Goal: Task Accomplishment & Management: Manage account settings

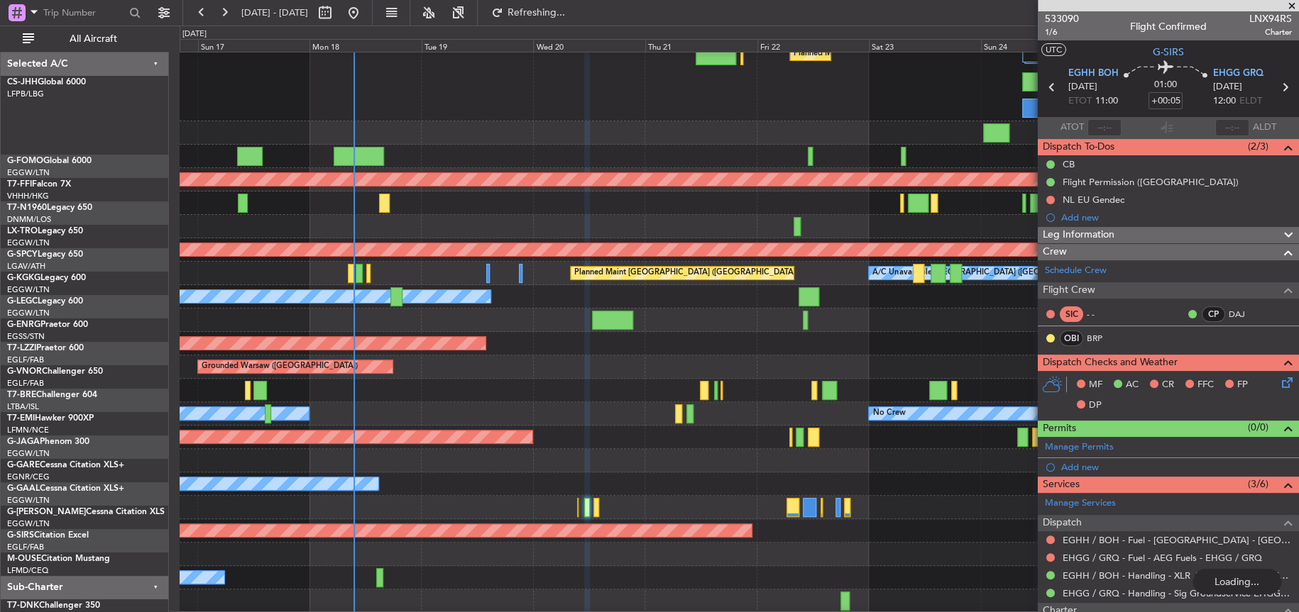
scroll to position [33, 0]
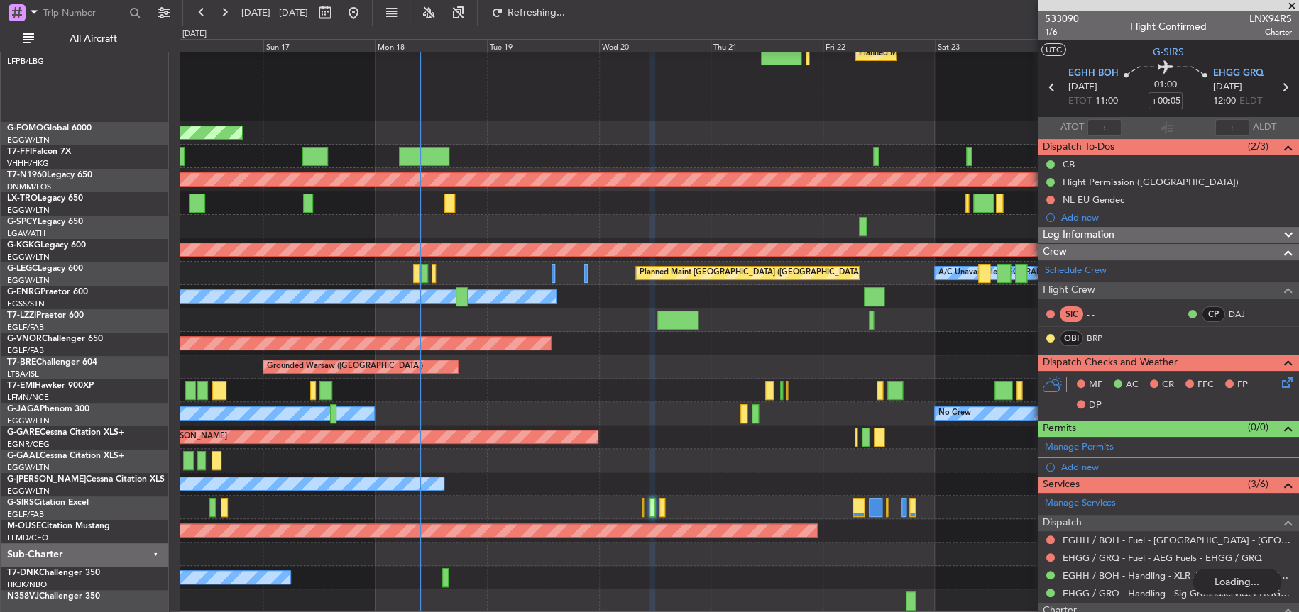
click at [558, 236] on div "Planned Maint [GEOGRAPHIC_DATA] ([GEOGRAPHIC_DATA]) Planned Maint [GEOGRAPHIC_D…" at bounding box center [739, 316] width 1119 height 594
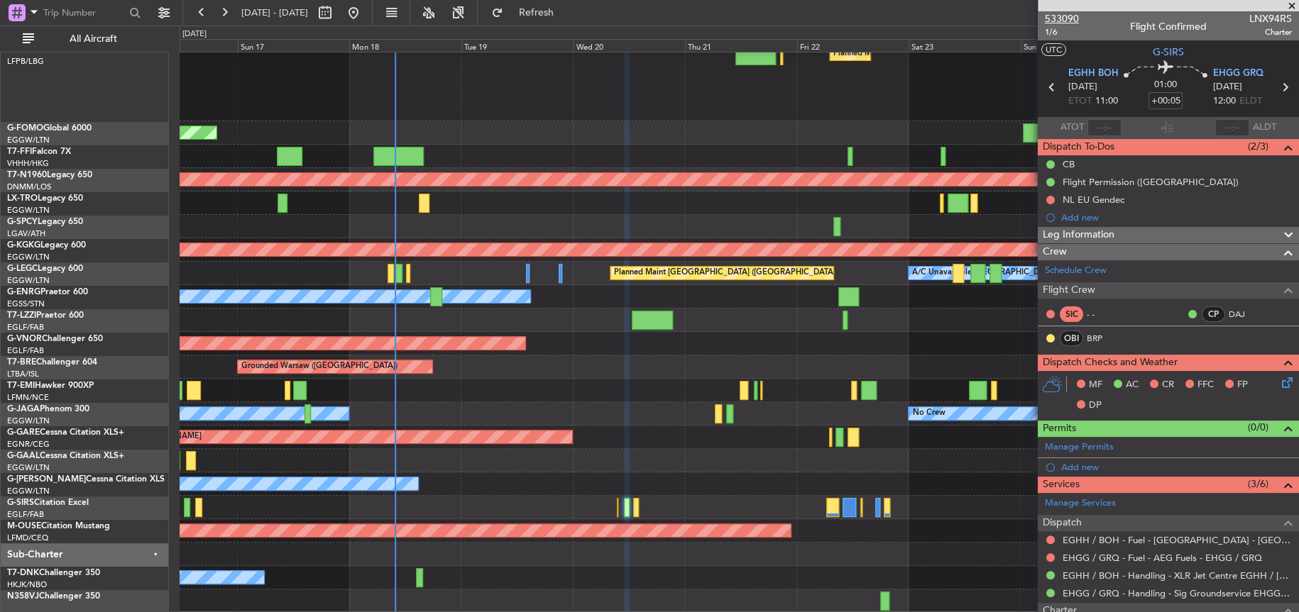
click at [1075, 23] on span "533090" at bounding box center [1062, 18] width 34 height 15
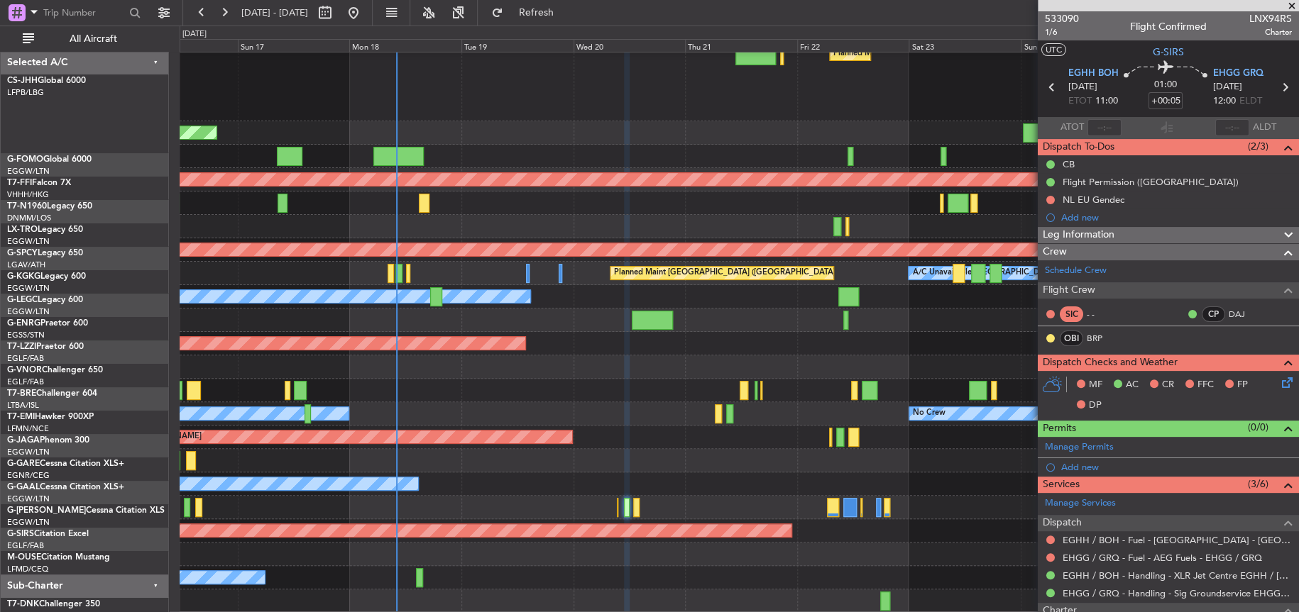
click at [432, 356] on div "Planned Maint London ([GEOGRAPHIC_DATA])" at bounding box center [739, 343] width 1119 height 23
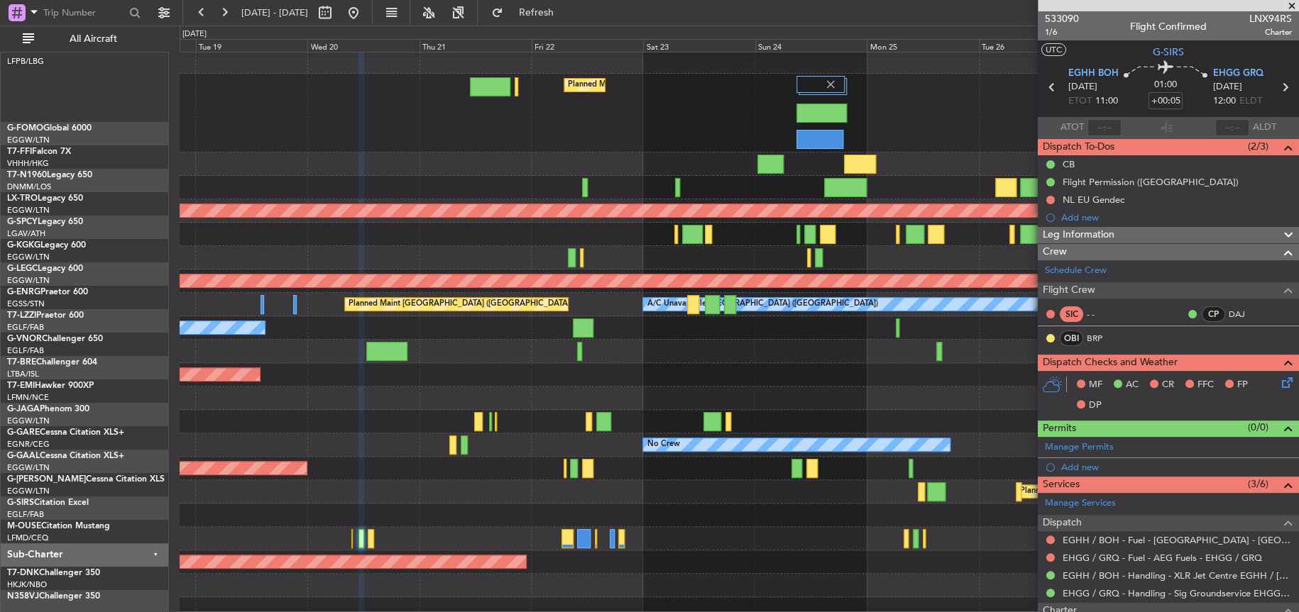
click at [671, 363] on div "Planned Maint London ([GEOGRAPHIC_DATA])" at bounding box center [739, 374] width 1118 height 23
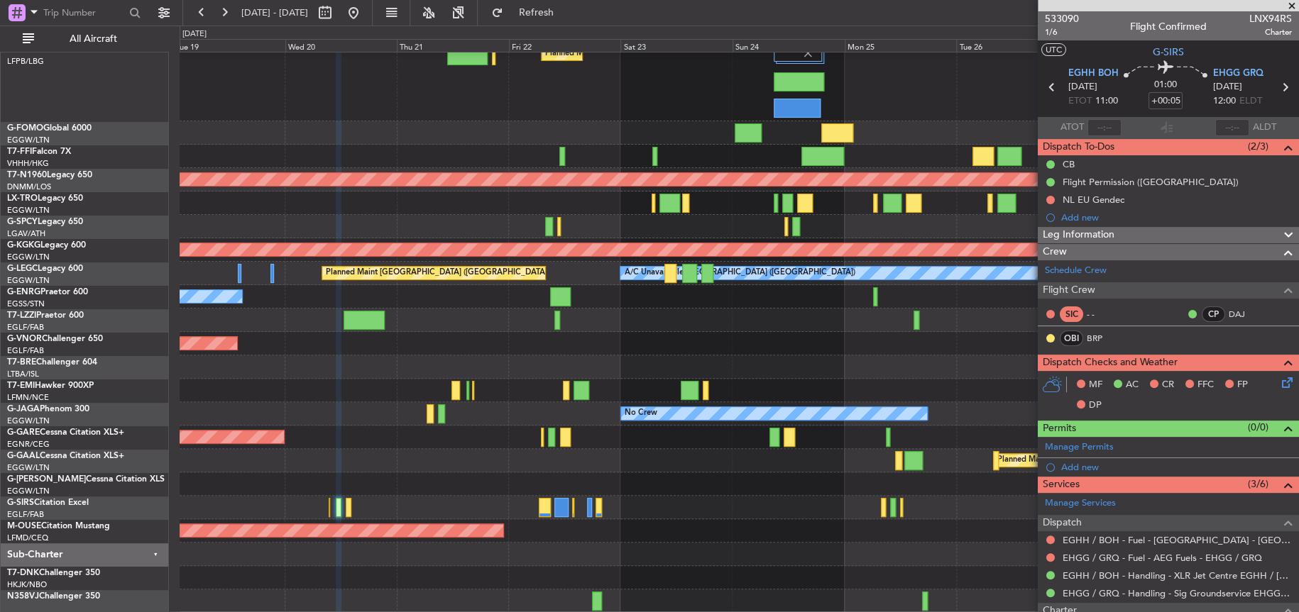
click at [285, 327] on div at bounding box center [739, 320] width 1118 height 23
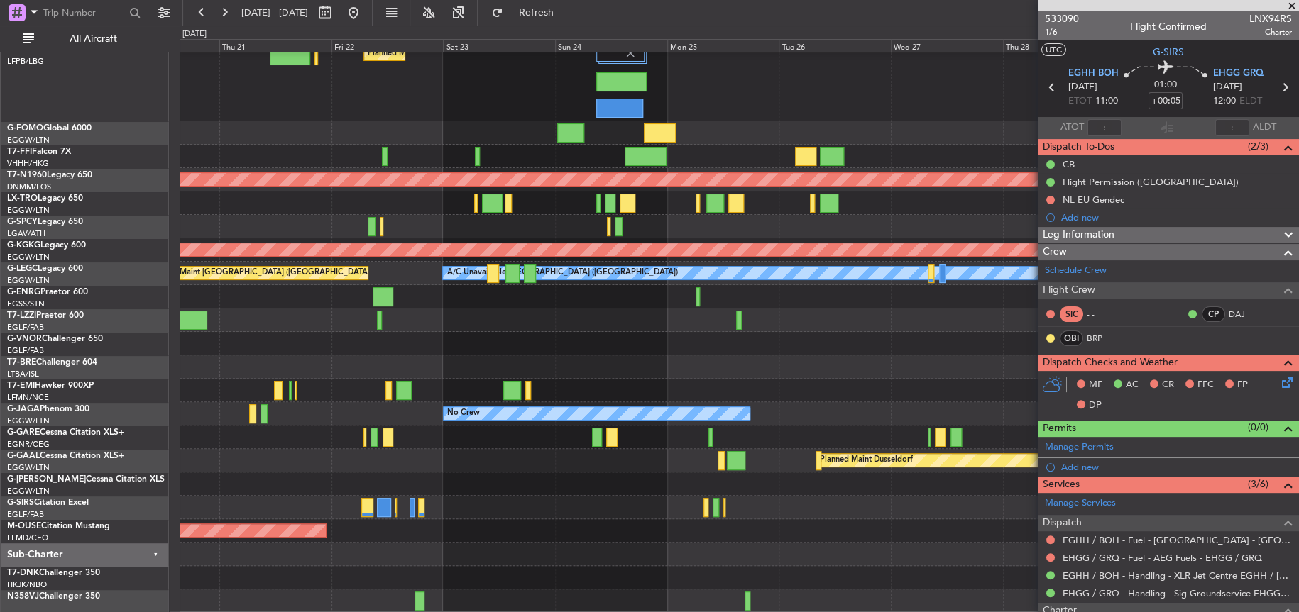
scroll to position [0, 0]
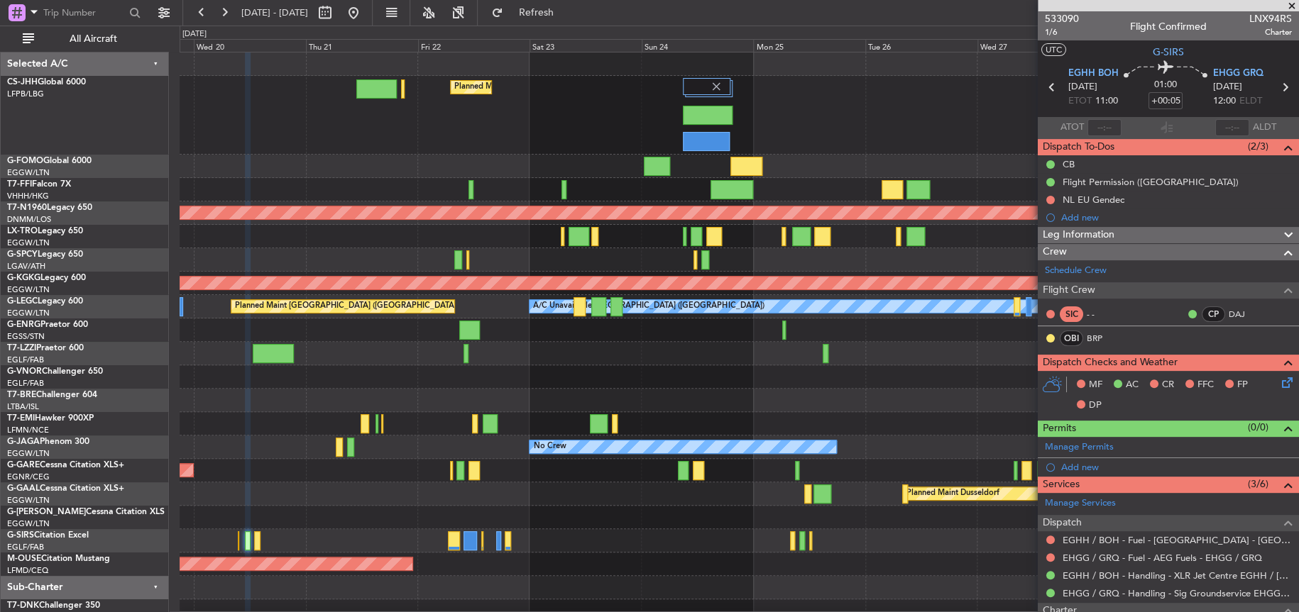
click at [683, 388] on div "Planned Maint [GEOGRAPHIC_DATA] ([GEOGRAPHIC_DATA]) Planned Maint [GEOGRAPHIC_D…" at bounding box center [739, 350] width 1118 height 594
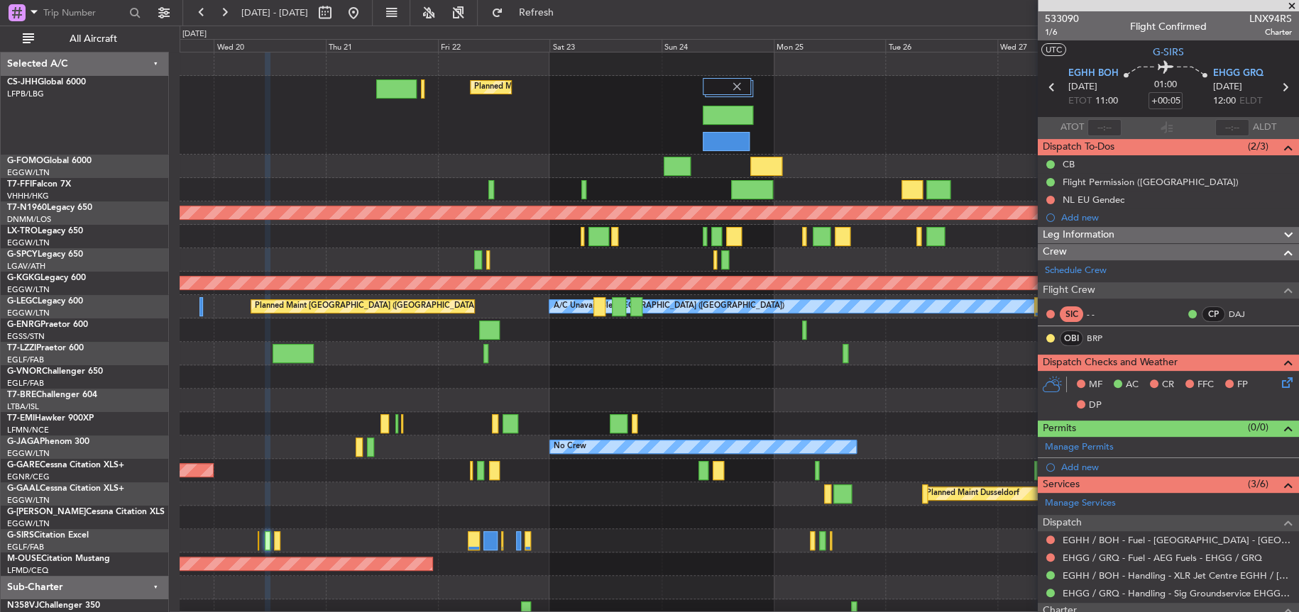
scroll to position [10, 0]
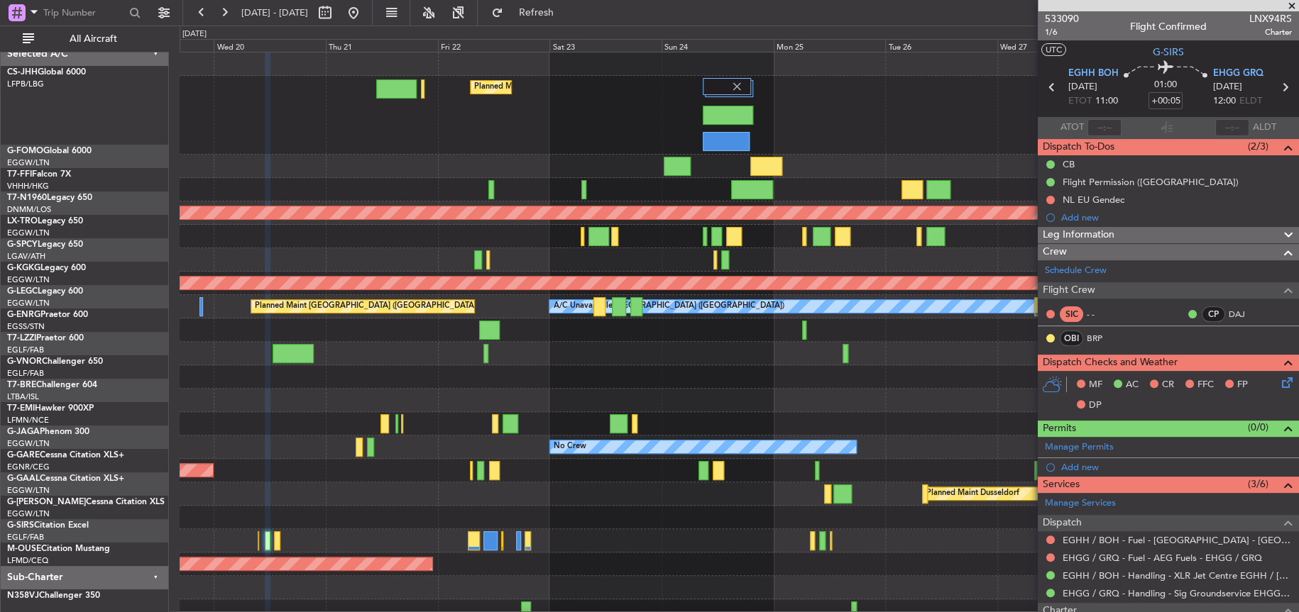
click at [767, 307] on div "Planned Maint [GEOGRAPHIC_DATA] ([GEOGRAPHIC_DATA]) Planned Maint [GEOGRAPHIC_D…" at bounding box center [739, 338] width 1119 height 571
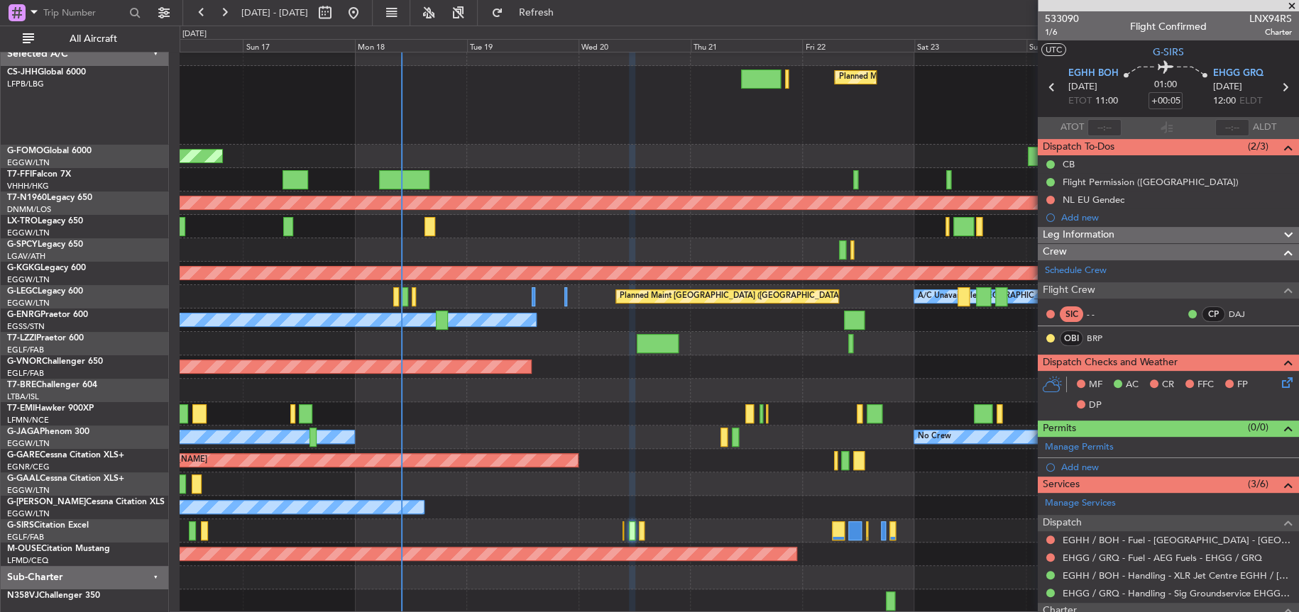
click at [631, 297] on div "Planned Maint [GEOGRAPHIC_DATA] ([GEOGRAPHIC_DATA]) Planned Maint [GEOGRAPHIC_D…" at bounding box center [739, 328] width 1118 height 571
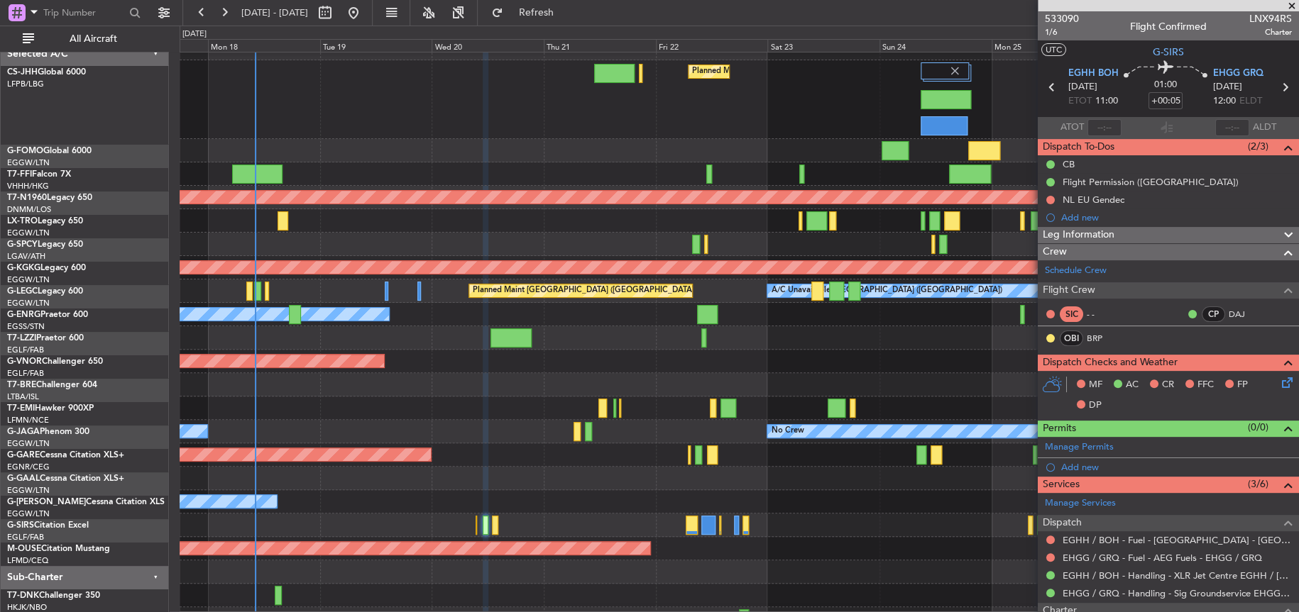
scroll to position [21, 0]
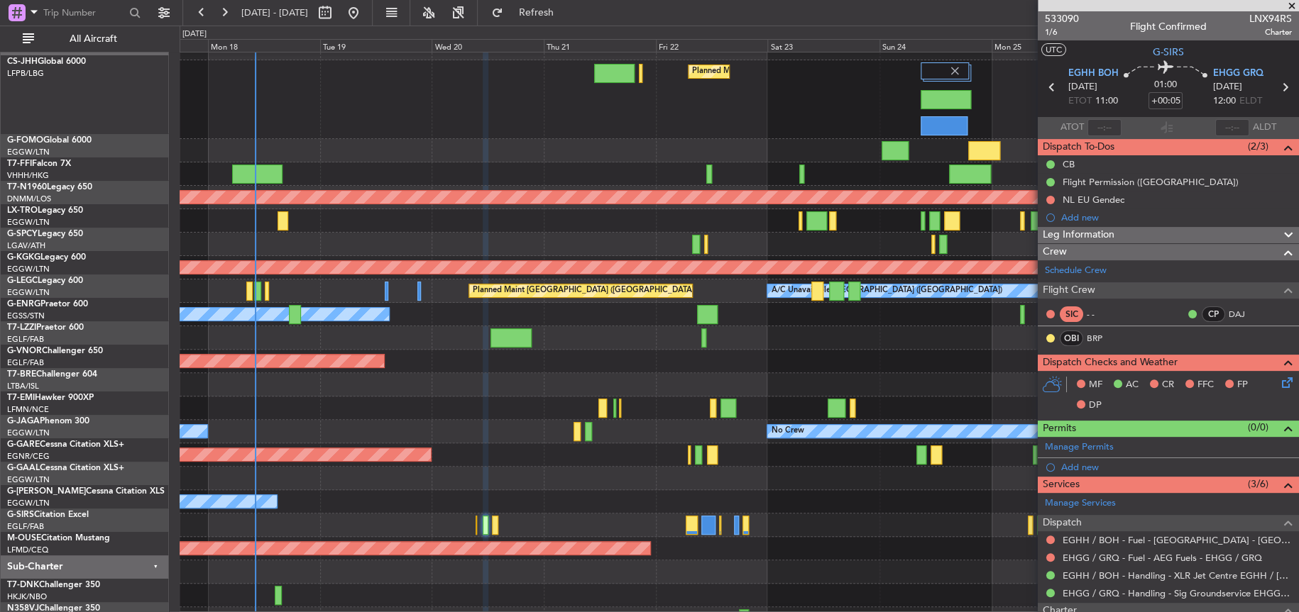
click at [506, 233] on div at bounding box center [739, 244] width 1119 height 23
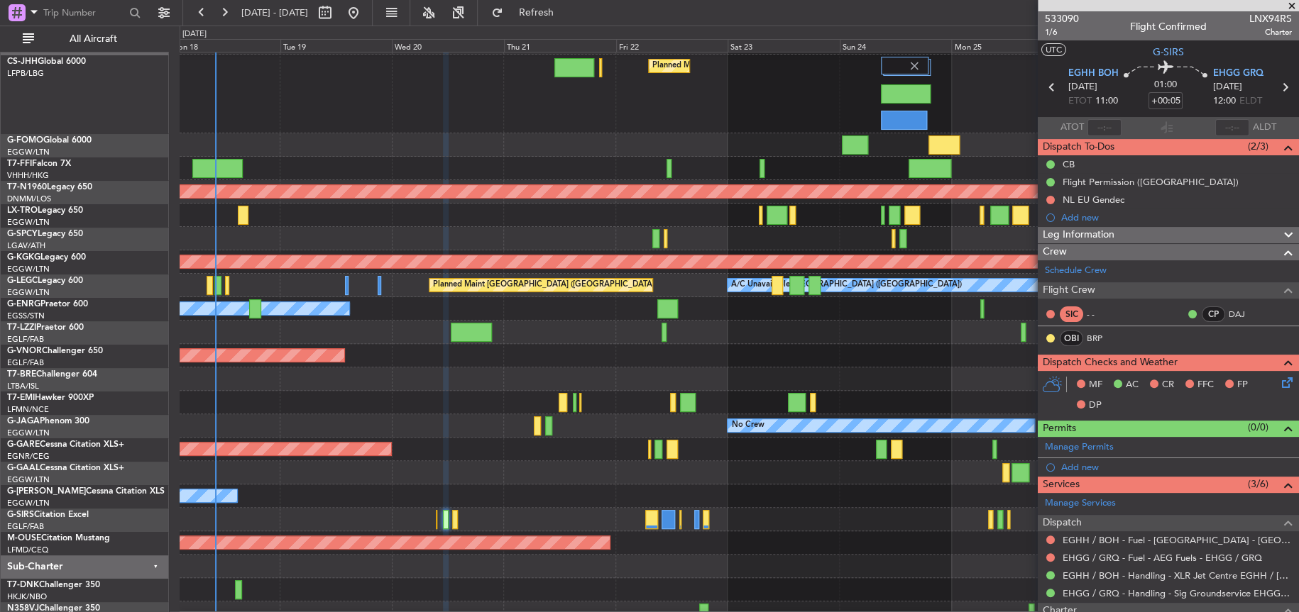
scroll to position [0, 0]
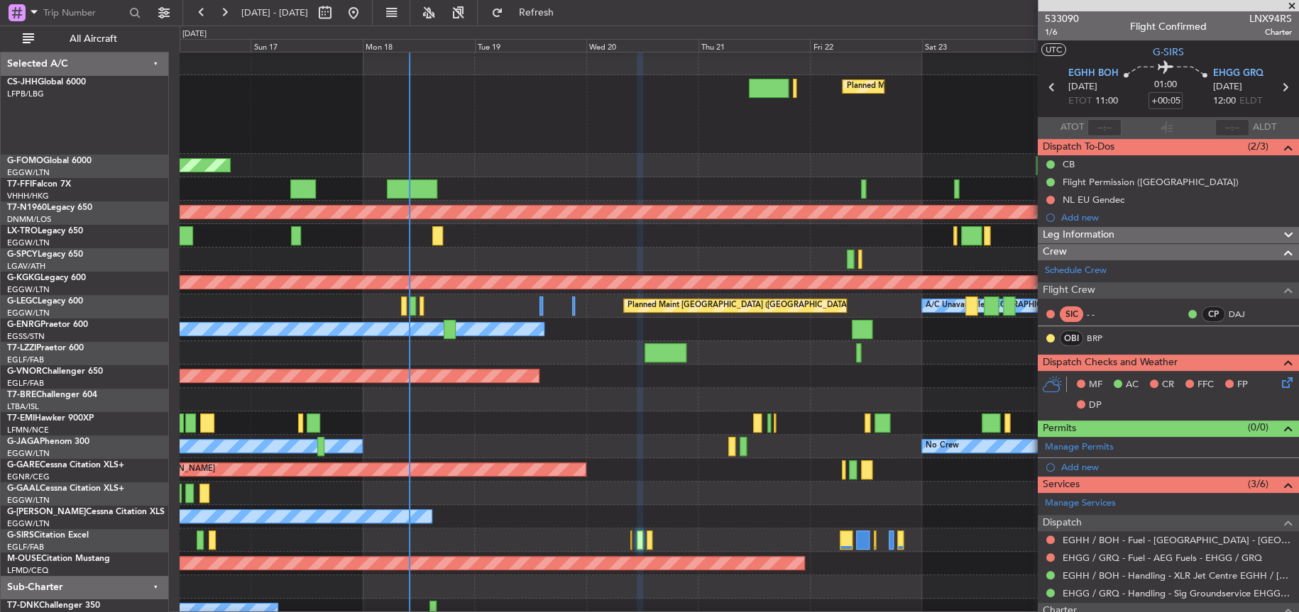
click at [686, 239] on div at bounding box center [739, 235] width 1118 height 23
click at [602, 238] on div at bounding box center [739, 235] width 1119 height 23
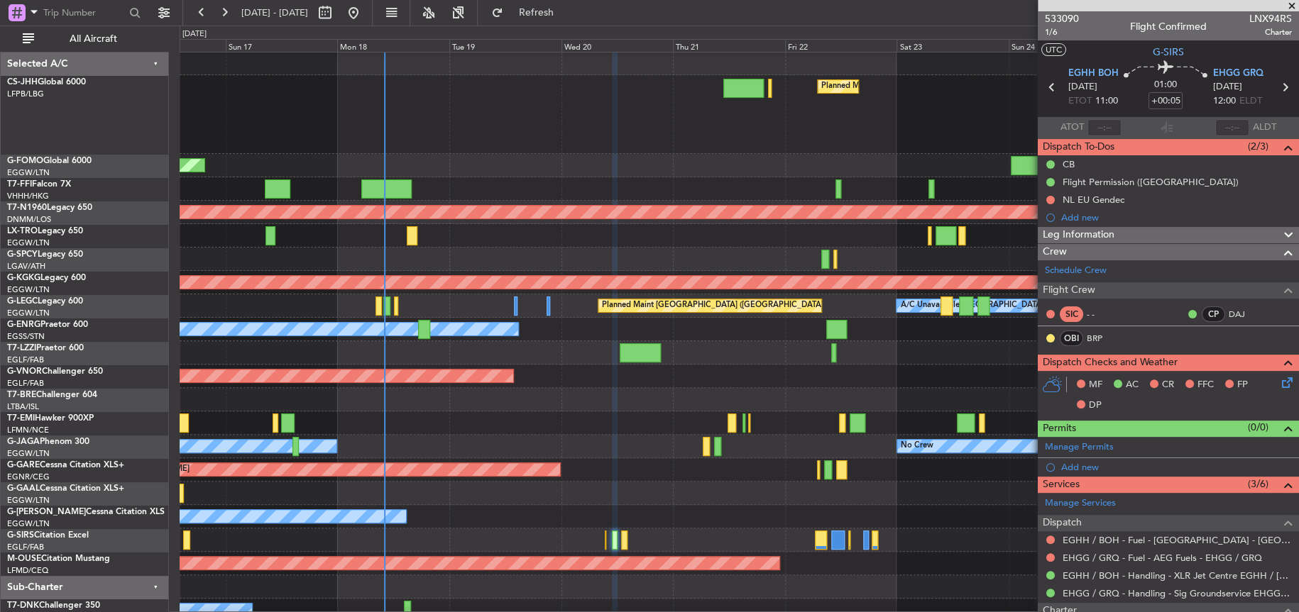
click at [574, 365] on div "Planned Maint London ([GEOGRAPHIC_DATA])" at bounding box center [739, 376] width 1119 height 23
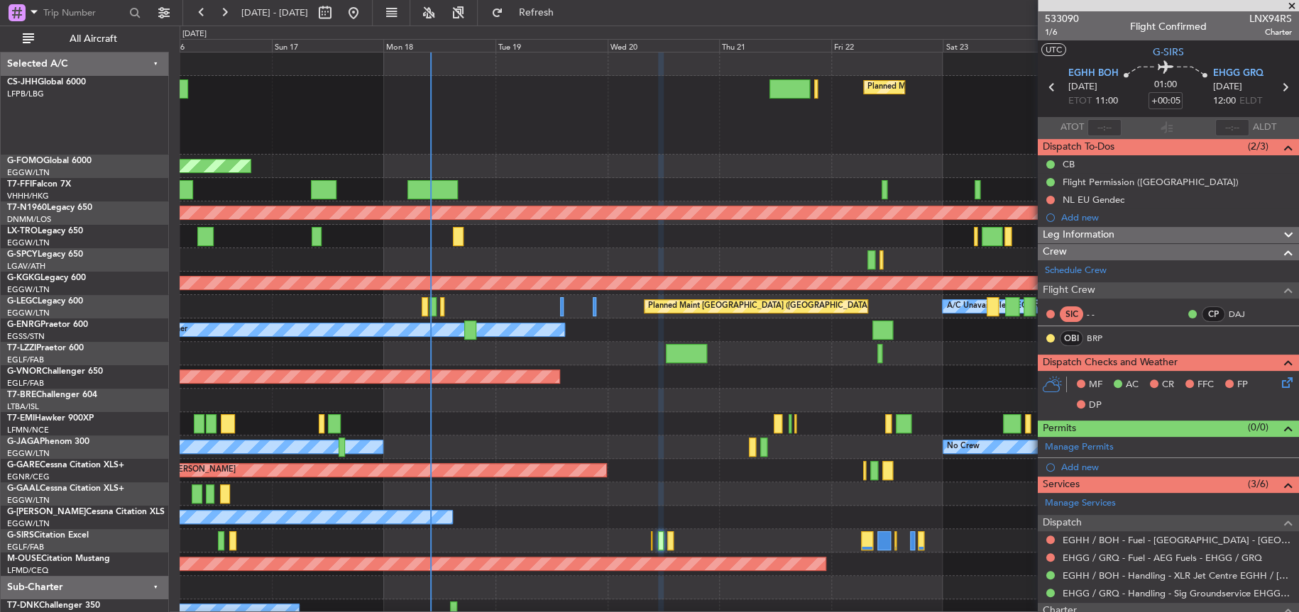
click at [500, 256] on div at bounding box center [739, 259] width 1119 height 23
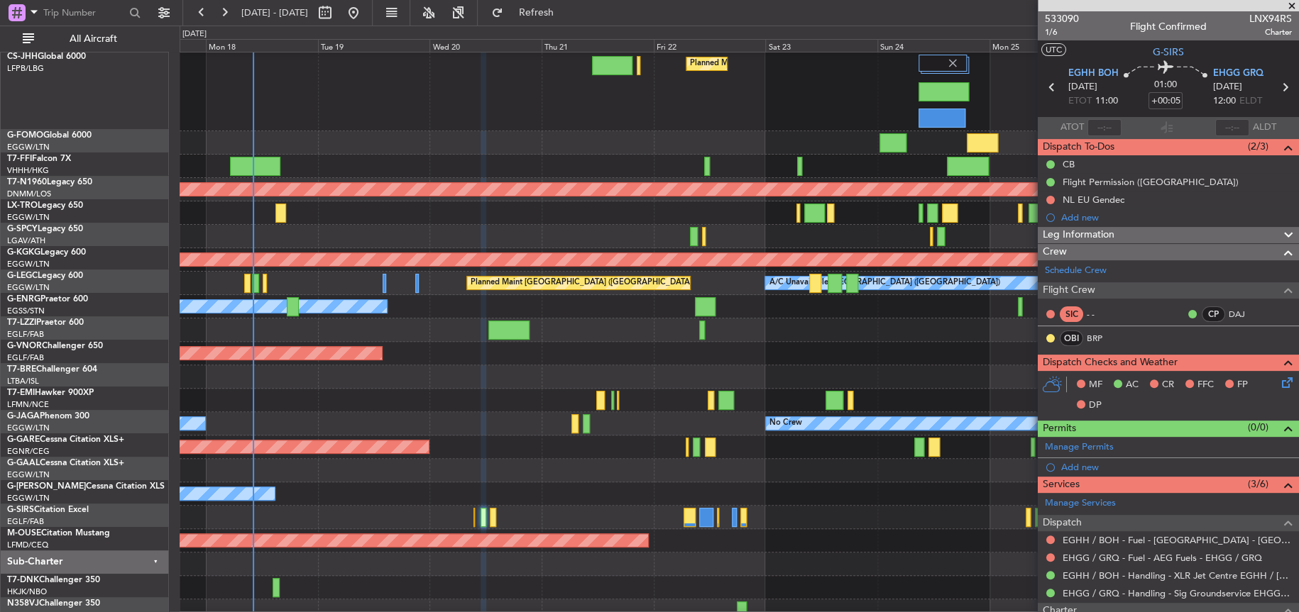
click at [379, 348] on div "Planned Maint London ([GEOGRAPHIC_DATA])" at bounding box center [739, 353] width 1119 height 23
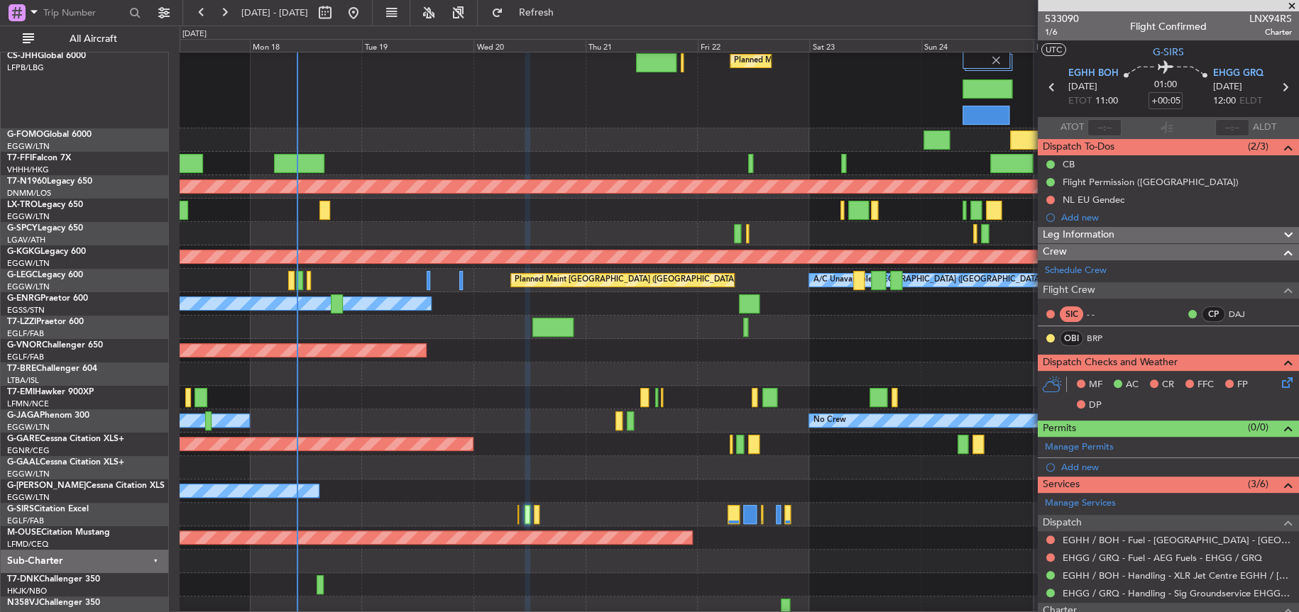
click at [473, 376] on div at bounding box center [739, 374] width 1118 height 23
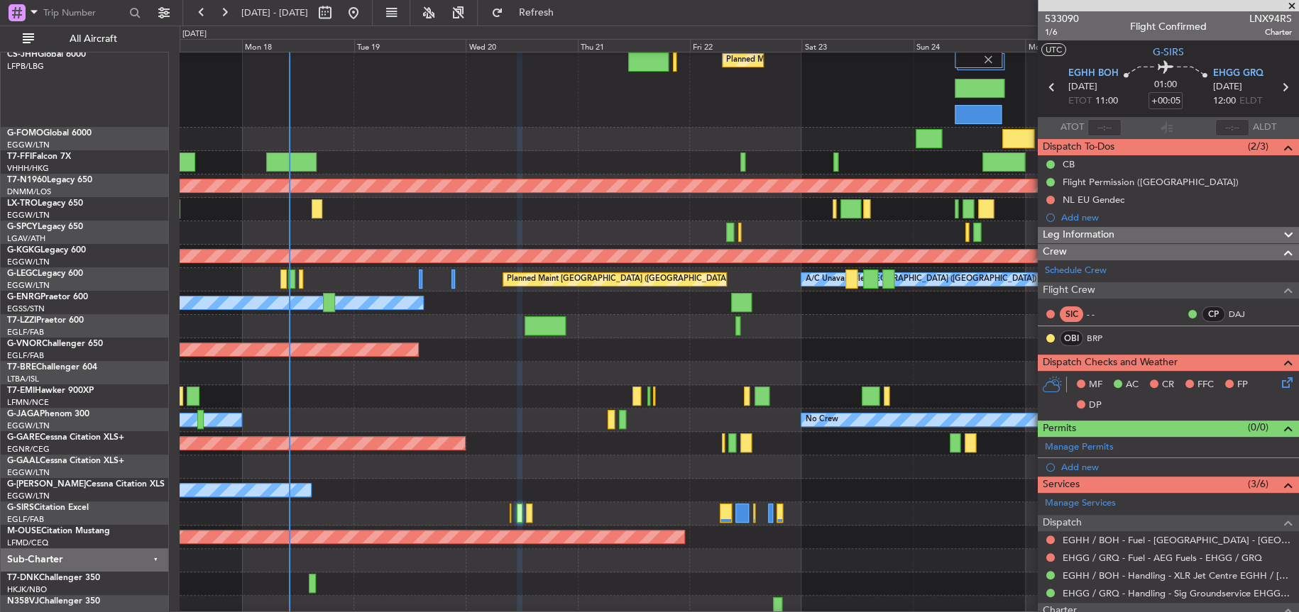
click at [485, 415] on div "No Crew Owner" at bounding box center [739, 420] width 1118 height 23
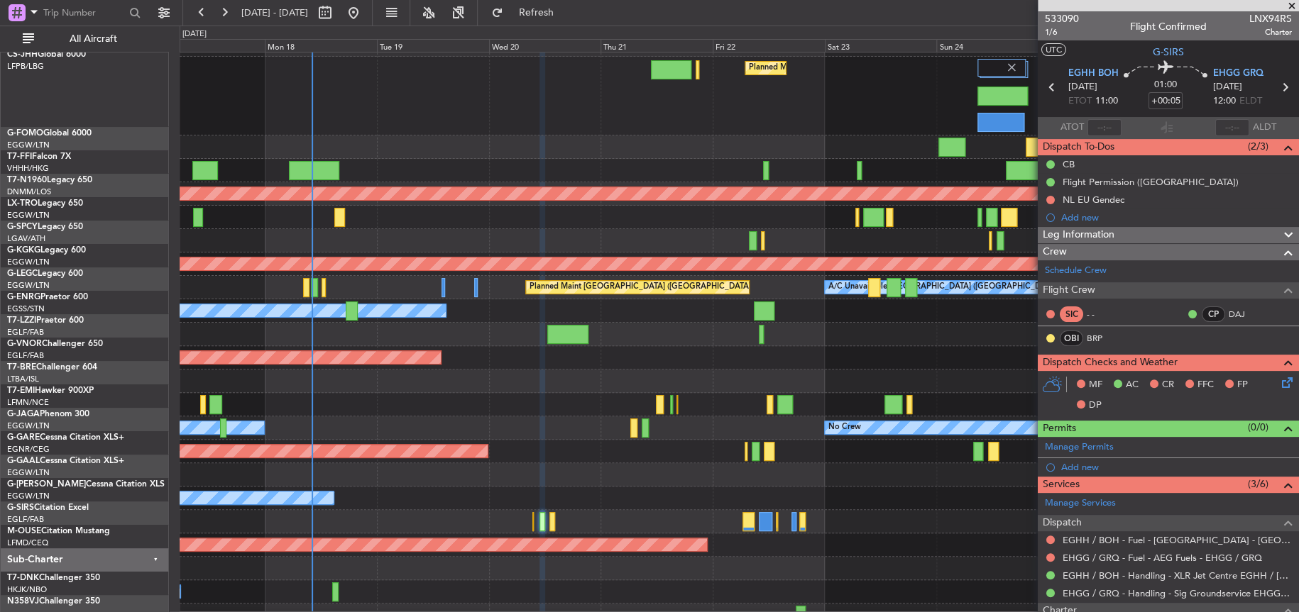
scroll to position [4, 0]
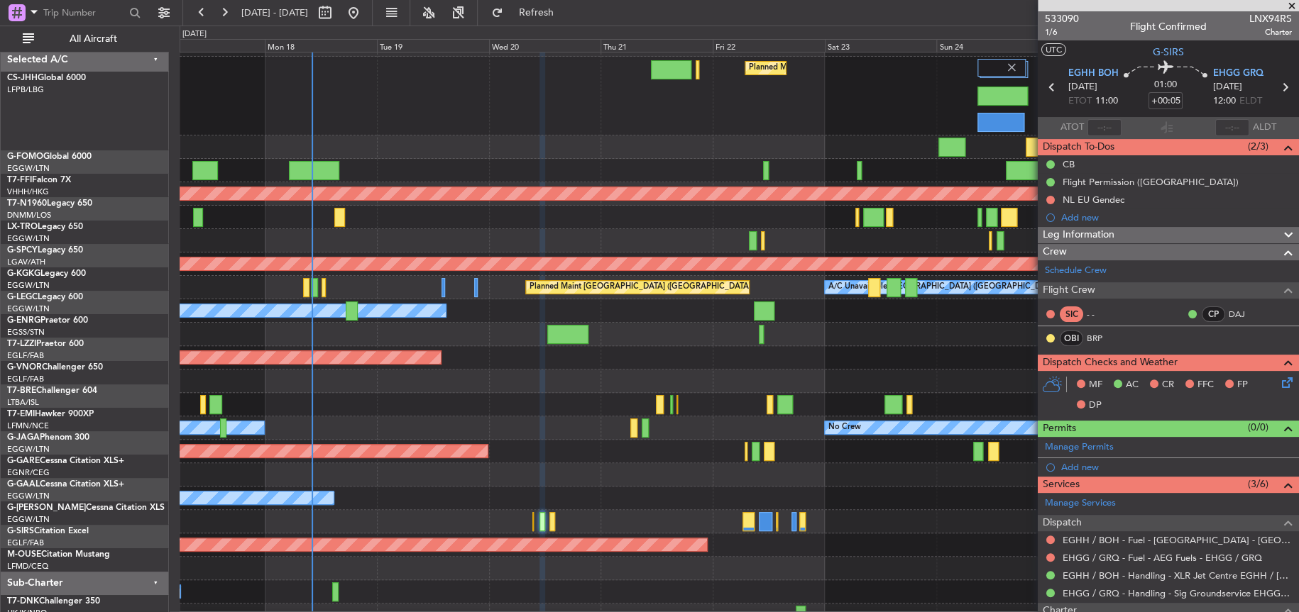
click at [478, 393] on div "Planned Maint Warsaw ([GEOGRAPHIC_DATA])" at bounding box center [739, 381] width 1119 height 23
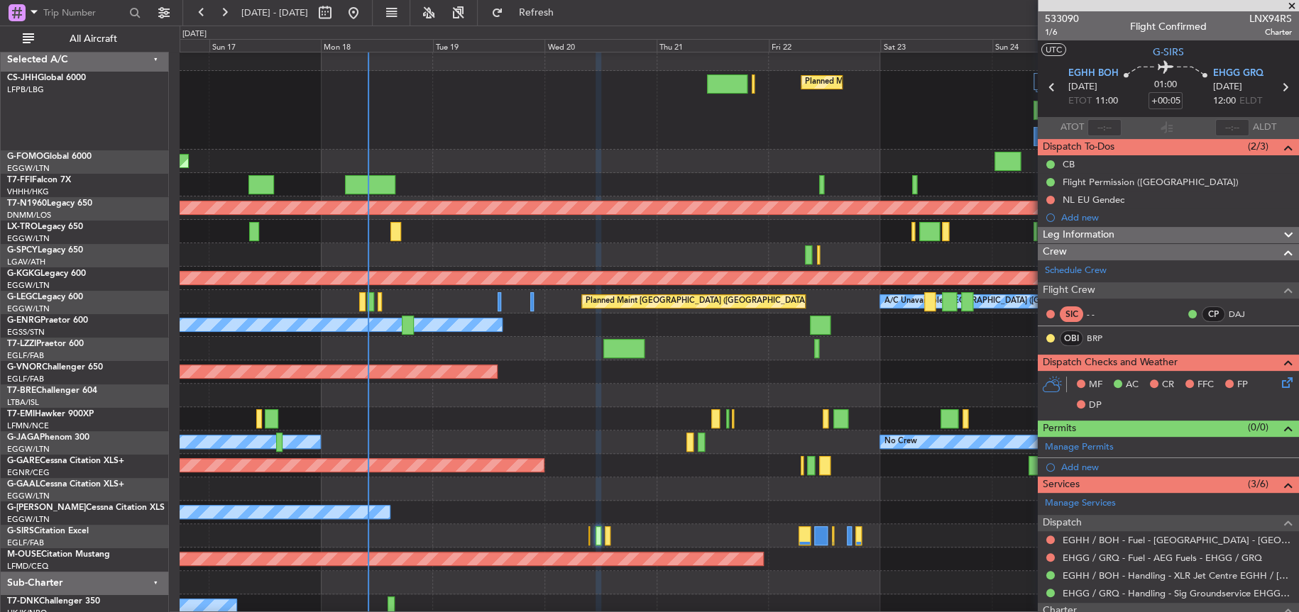
click at [554, 409] on div at bounding box center [739, 418] width 1118 height 23
click at [524, 405] on div "Planned Maint Warsaw ([GEOGRAPHIC_DATA])" at bounding box center [739, 395] width 1118 height 23
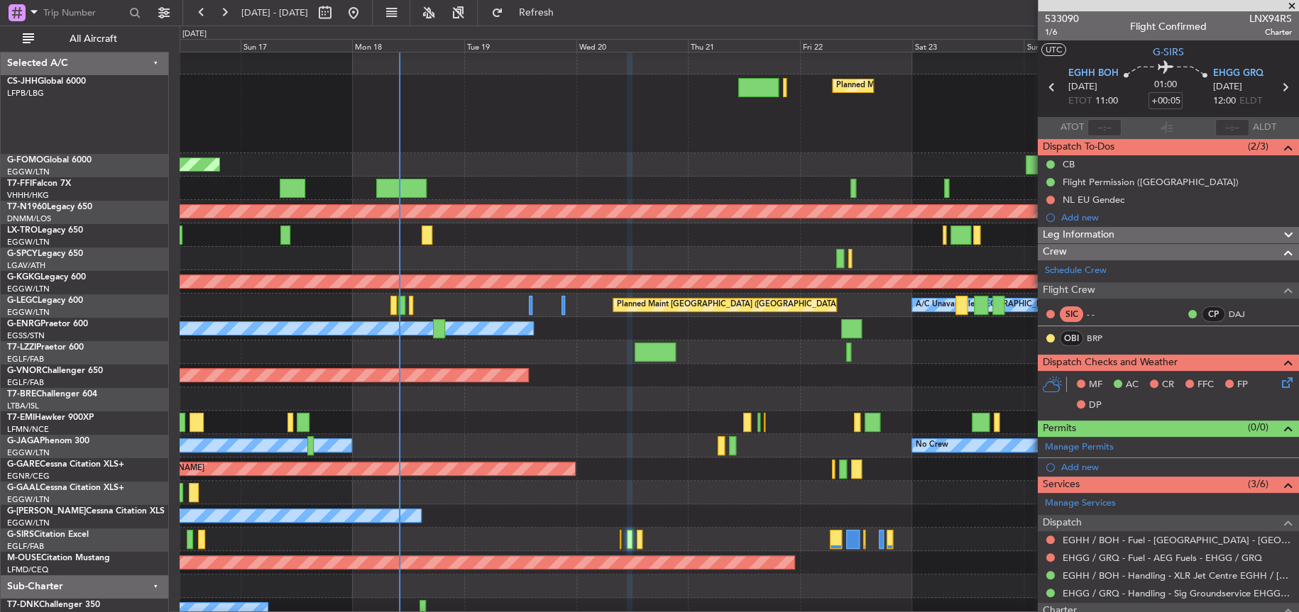
click at [521, 407] on div "Planned Maint Warsaw ([GEOGRAPHIC_DATA])" at bounding box center [739, 399] width 1119 height 23
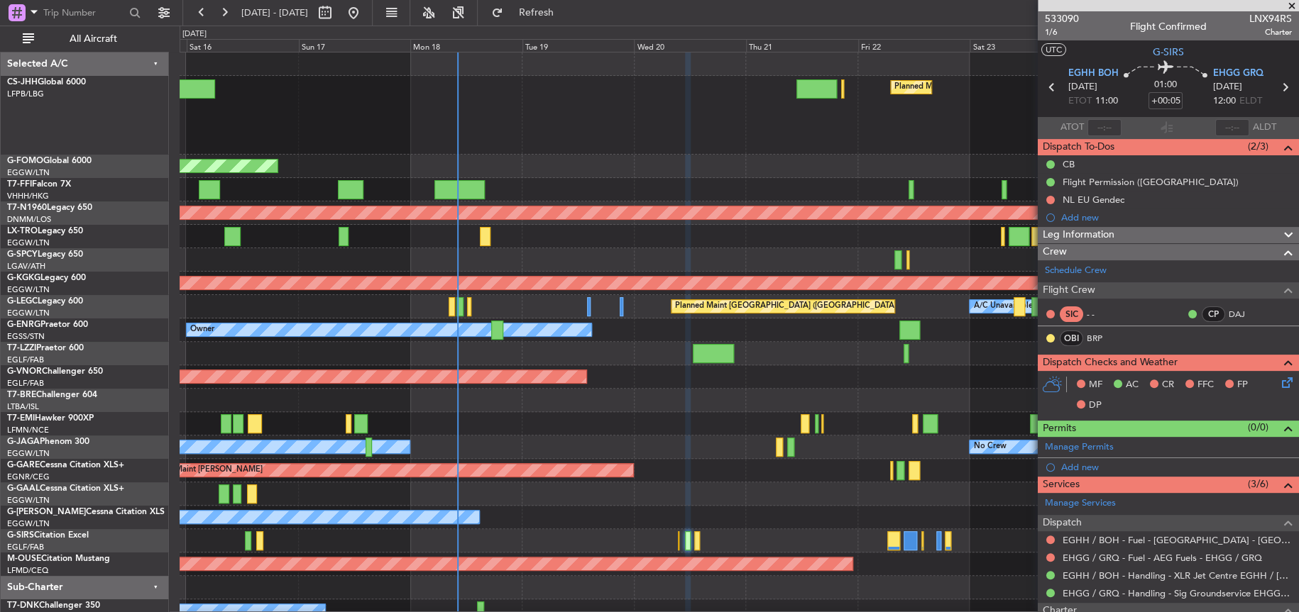
scroll to position [0, 0]
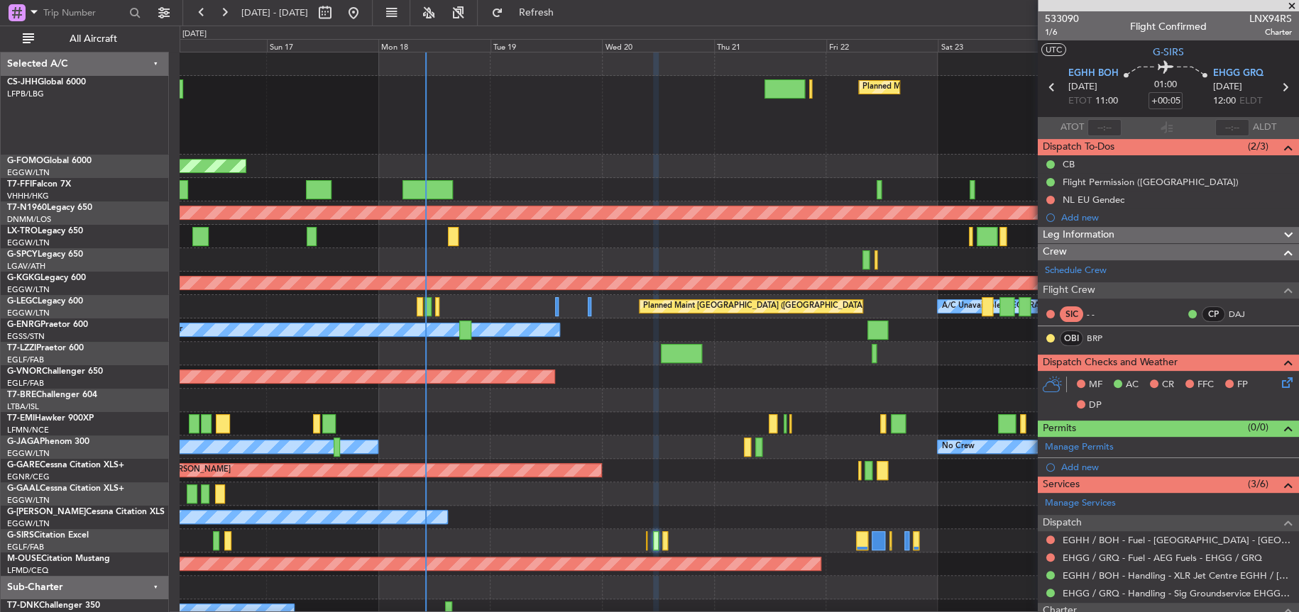
click at [632, 94] on div "Planned Maint [GEOGRAPHIC_DATA] ([GEOGRAPHIC_DATA]) Planned Maint [GEOGRAPHIC_D…" at bounding box center [739, 115] width 1118 height 79
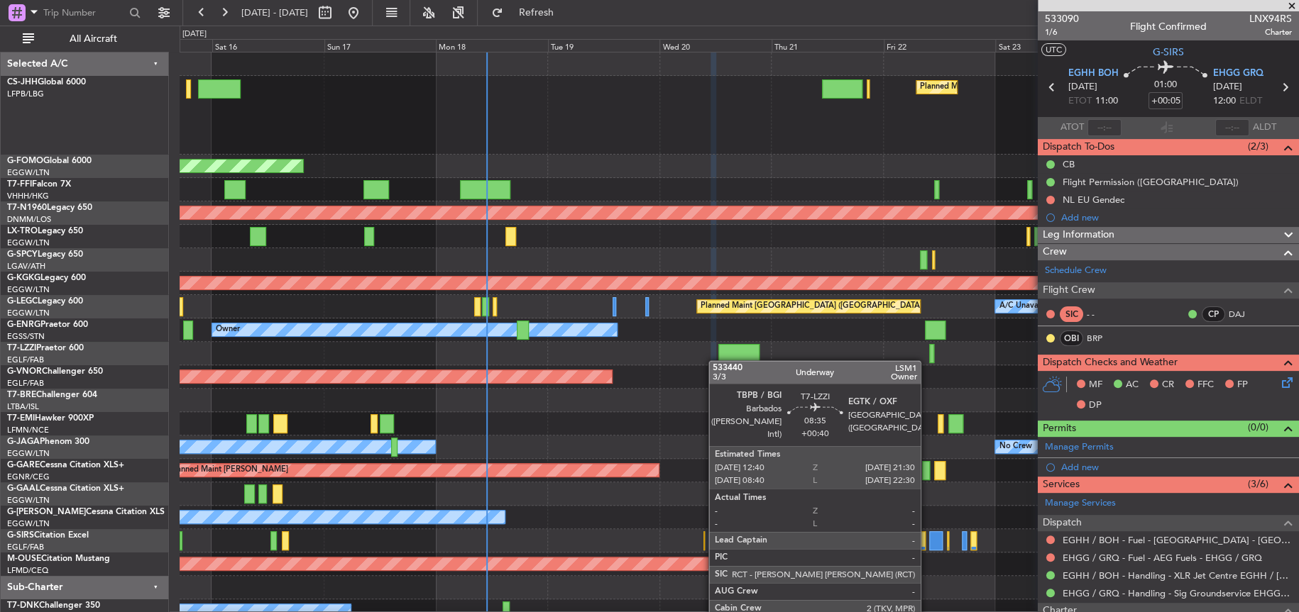
click at [777, 367] on div "Planned Maint [GEOGRAPHIC_DATA] ([GEOGRAPHIC_DATA]) Planned Maint [GEOGRAPHIC_D…" at bounding box center [739, 350] width 1118 height 594
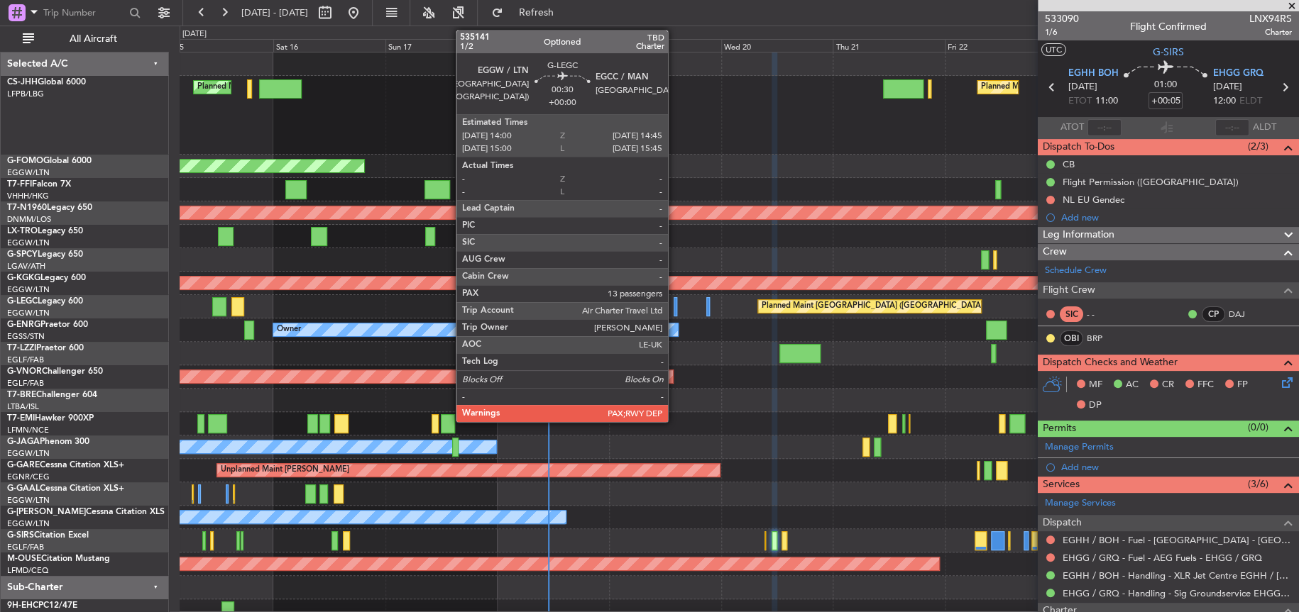
click at [674, 307] on div at bounding box center [676, 306] width 4 height 19
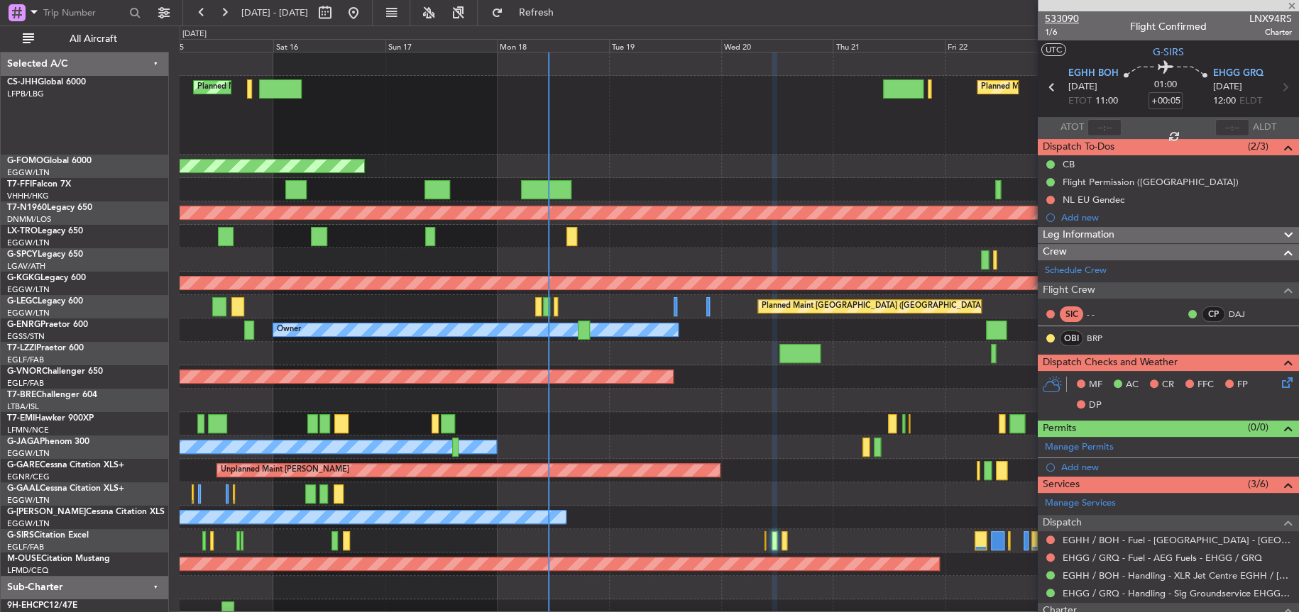
click at [1056, 22] on span "533090" at bounding box center [1062, 18] width 34 height 15
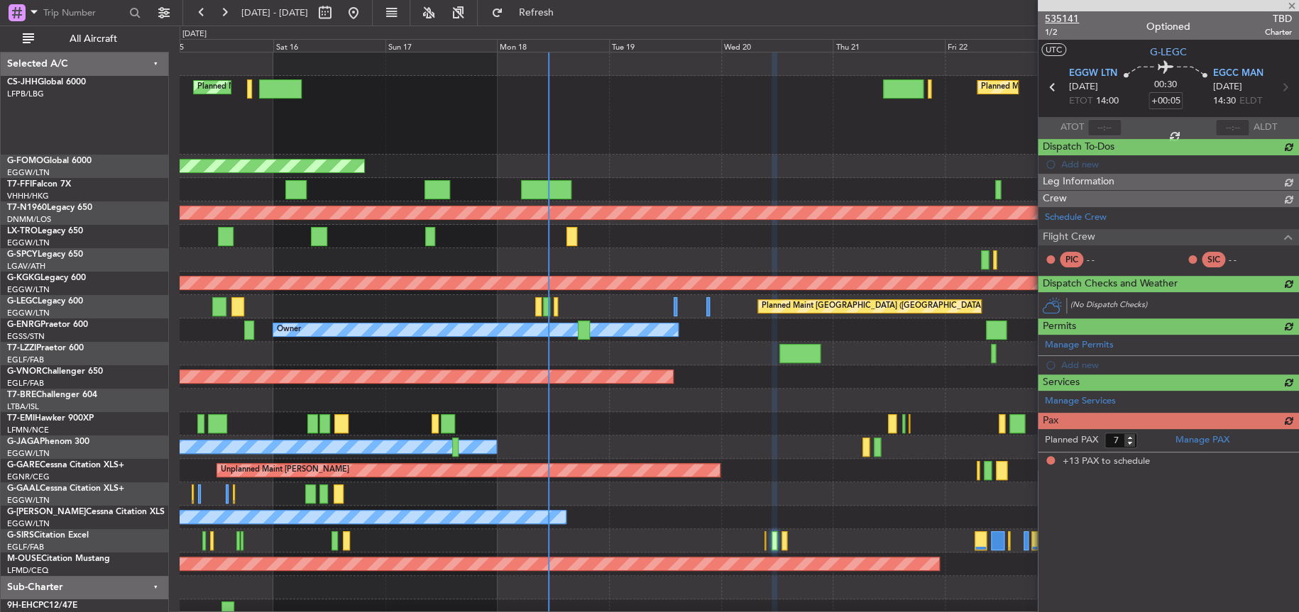
type input "13"
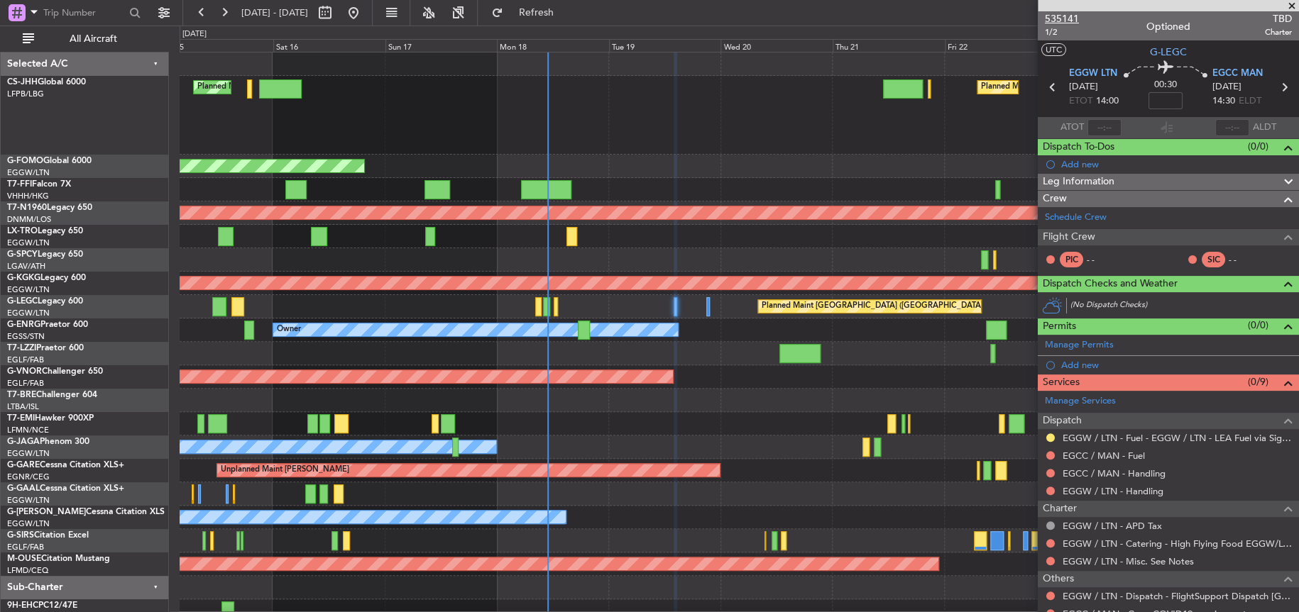
click at [1063, 20] on span "535141" at bounding box center [1062, 18] width 34 height 15
click at [1068, 16] on span "535141" at bounding box center [1062, 18] width 34 height 15
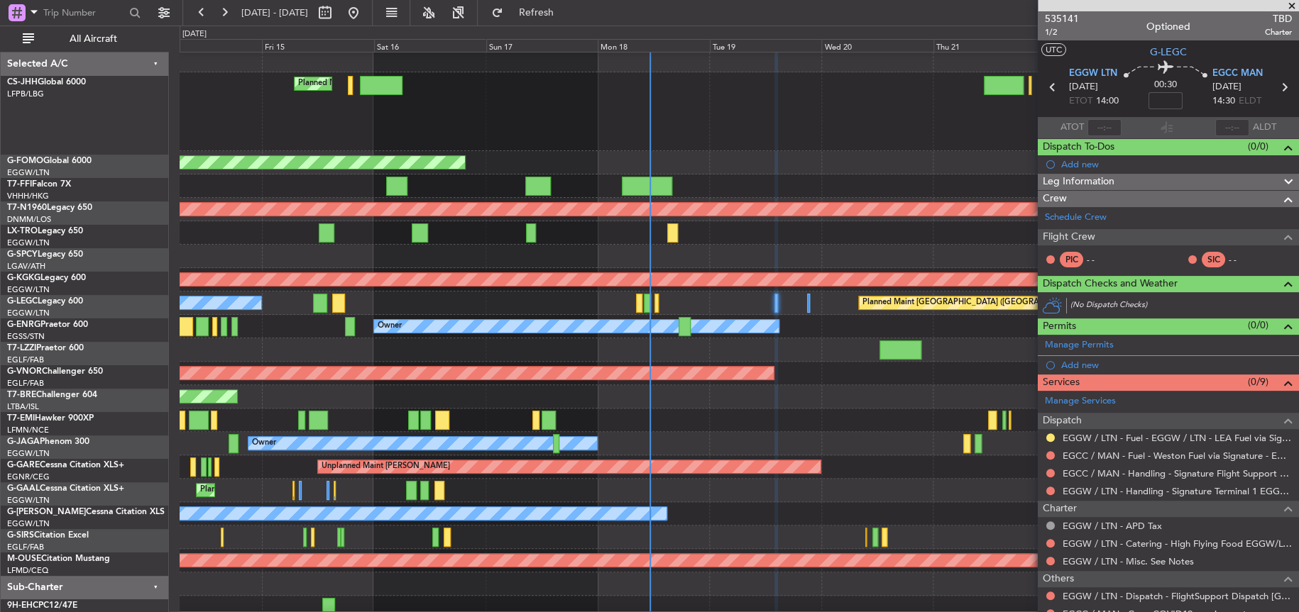
click at [501, 101] on div "Planned Maint [GEOGRAPHIC_DATA] ([GEOGRAPHIC_DATA]) Planned Maint [GEOGRAPHIC_D…" at bounding box center [739, 111] width 1118 height 79
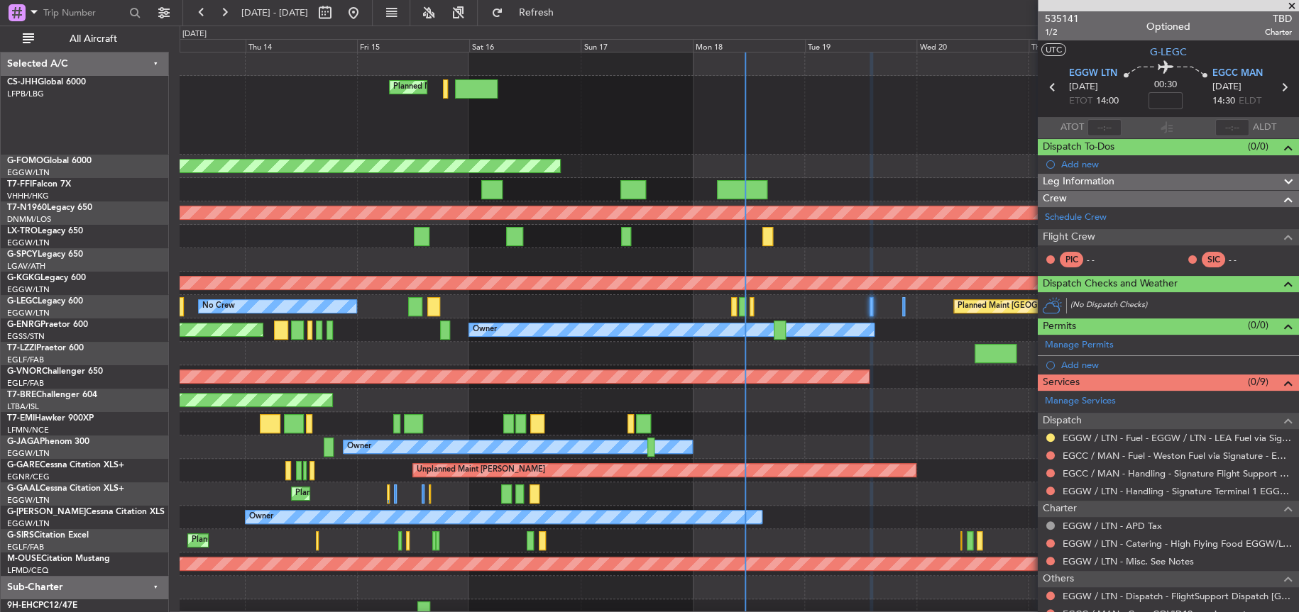
click at [454, 107] on div "Planned Maint [GEOGRAPHIC_DATA] ([GEOGRAPHIC_DATA]) Planned Maint [GEOGRAPHIC_D…" at bounding box center [739, 115] width 1118 height 79
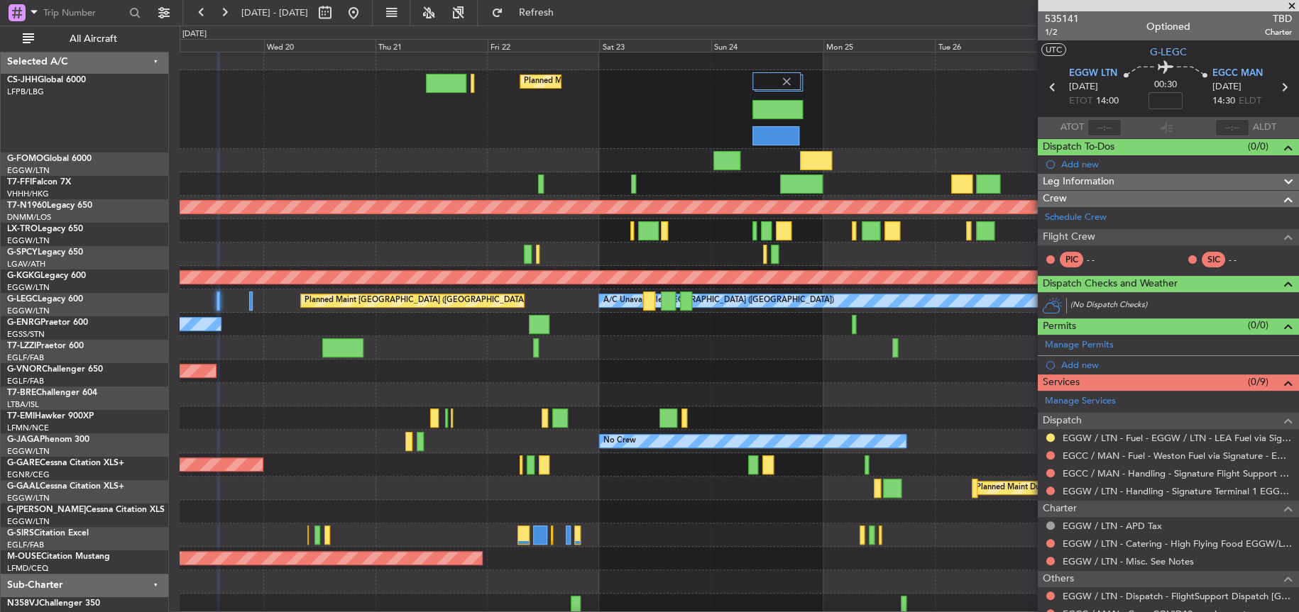
scroll to position [10, 0]
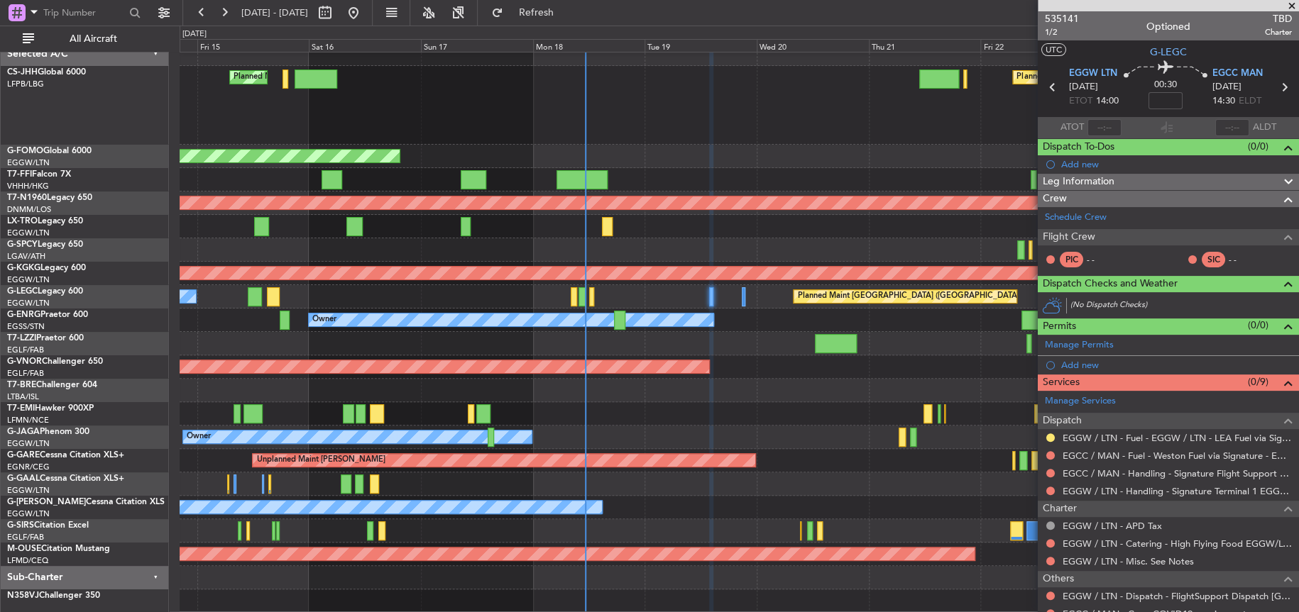
click at [1040, 104] on fb-app "[DATE] - [DATE] Refresh Quick Links All Aircraft Planned Maint [GEOGRAPHIC_DATA…" at bounding box center [649, 312] width 1299 height 602
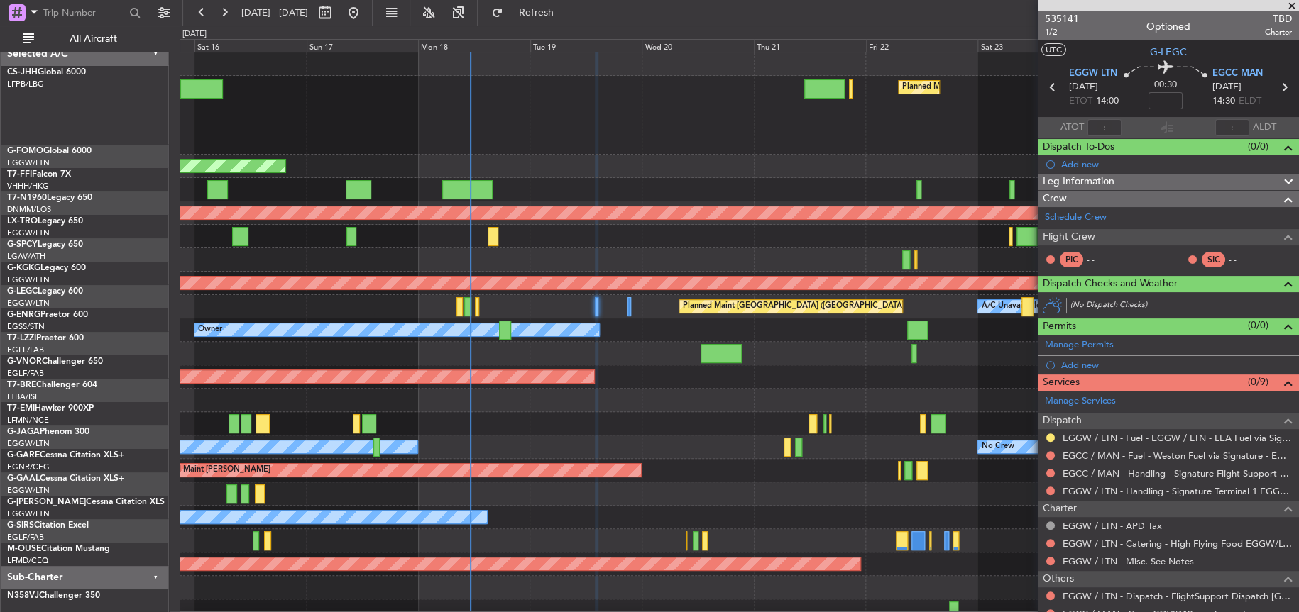
scroll to position [0, 0]
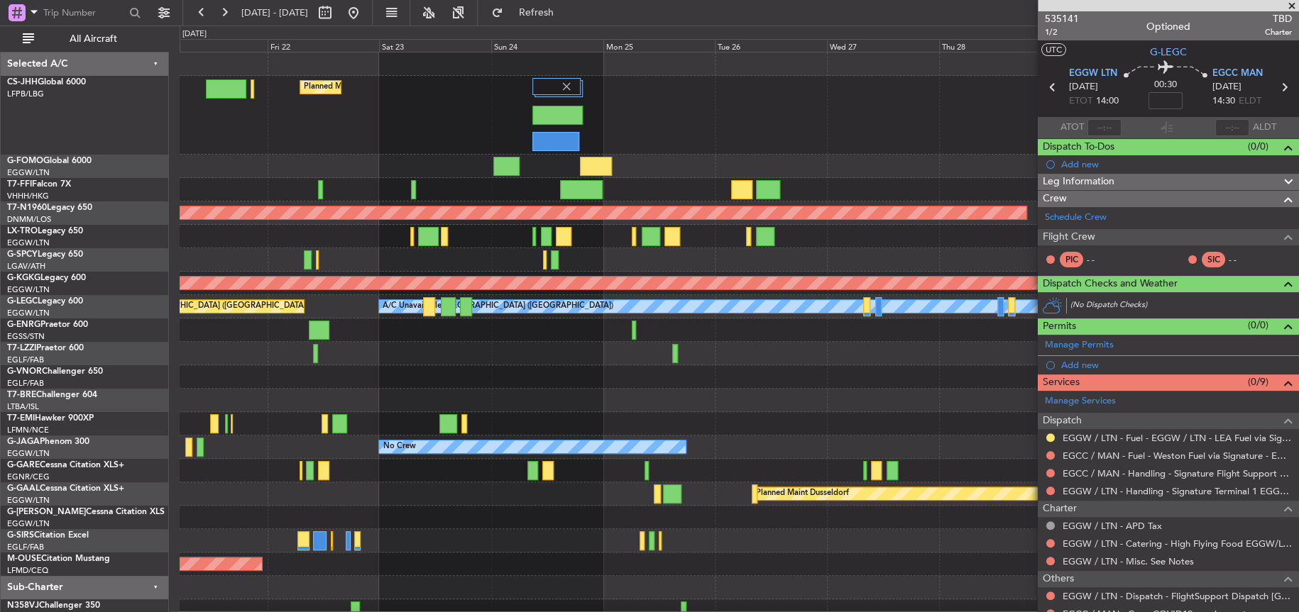
click at [234, 145] on div "Planned Maint [GEOGRAPHIC_DATA] ([GEOGRAPHIC_DATA])" at bounding box center [739, 115] width 1119 height 79
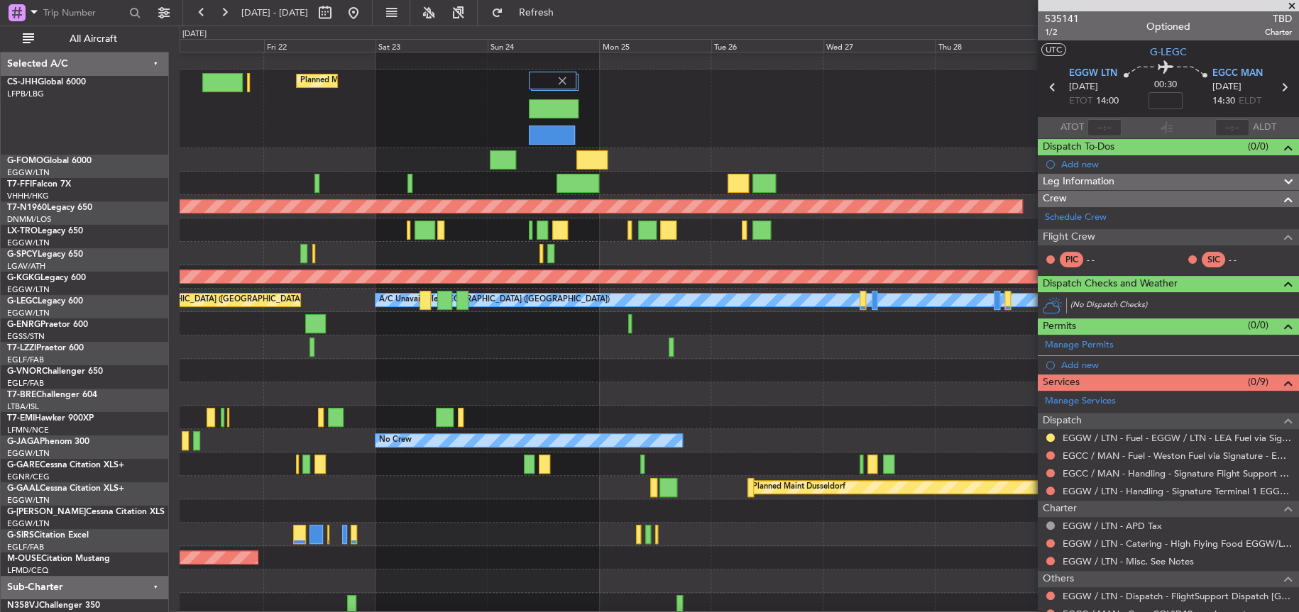
scroll to position [8, 0]
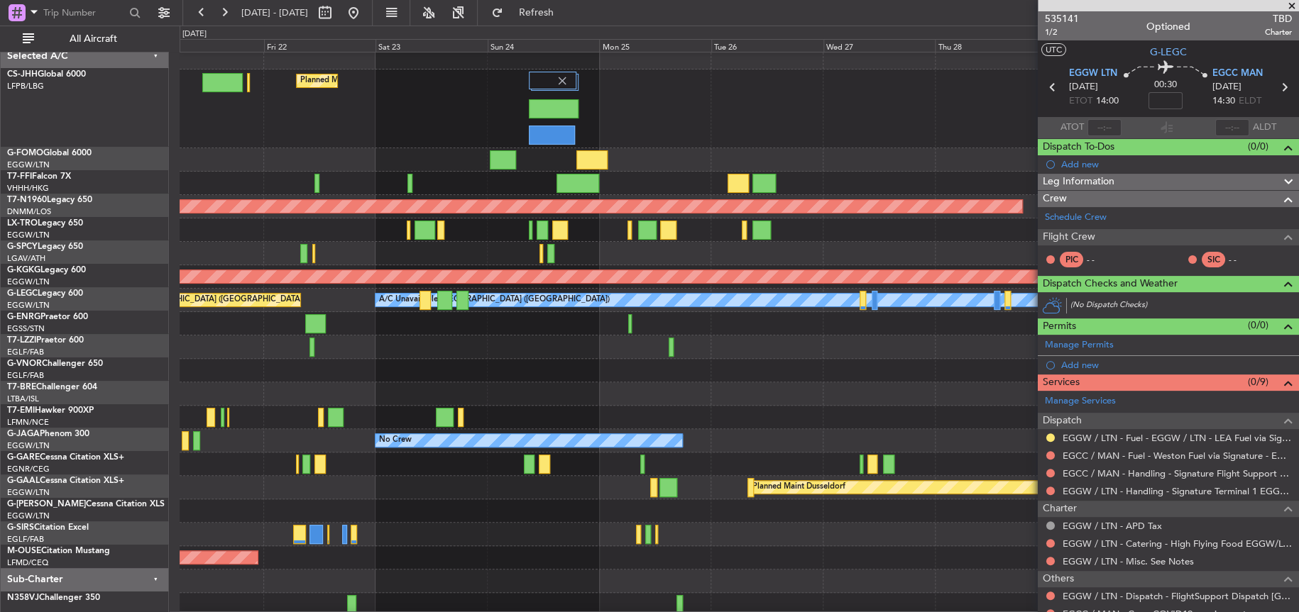
click at [777, 128] on div "Planned Maint [GEOGRAPHIC_DATA] ([GEOGRAPHIC_DATA])" at bounding box center [739, 109] width 1118 height 79
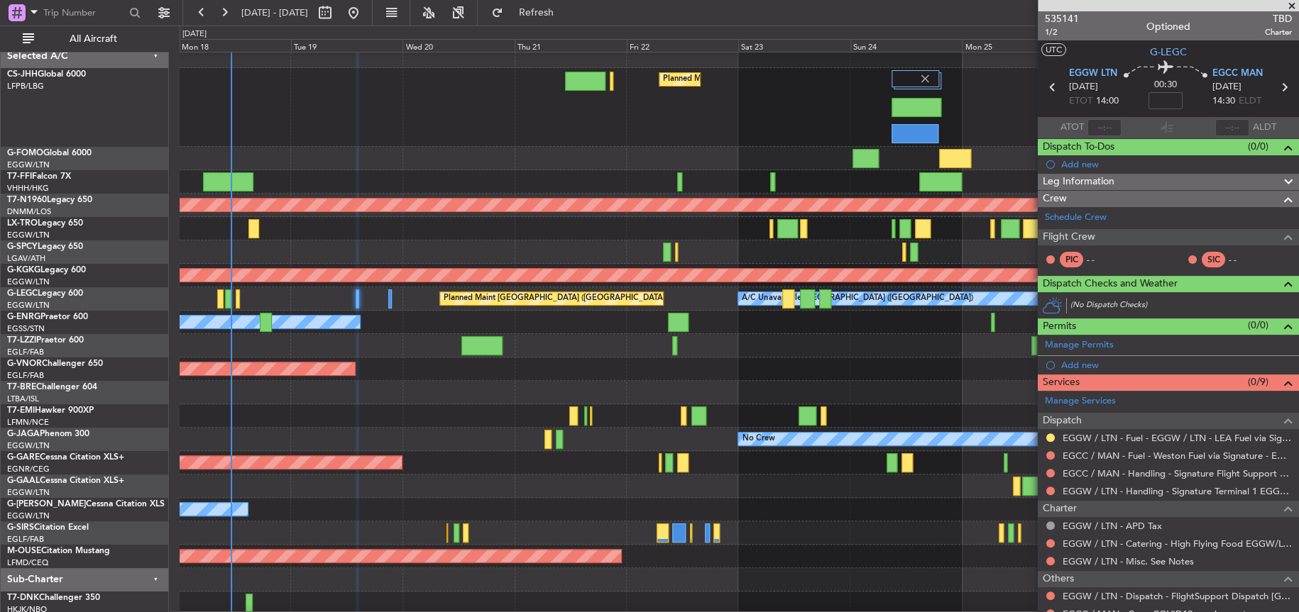
click at [483, 128] on div "Planned Maint [GEOGRAPHIC_DATA] ([GEOGRAPHIC_DATA]) Planned Maint [GEOGRAPHIC_D…" at bounding box center [739, 107] width 1118 height 79
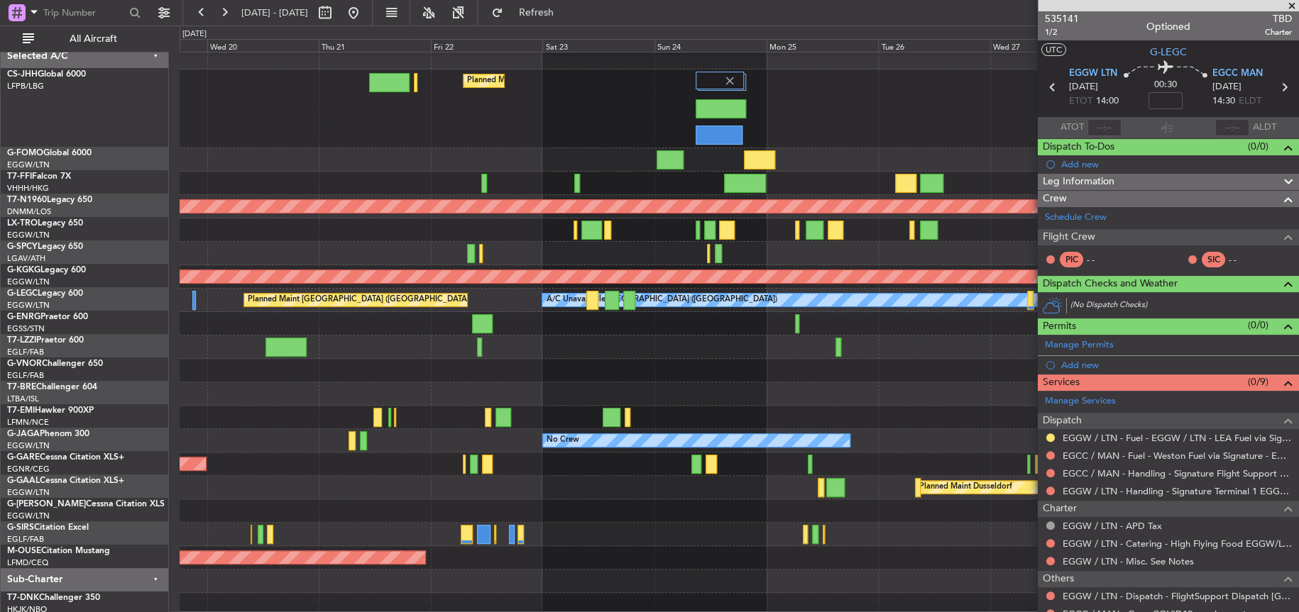
scroll to position [0, 0]
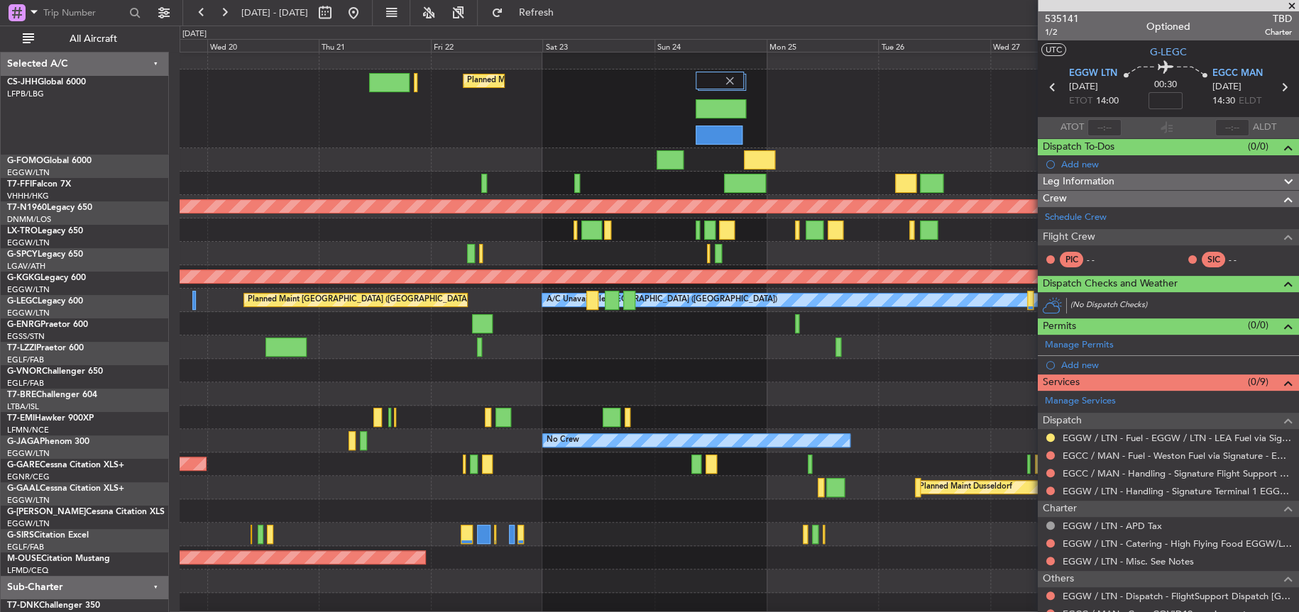
click at [710, 141] on div "Planned Maint [GEOGRAPHIC_DATA] ([GEOGRAPHIC_DATA])" at bounding box center [739, 109] width 1119 height 79
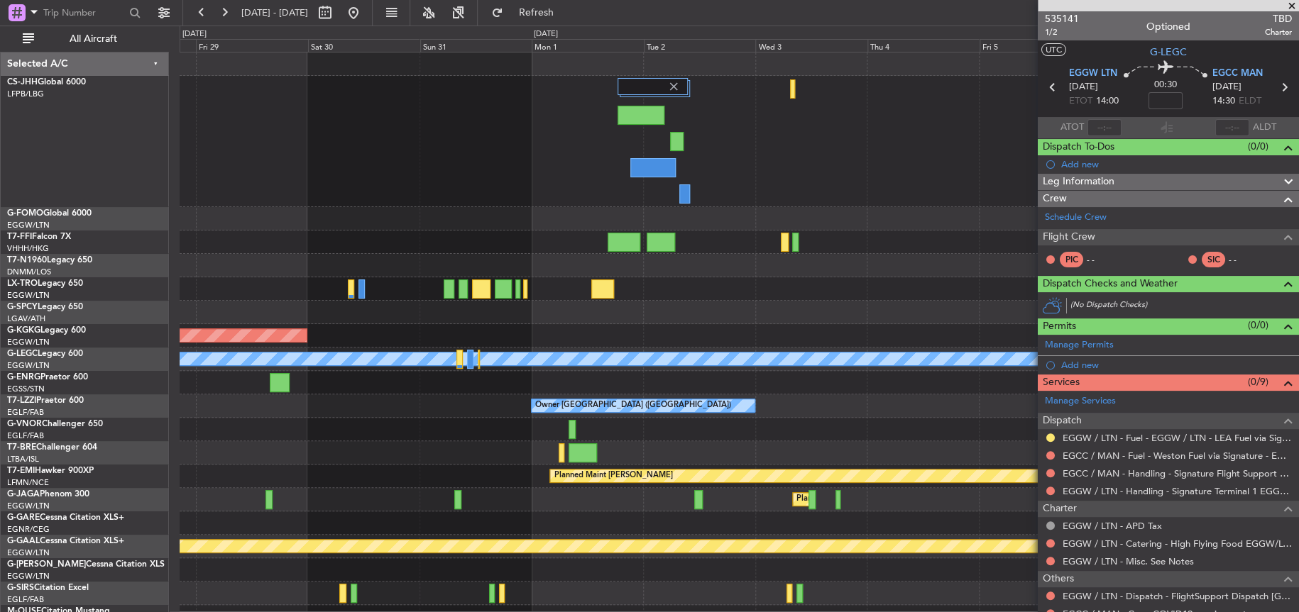
click at [414, 180] on div at bounding box center [739, 141] width 1118 height 131
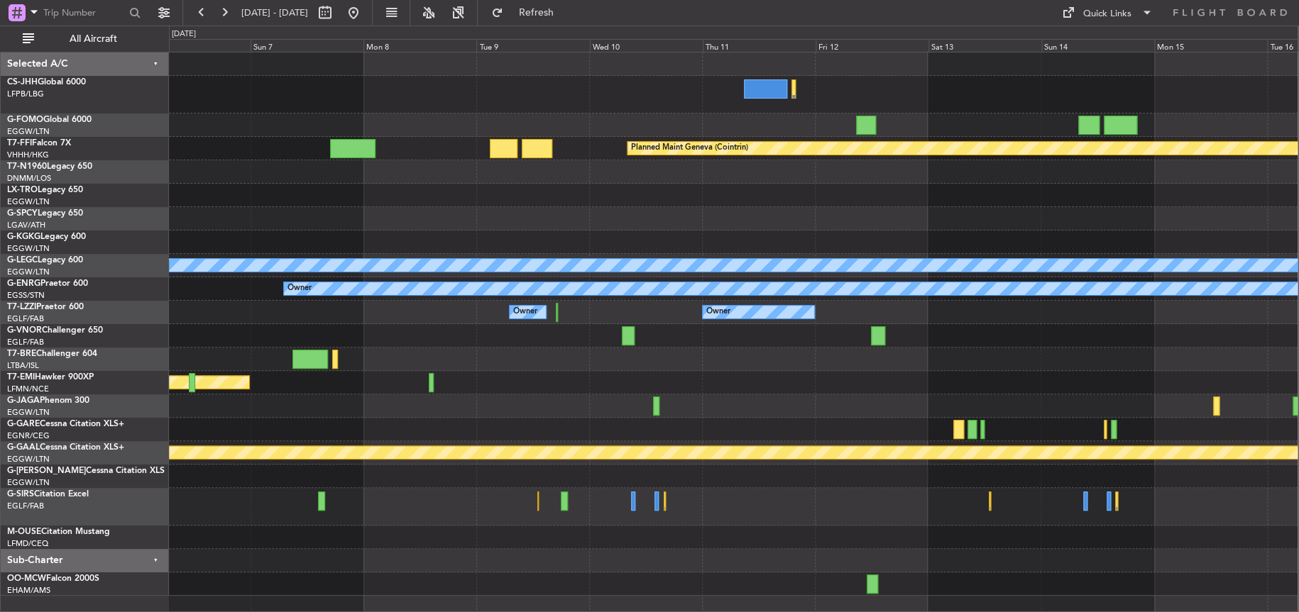
click at [599, 211] on div "Planned Maint Geneva (Cointrin) A/C Unavailable [GEOGRAPHIC_DATA] ([GEOGRAPHIC_…" at bounding box center [733, 325] width 1128 height 544
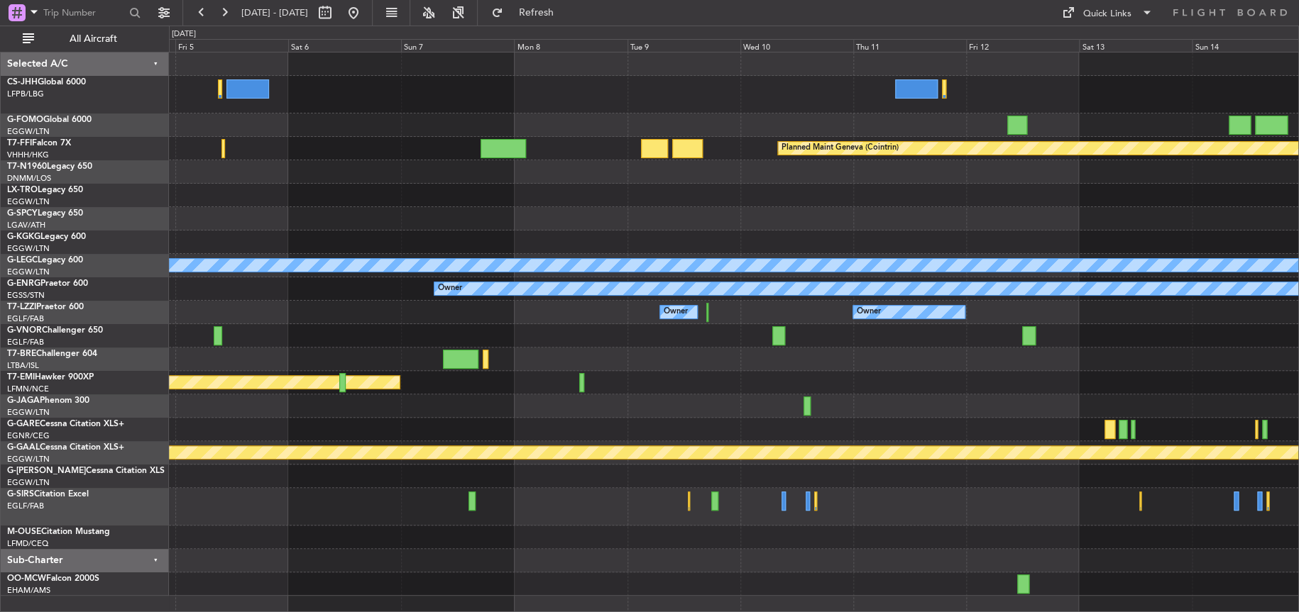
click at [578, 214] on div at bounding box center [733, 218] width 1129 height 23
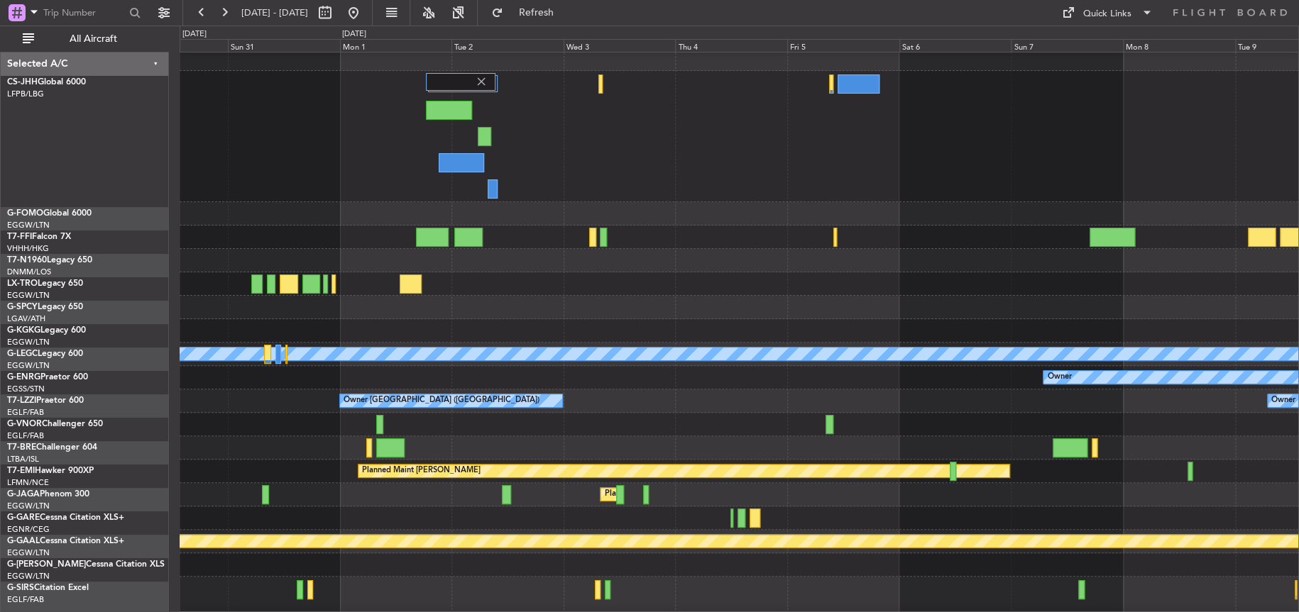
scroll to position [4, 0]
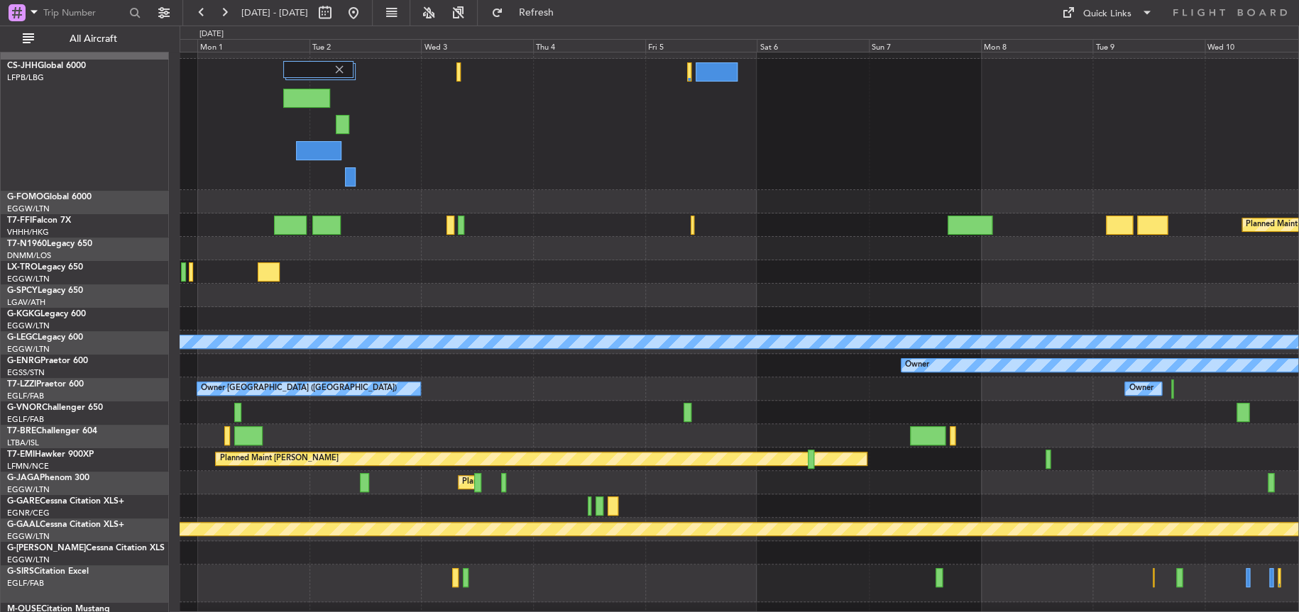
click at [645, 155] on div at bounding box center [739, 124] width 1119 height 131
click at [950, 123] on div at bounding box center [739, 124] width 1119 height 131
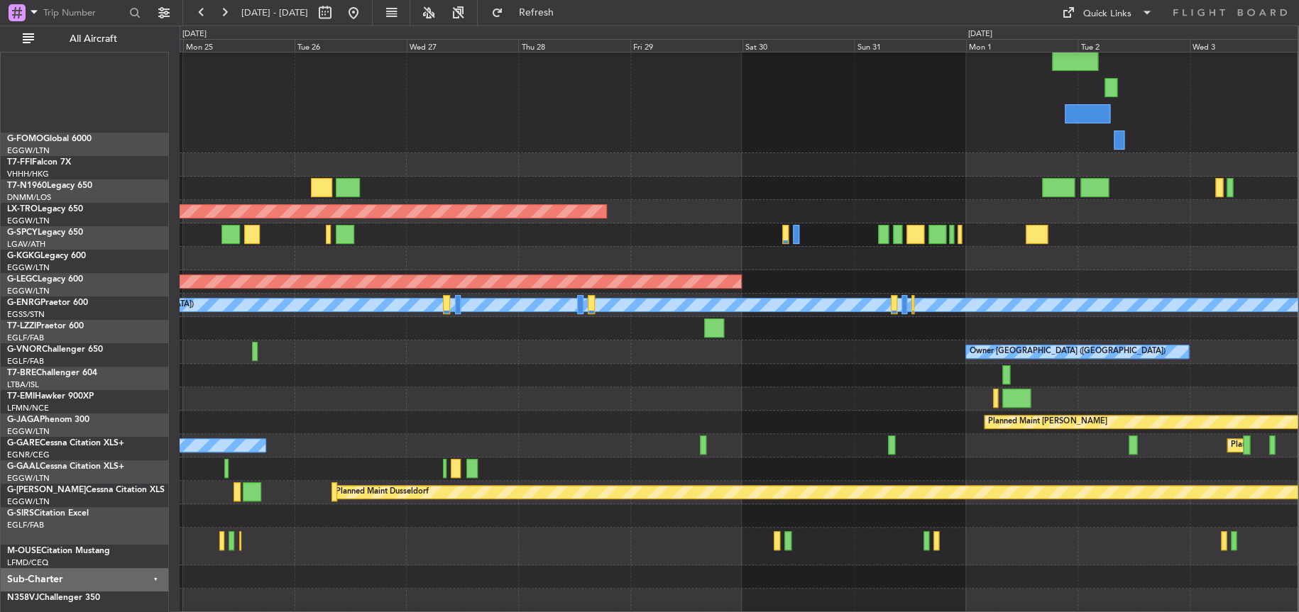
click at [954, 138] on div "Planned Maint [GEOGRAPHIC_DATA] ([GEOGRAPHIC_DATA]) AOG Maint [GEOGRAPHIC_DATA]…" at bounding box center [739, 317] width 1118 height 637
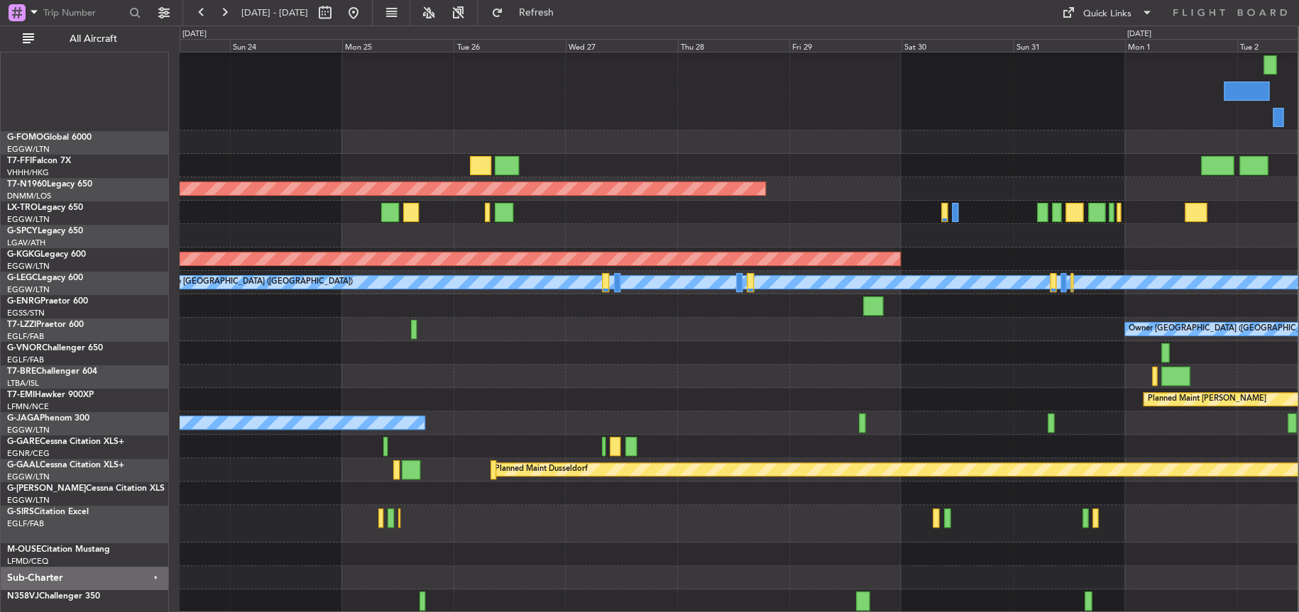
click at [806, 16] on fb-flight-board "[DATE] - [DATE] Refresh Quick Links All Aircraft Planned Maint [GEOGRAPHIC_DATA…" at bounding box center [649, 312] width 1299 height 602
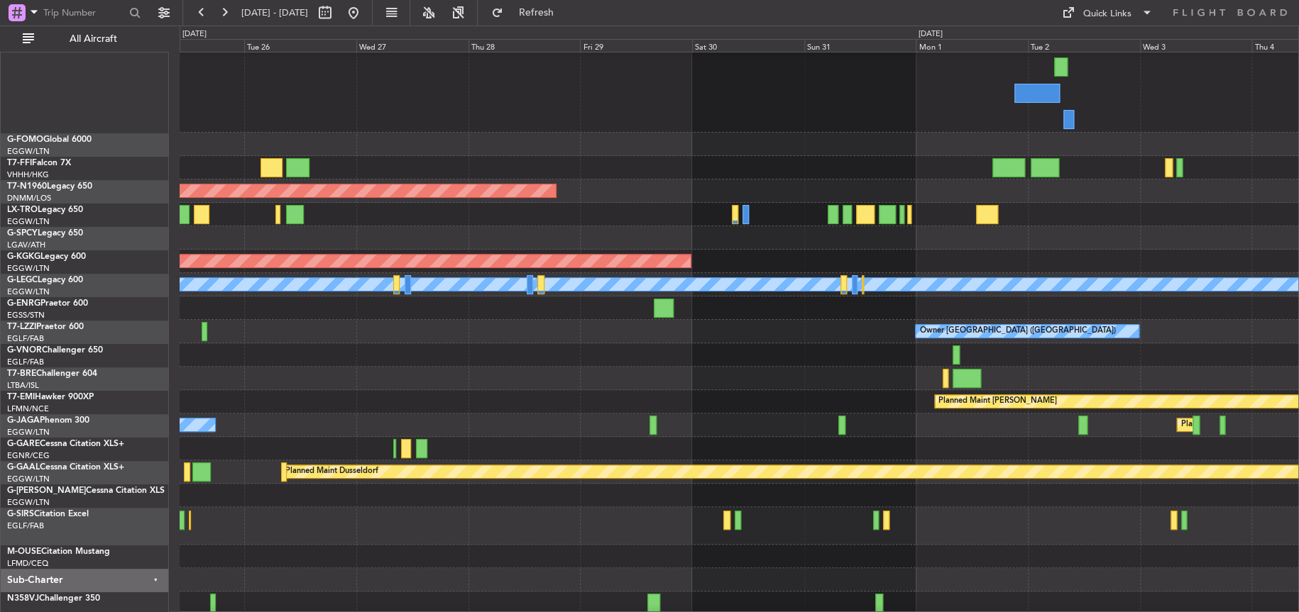
click at [510, 500] on div at bounding box center [739, 495] width 1119 height 23
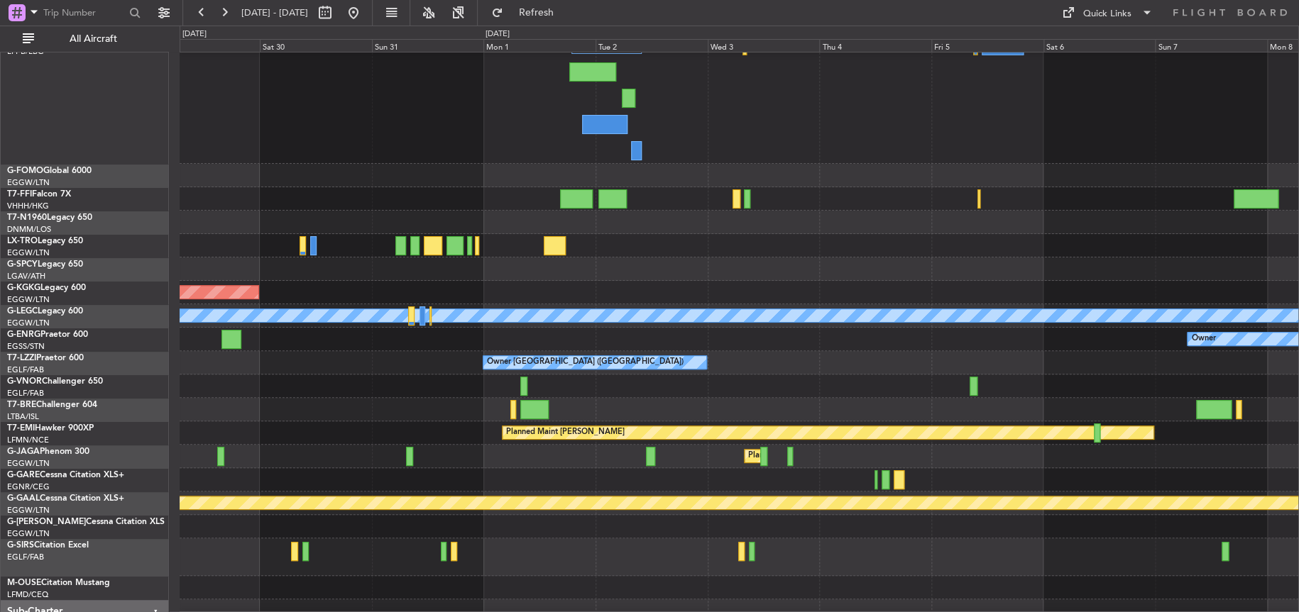
scroll to position [47, 0]
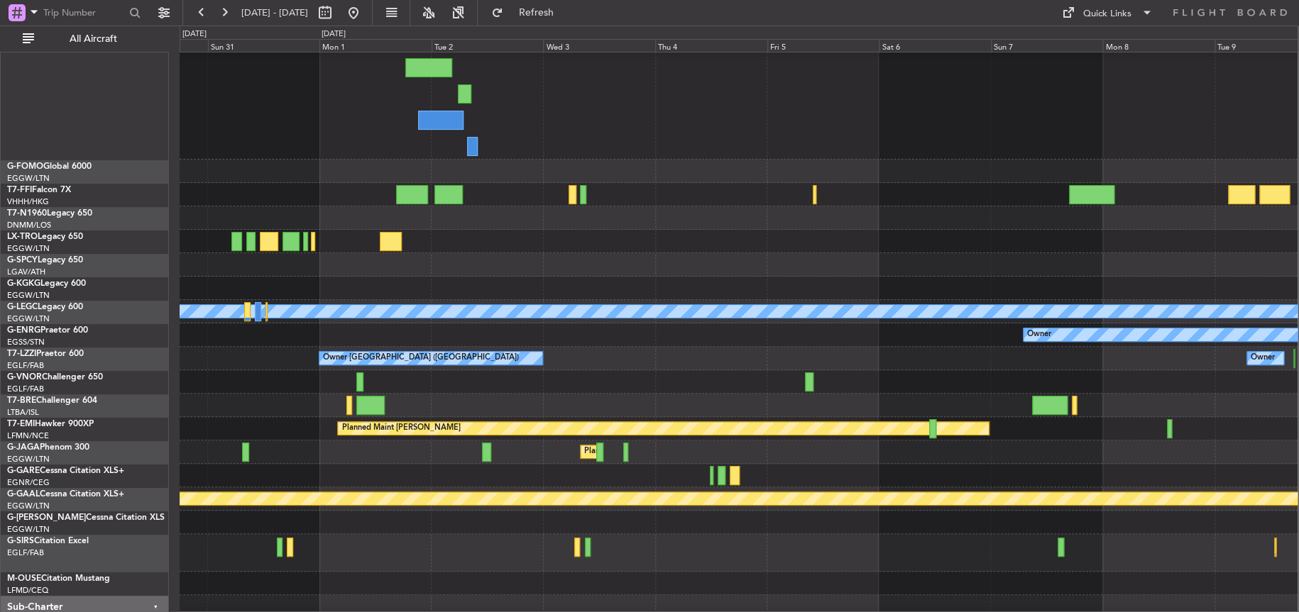
click at [754, 568] on div at bounding box center [739, 553] width 1118 height 38
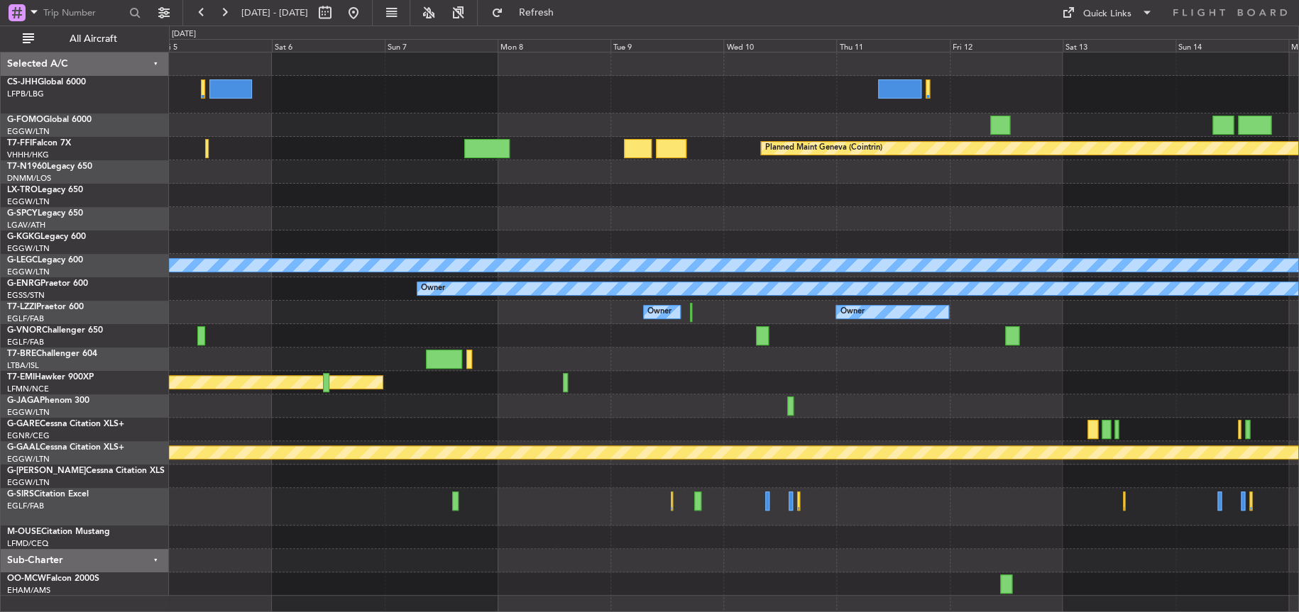
scroll to position [76, 0]
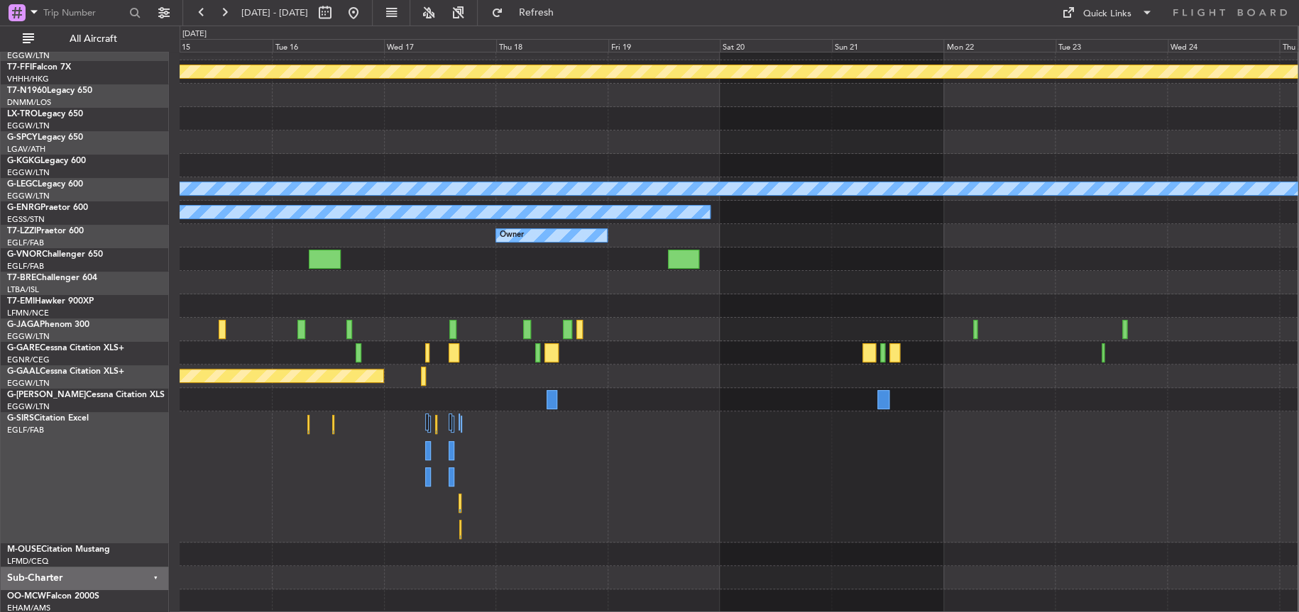
click at [262, 459] on div "Planned Maint Geneva (Cointrin) A/C Unavailable [GEOGRAPHIC_DATA] ([GEOGRAPHIC_…" at bounding box center [739, 294] width 1118 height 637
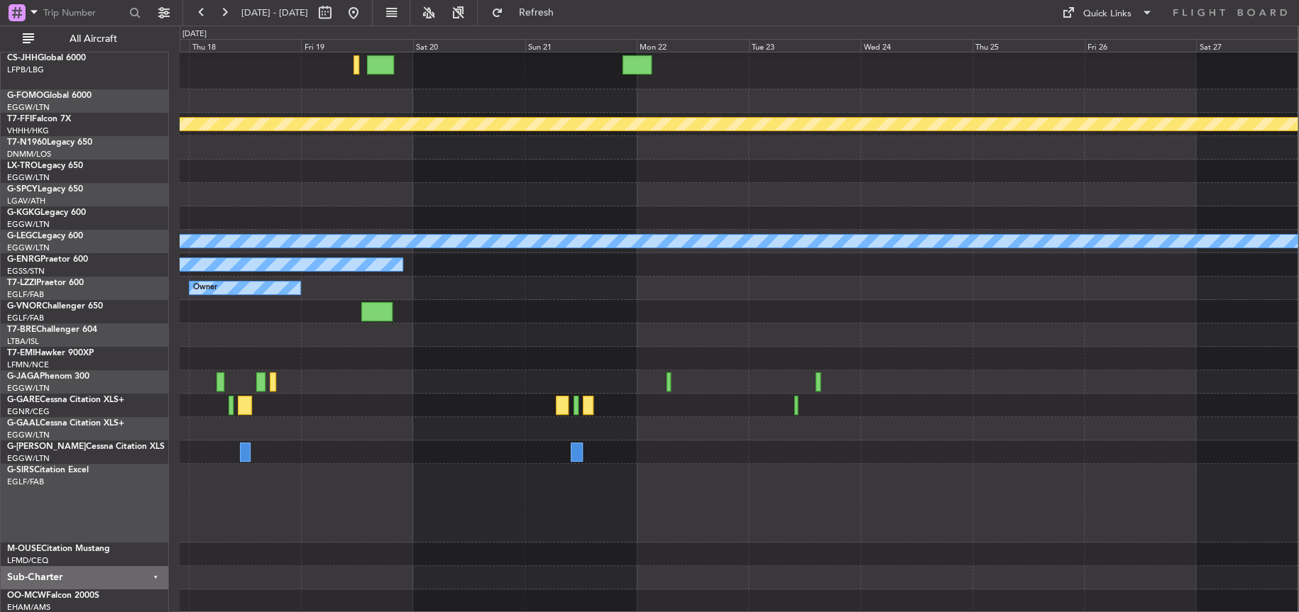
scroll to position [0, 0]
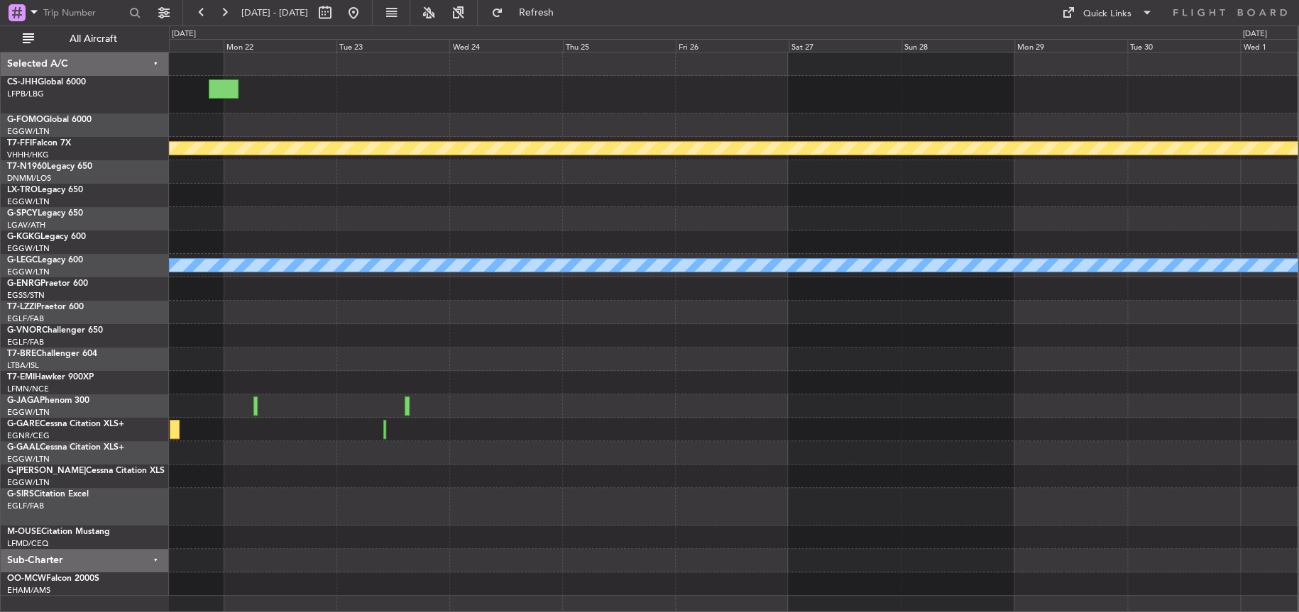
click at [535, 396] on div "Planned Maint Geneva (Cointrin) A/C Unavailable [GEOGRAPHIC_DATA] ([GEOGRAPHIC_…" at bounding box center [733, 325] width 1128 height 544
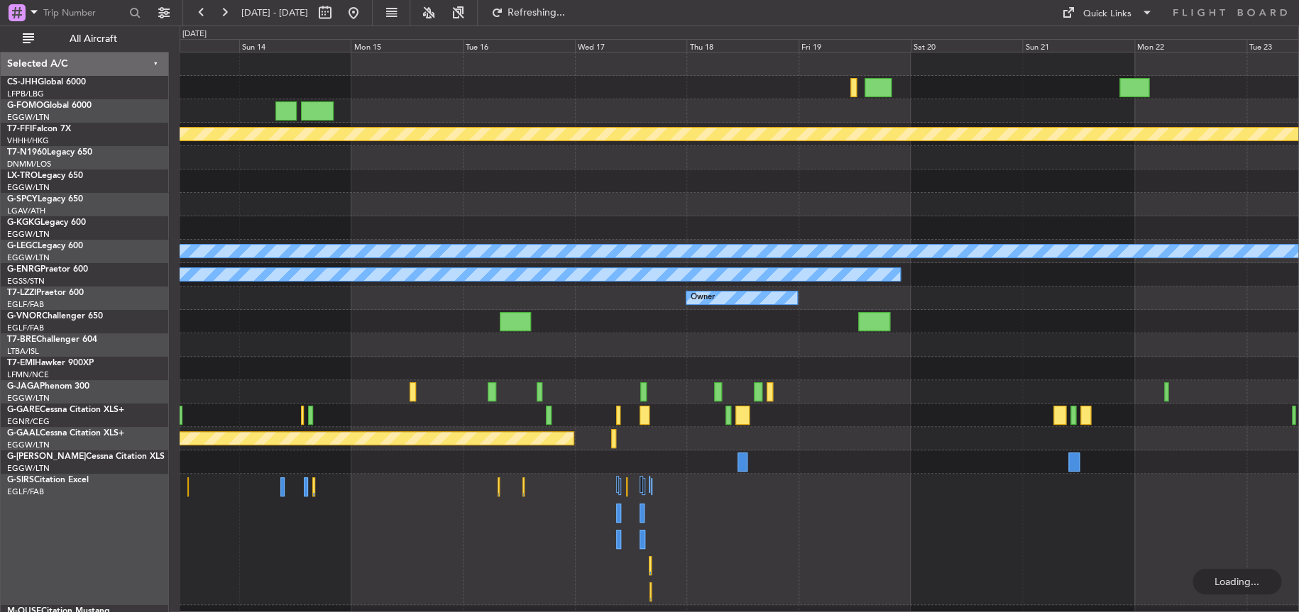
click at [1216, 526] on div at bounding box center [739, 539] width 1119 height 131
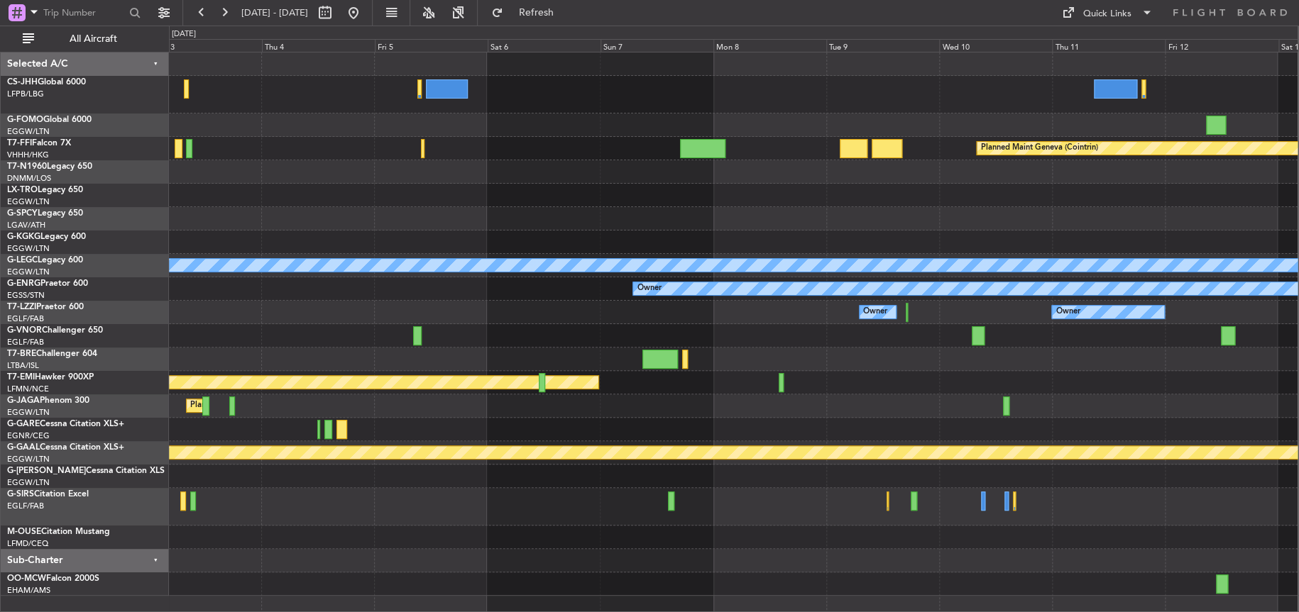
click at [571, 484] on div "Planned Maint Geneva (Cointrin) A/C Unavailable [GEOGRAPHIC_DATA] ([GEOGRAPHIC_…" at bounding box center [733, 325] width 1128 height 544
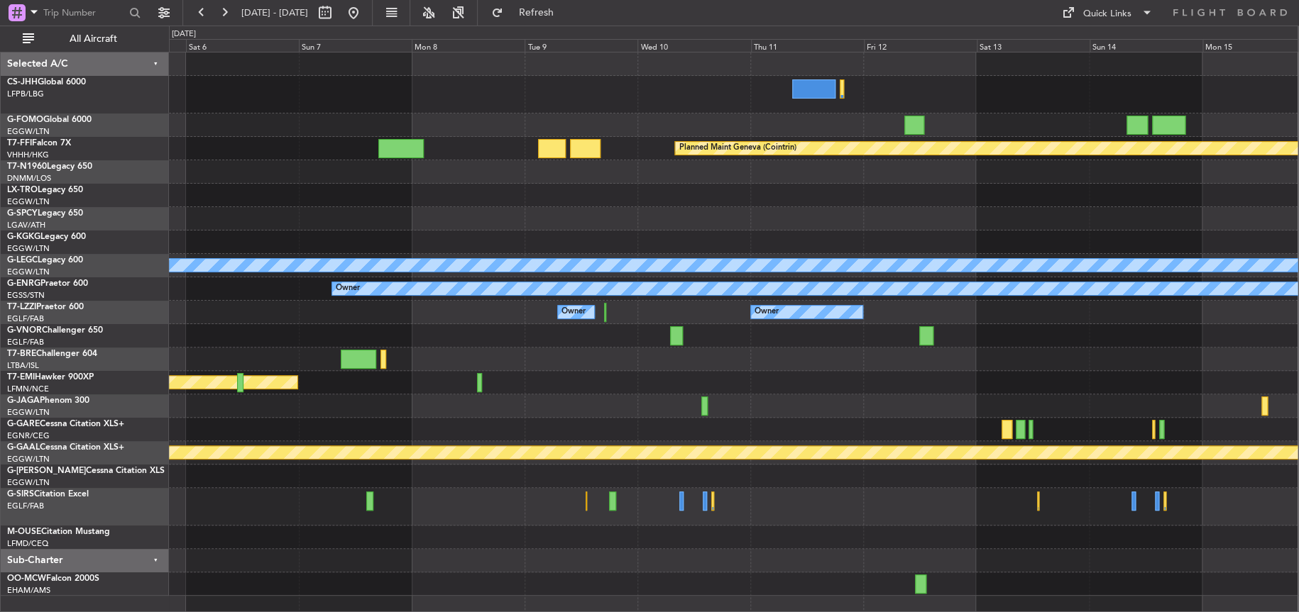
click at [600, 348] on div at bounding box center [733, 359] width 1128 height 23
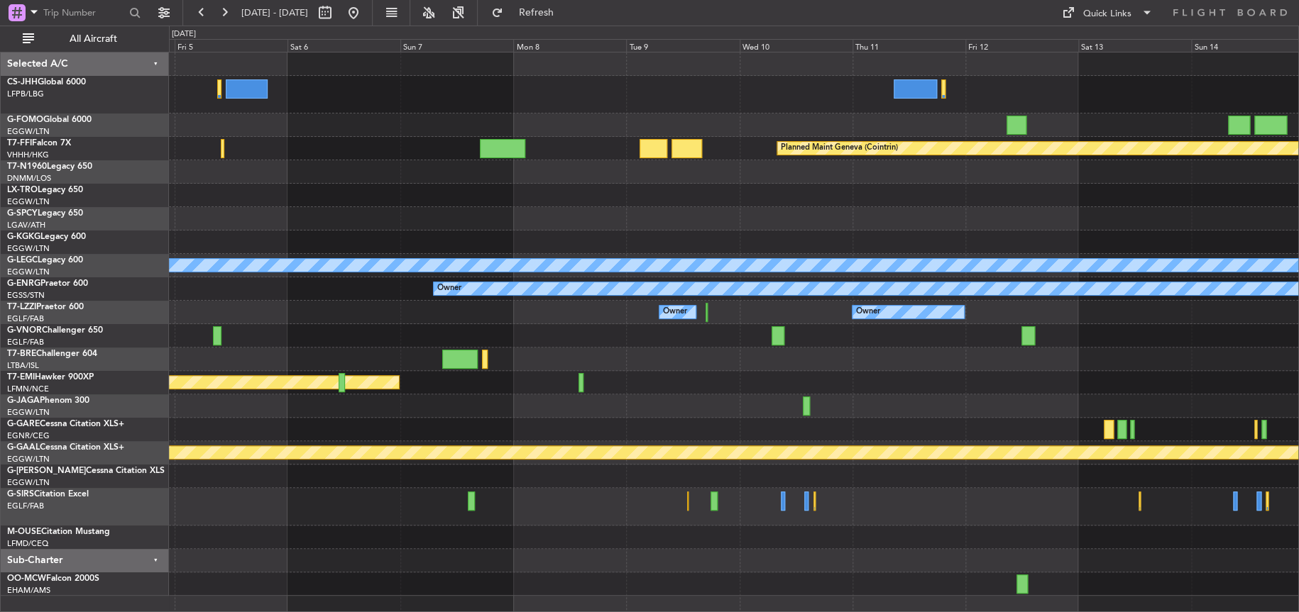
click at [755, 404] on div "Planned Maint [GEOGRAPHIC_DATA] ([GEOGRAPHIC_DATA])" at bounding box center [733, 406] width 1129 height 23
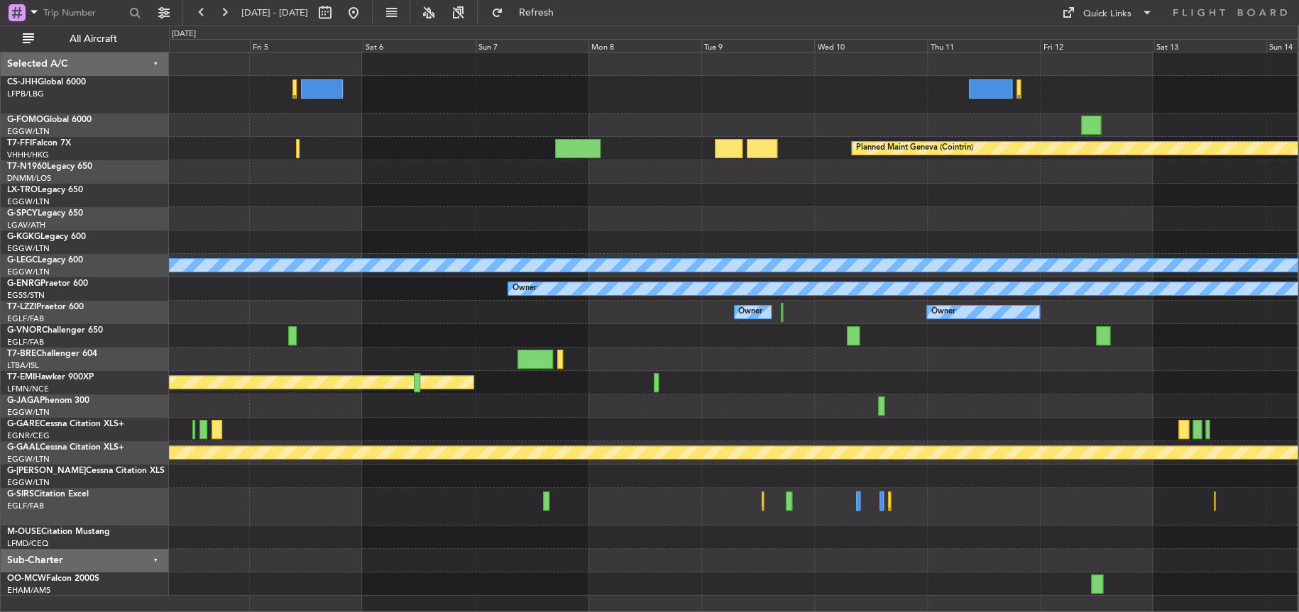
click at [545, 395] on div "Planned Maint [GEOGRAPHIC_DATA] ([GEOGRAPHIC_DATA])" at bounding box center [733, 406] width 1128 height 23
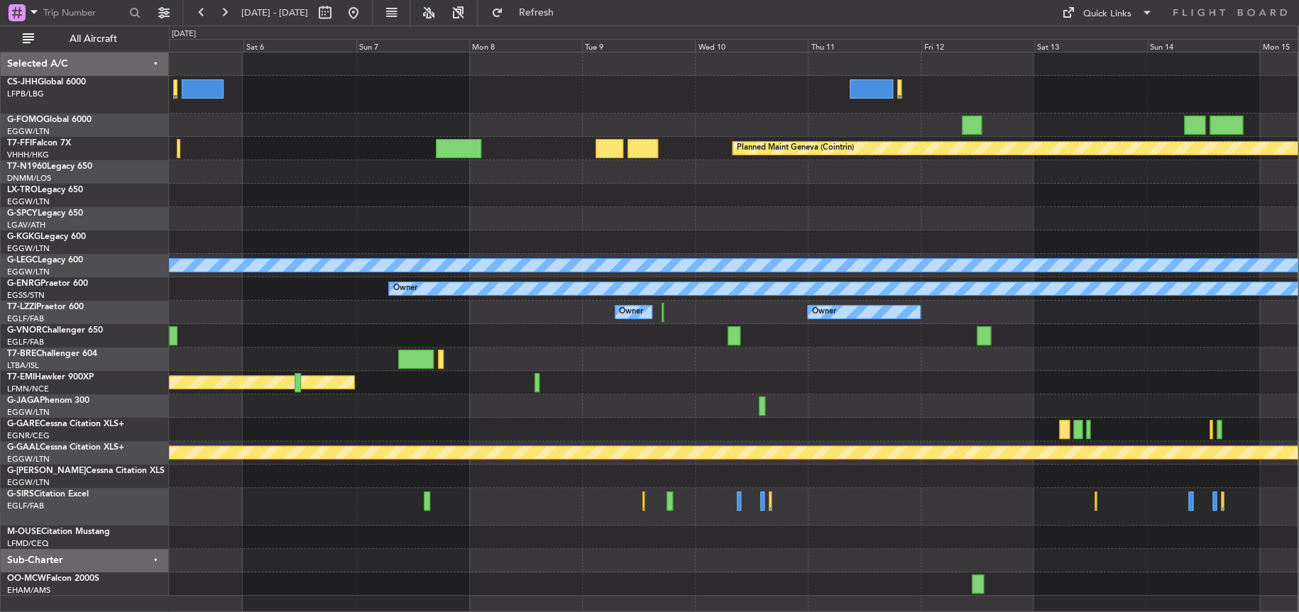
scroll to position [5, 0]
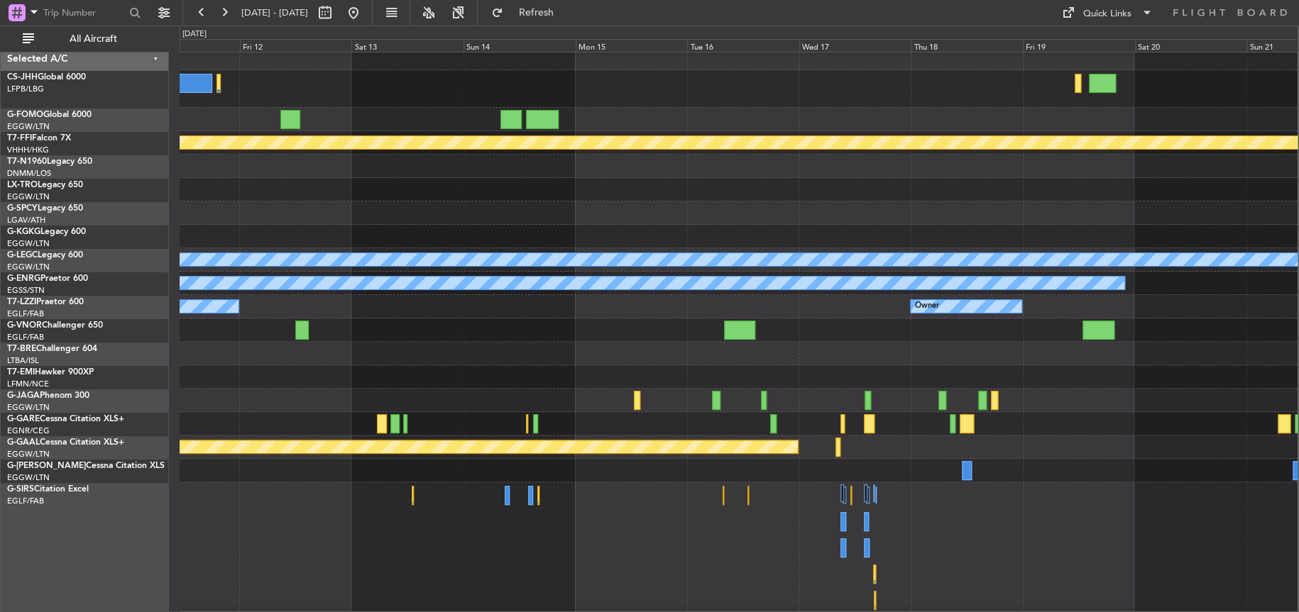
click at [380, 356] on div "Planned Maint Geneva (Cointrin) A/C Unavailable [GEOGRAPHIC_DATA] ([GEOGRAPHIC_…" at bounding box center [739, 365] width 1118 height 637
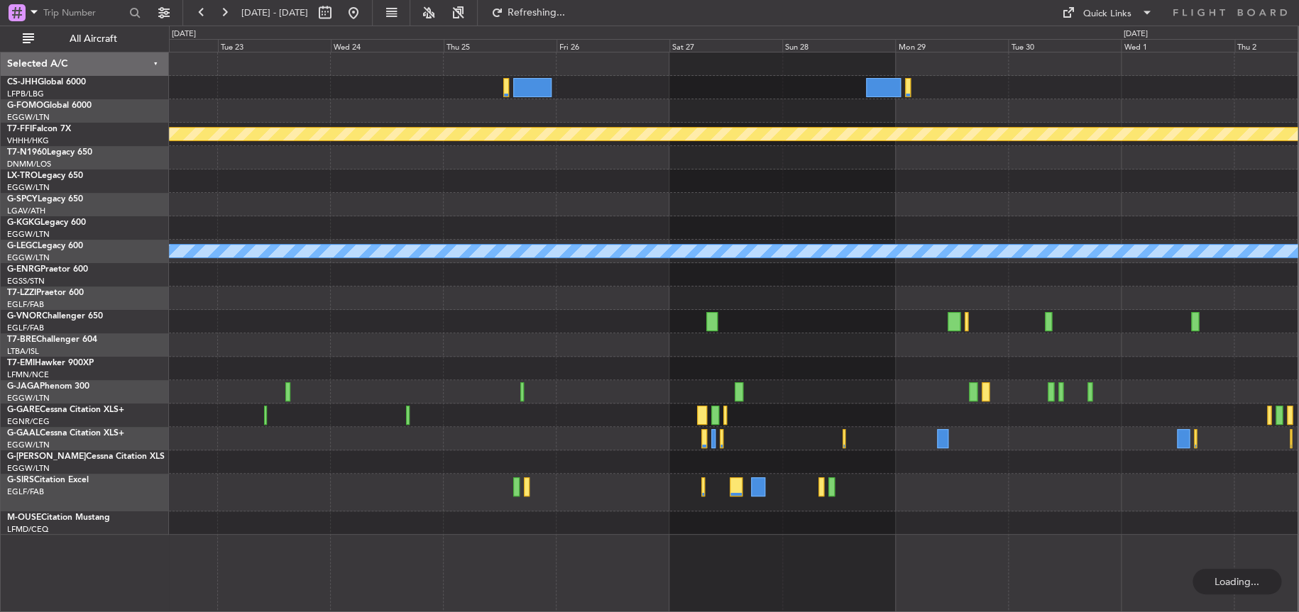
click at [586, 338] on div at bounding box center [733, 345] width 1128 height 23
click at [558, 295] on div at bounding box center [733, 298] width 1128 height 23
click at [365, 4] on button at bounding box center [353, 12] width 23 height 23
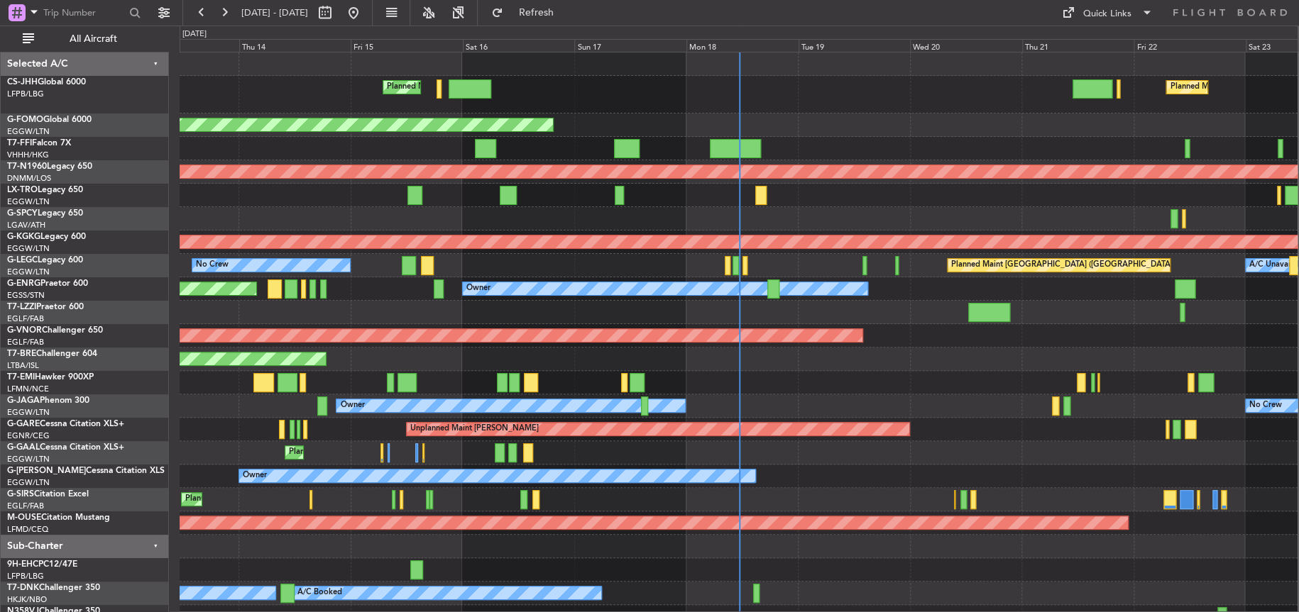
click at [1025, 201] on div "Unplanned Maint [GEOGRAPHIC_DATA] ([GEOGRAPHIC_DATA])" at bounding box center [739, 195] width 1118 height 23
click at [975, 214] on div at bounding box center [739, 218] width 1118 height 23
click at [900, 138] on div at bounding box center [739, 148] width 1118 height 23
click at [898, 126] on div "Planned Maint Windsor Locks ([PERSON_NAME] Intl)" at bounding box center [739, 125] width 1118 height 23
click at [891, 143] on div at bounding box center [739, 148] width 1118 height 23
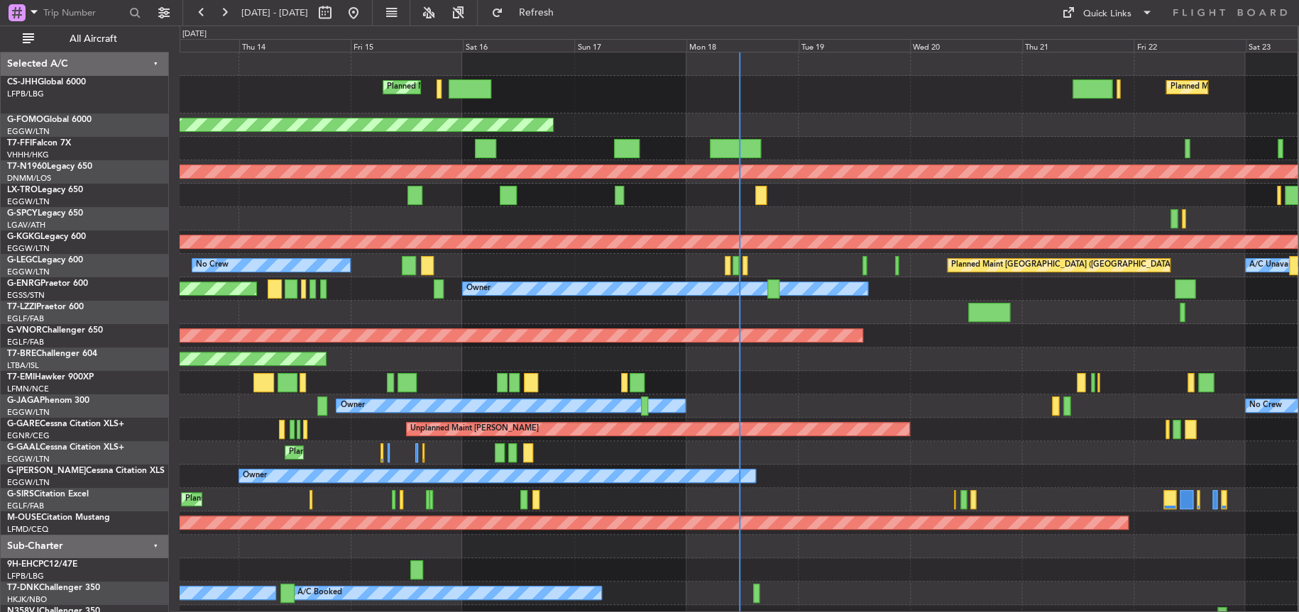
scroll to position [4, 0]
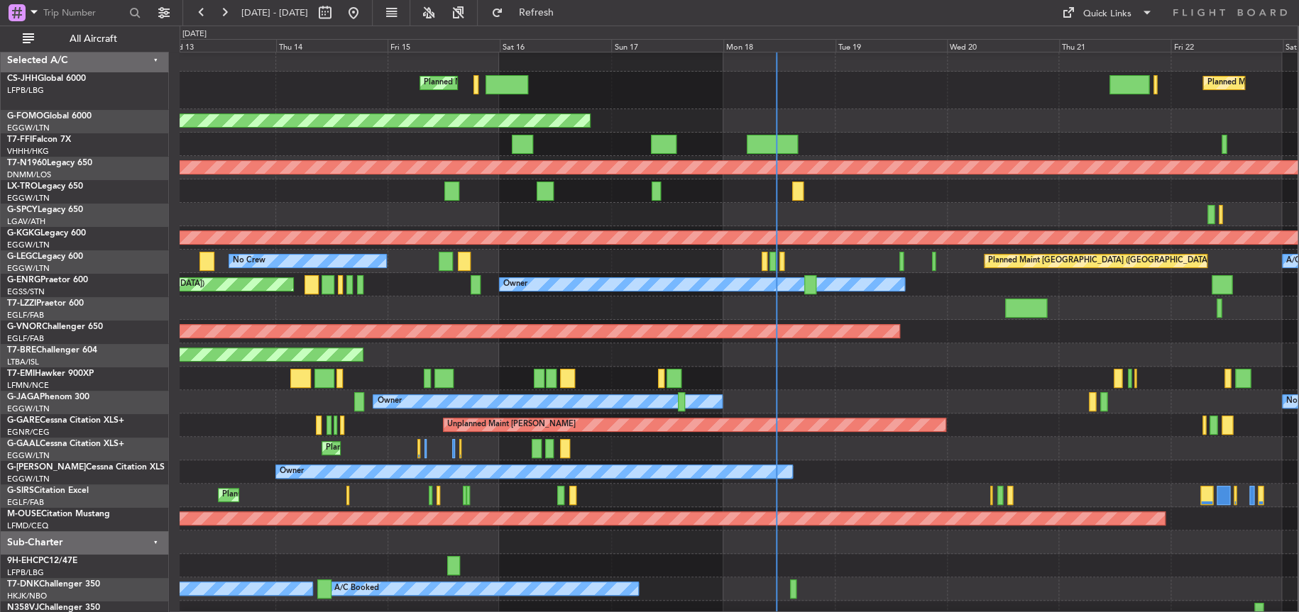
click at [1033, 370] on div at bounding box center [739, 378] width 1118 height 23
click at [1009, 364] on div "Planned Maint Warsaw ([GEOGRAPHIC_DATA])" at bounding box center [739, 355] width 1118 height 23
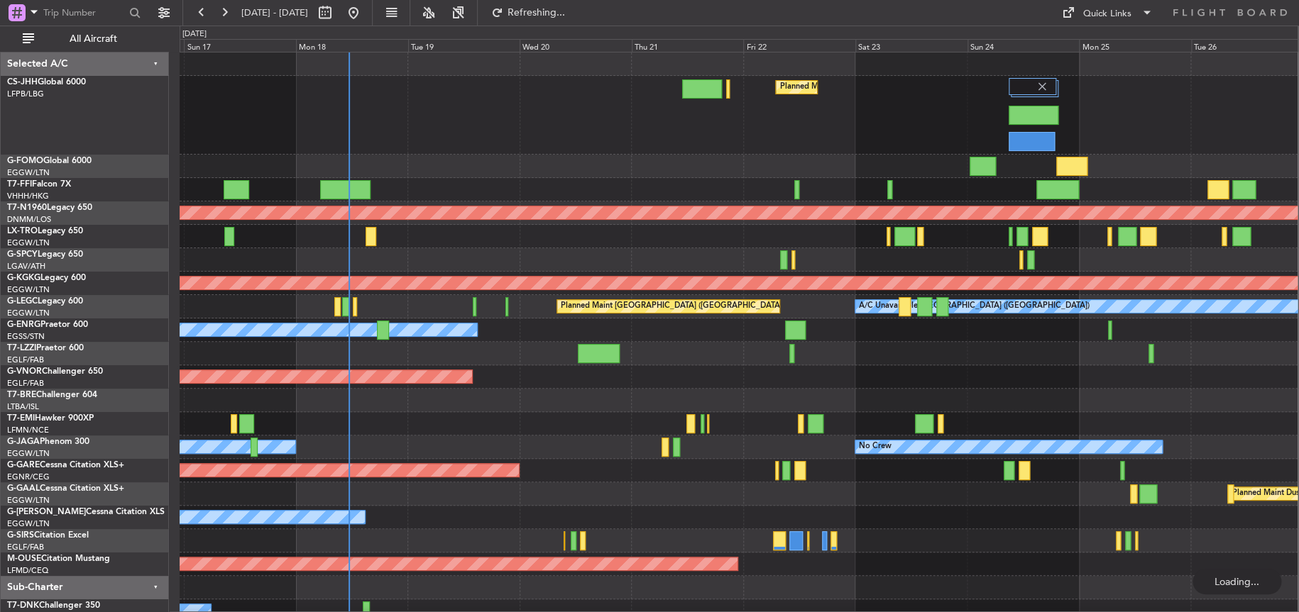
scroll to position [19, 0]
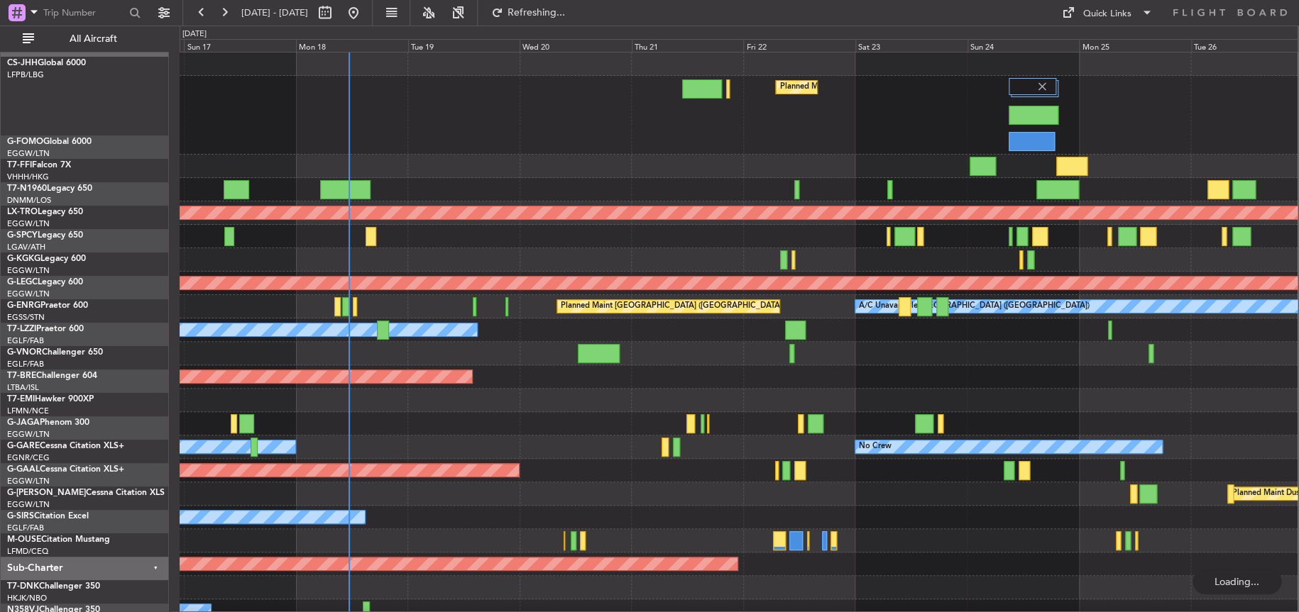
click at [940, 105] on div "Planned Maint [GEOGRAPHIC_DATA] ([GEOGRAPHIC_DATA]) Planned Maint [GEOGRAPHIC_D…" at bounding box center [739, 115] width 1118 height 79
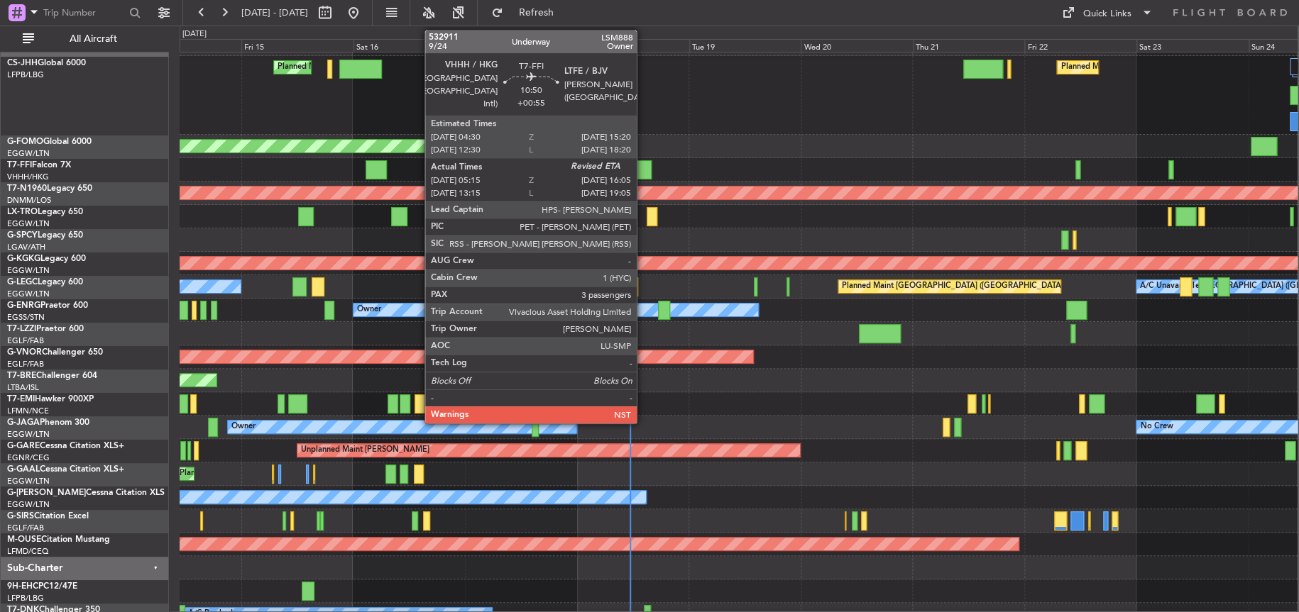
click at [643, 170] on div at bounding box center [626, 169] width 51 height 19
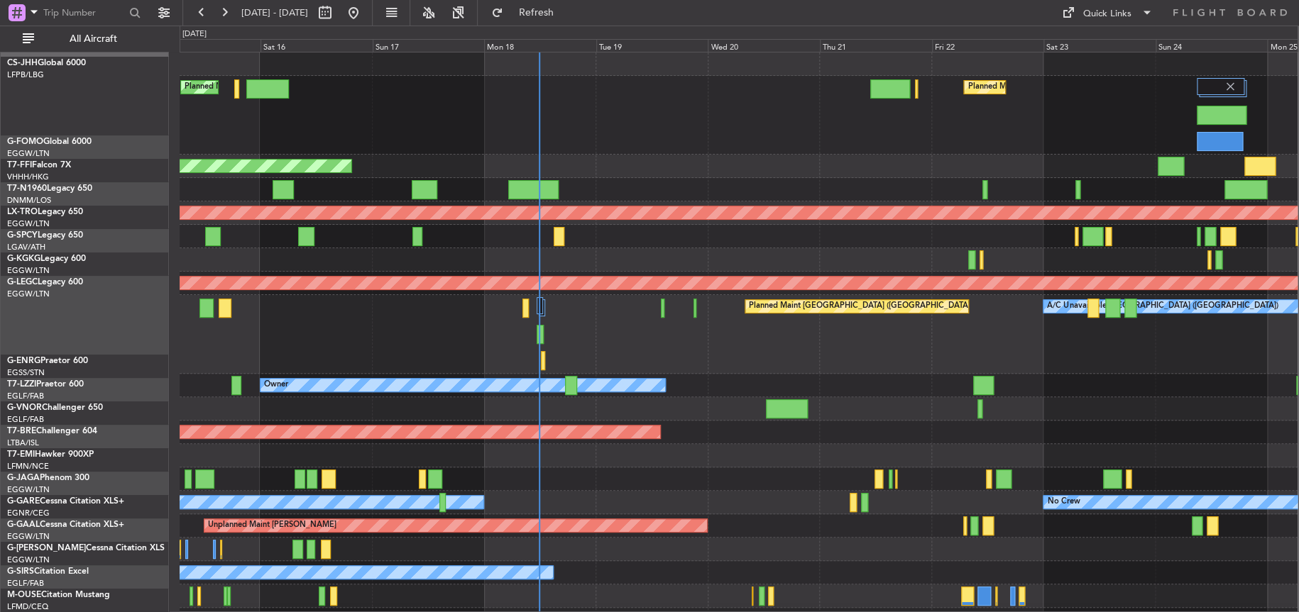
scroll to position [0, 0]
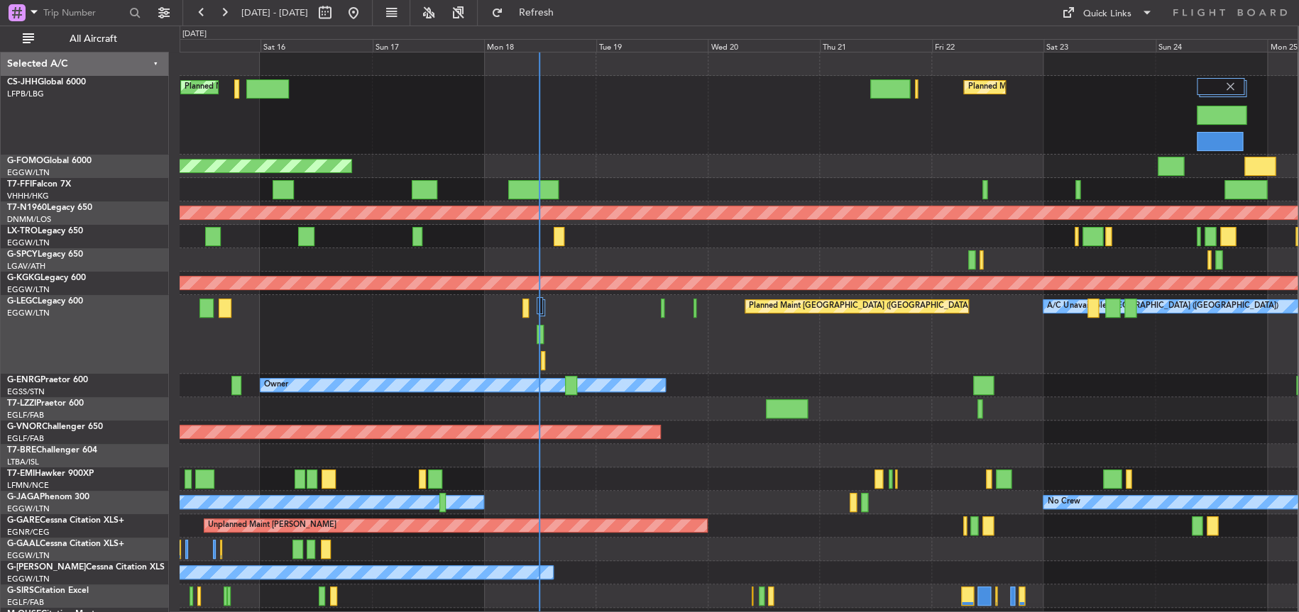
click at [583, 338] on div "Planned Maint [GEOGRAPHIC_DATA] ([GEOGRAPHIC_DATA]) A/C Unavailable [GEOGRAPHIC…" at bounding box center [739, 334] width 1118 height 79
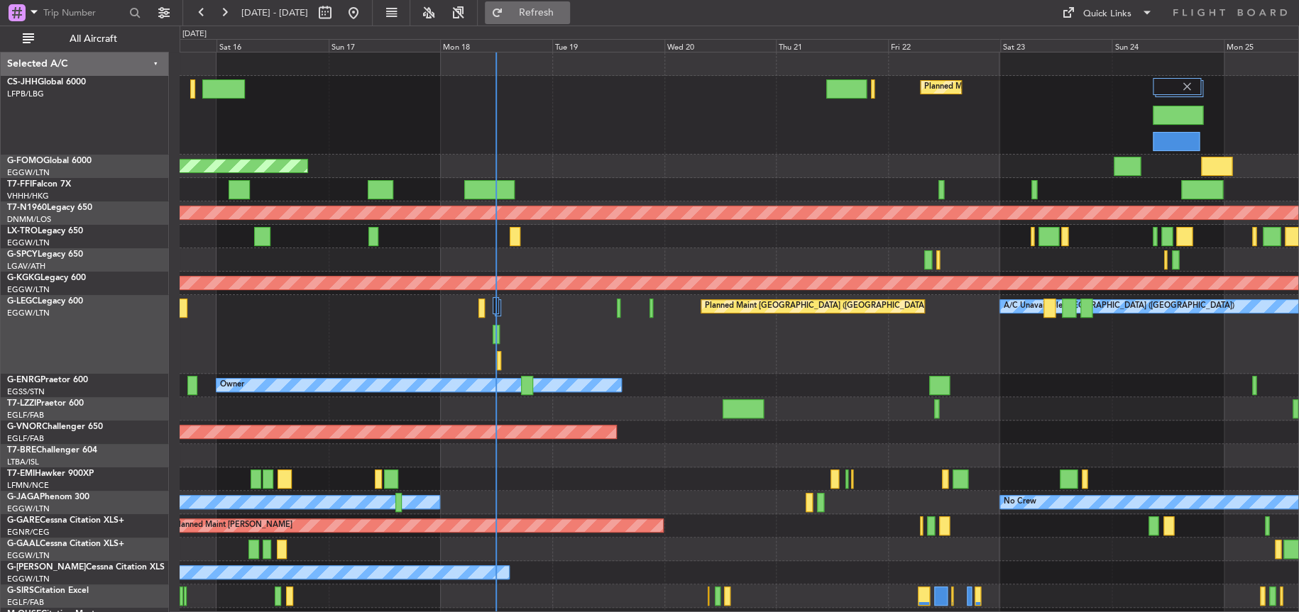
click at [566, 11] on span "Refresh" at bounding box center [536, 13] width 60 height 10
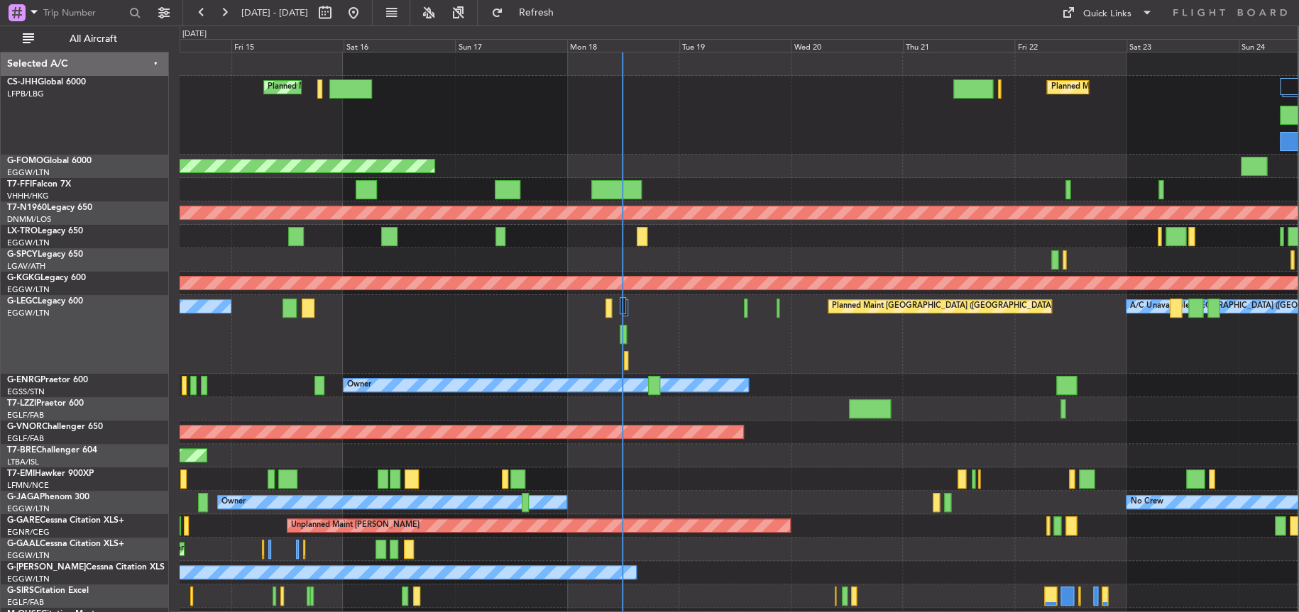
click at [524, 165] on div "Planned Maint [GEOGRAPHIC_DATA] ([GEOGRAPHIC_DATA]) Planned Maint [GEOGRAPHIC_D…" at bounding box center [739, 377] width 1118 height 649
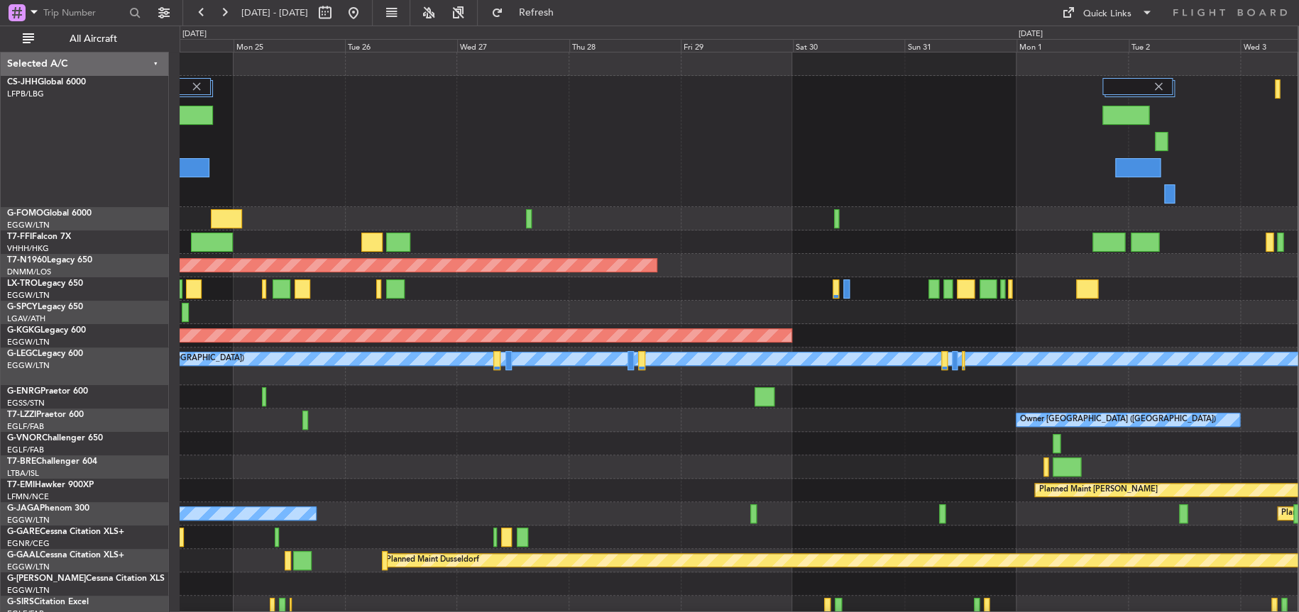
click at [529, 222] on div at bounding box center [529, 218] width 6 height 19
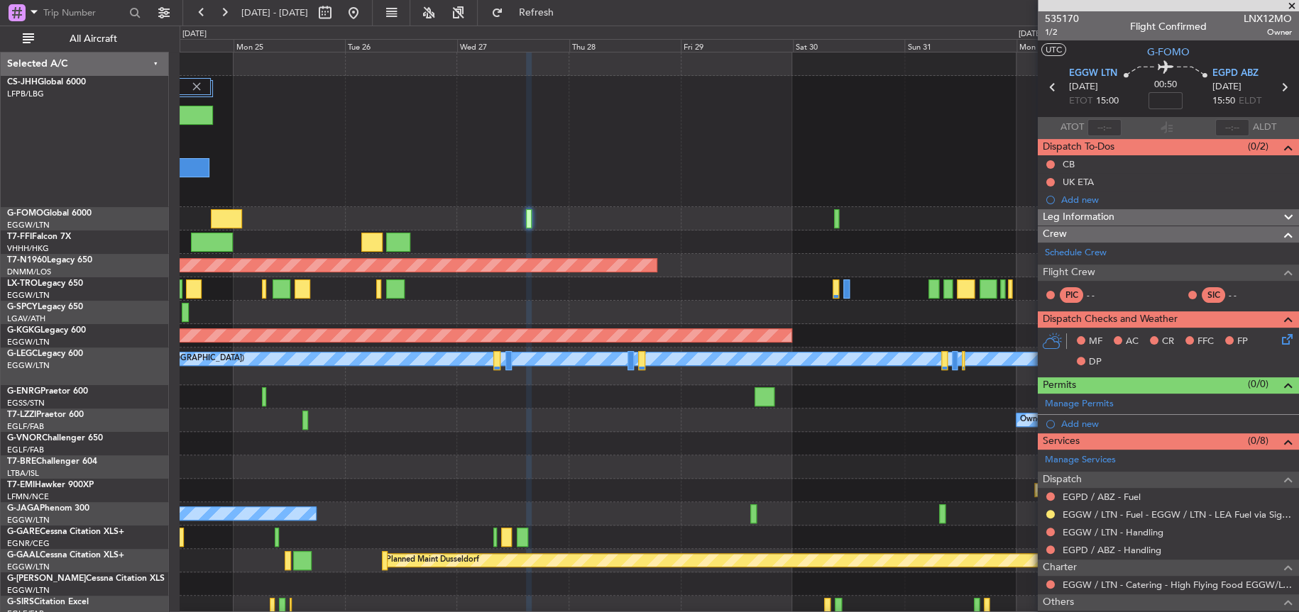
click at [599, 177] on div "Planned Maint [GEOGRAPHIC_DATA] ([GEOGRAPHIC_DATA])" at bounding box center [739, 141] width 1118 height 131
click at [591, 190] on div "Planned Maint [GEOGRAPHIC_DATA] ([GEOGRAPHIC_DATA])" at bounding box center [739, 141] width 1118 height 131
click at [587, 177] on div "Planned Maint [GEOGRAPHIC_DATA] ([GEOGRAPHIC_DATA])" at bounding box center [739, 141] width 1118 height 131
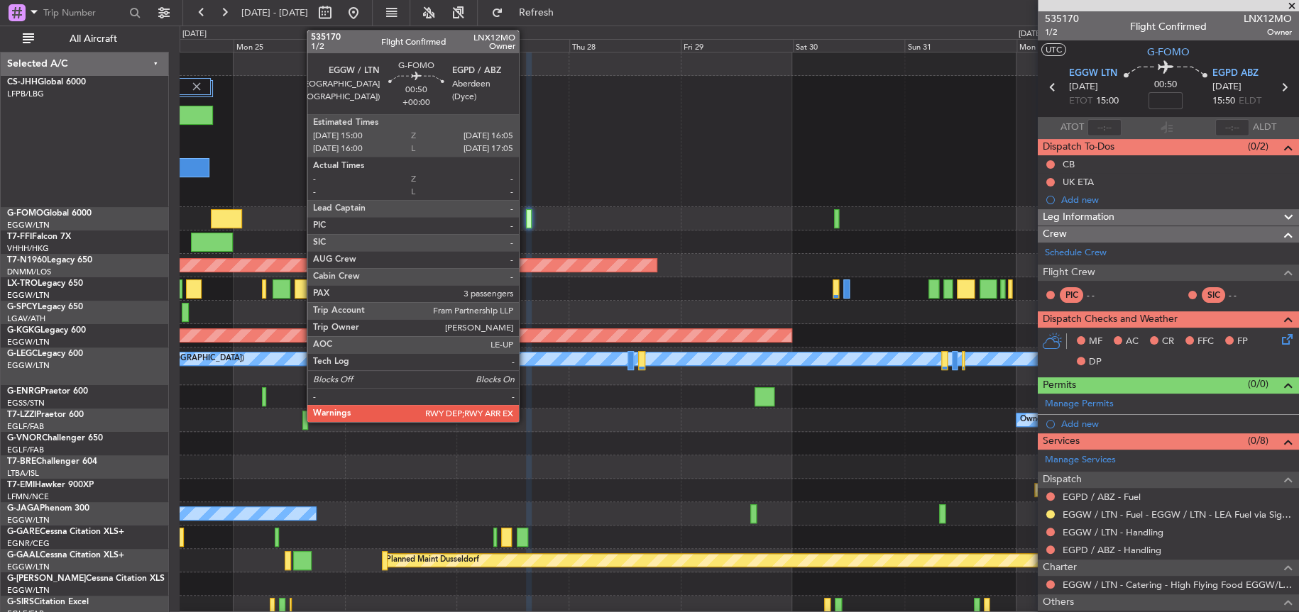
click at [526, 224] on div at bounding box center [529, 218] width 6 height 19
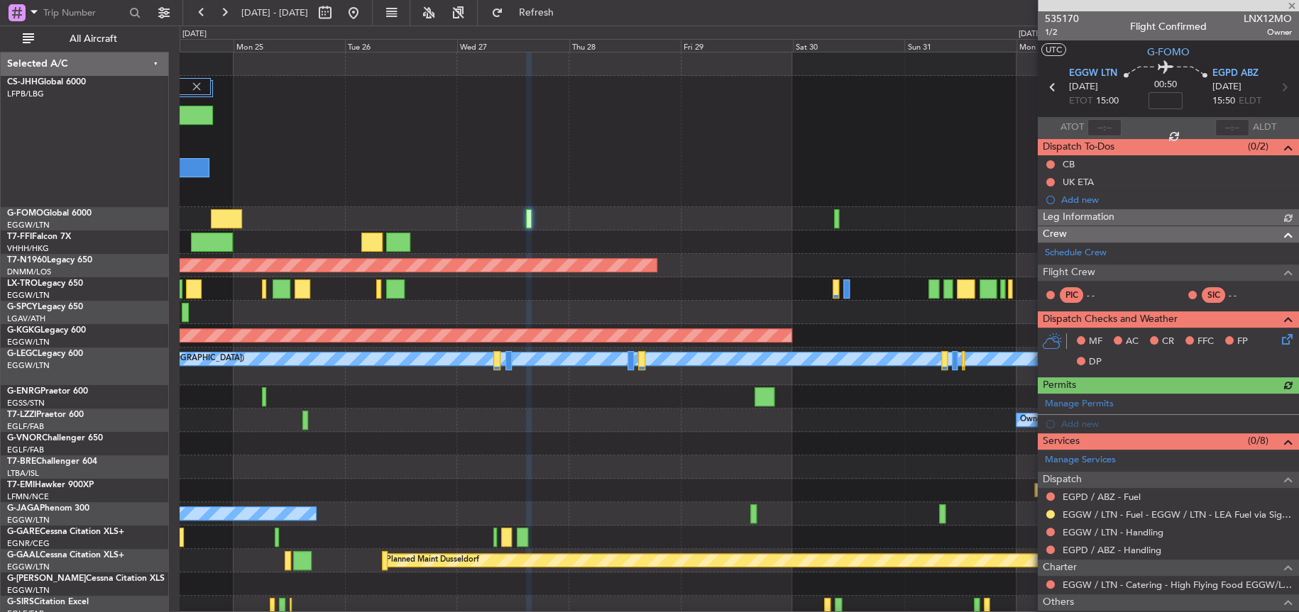
click at [732, 156] on div "Planned Maint [GEOGRAPHIC_DATA] ([GEOGRAPHIC_DATA])" at bounding box center [739, 141] width 1118 height 131
click at [1121, 529] on link "EGGW / LTN - Handling" at bounding box center [1112, 533] width 101 height 12
click at [1105, 551] on link "EGPD / ABZ - Handling" at bounding box center [1111, 550] width 99 height 12
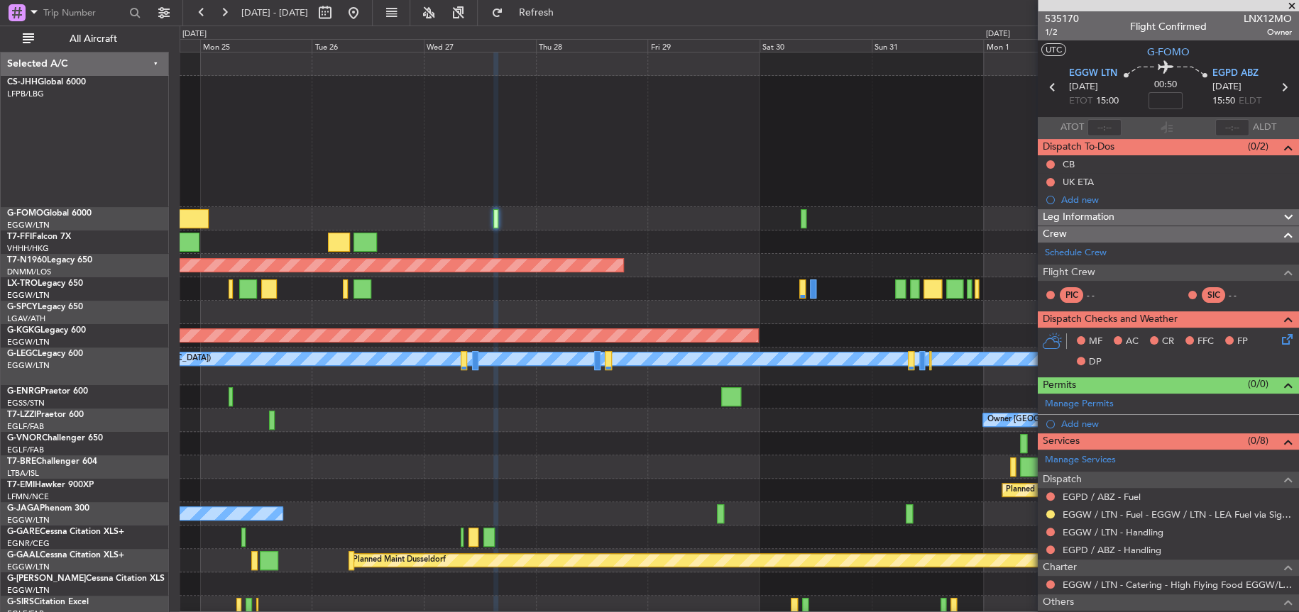
click at [575, 272] on div "Planned Maint [GEOGRAPHIC_DATA] ([GEOGRAPHIC_DATA]) Planned Maint [GEOGRAPHIC_D…" at bounding box center [739, 371] width 1119 height 637
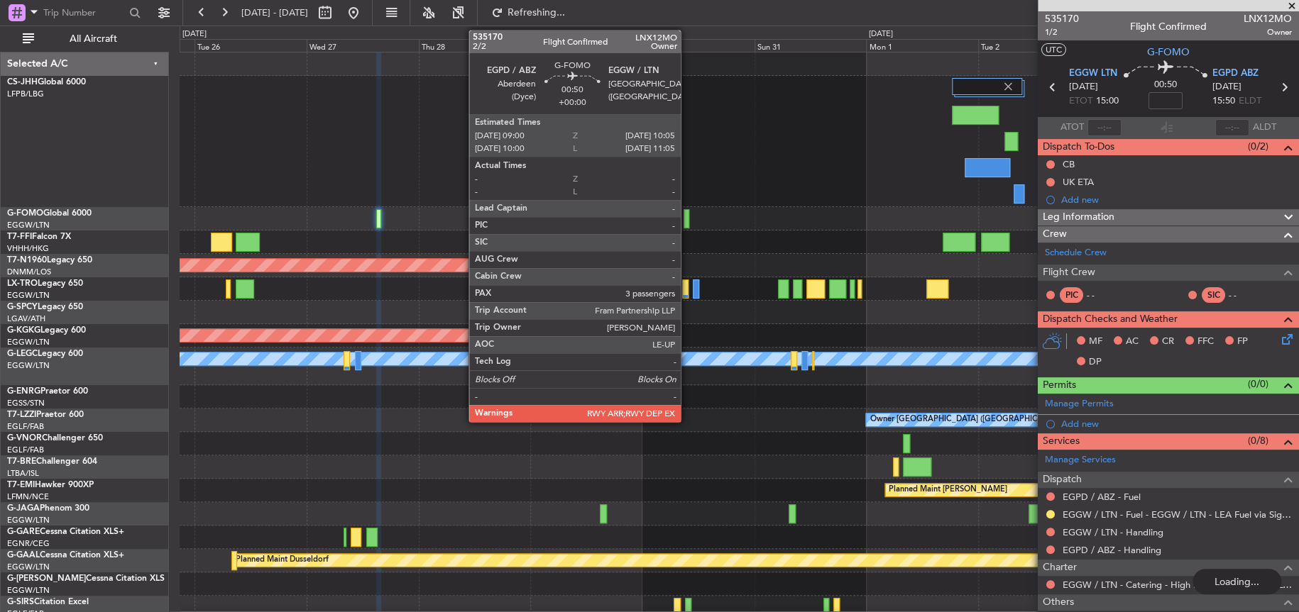
click at [687, 226] on div at bounding box center [686, 218] width 6 height 19
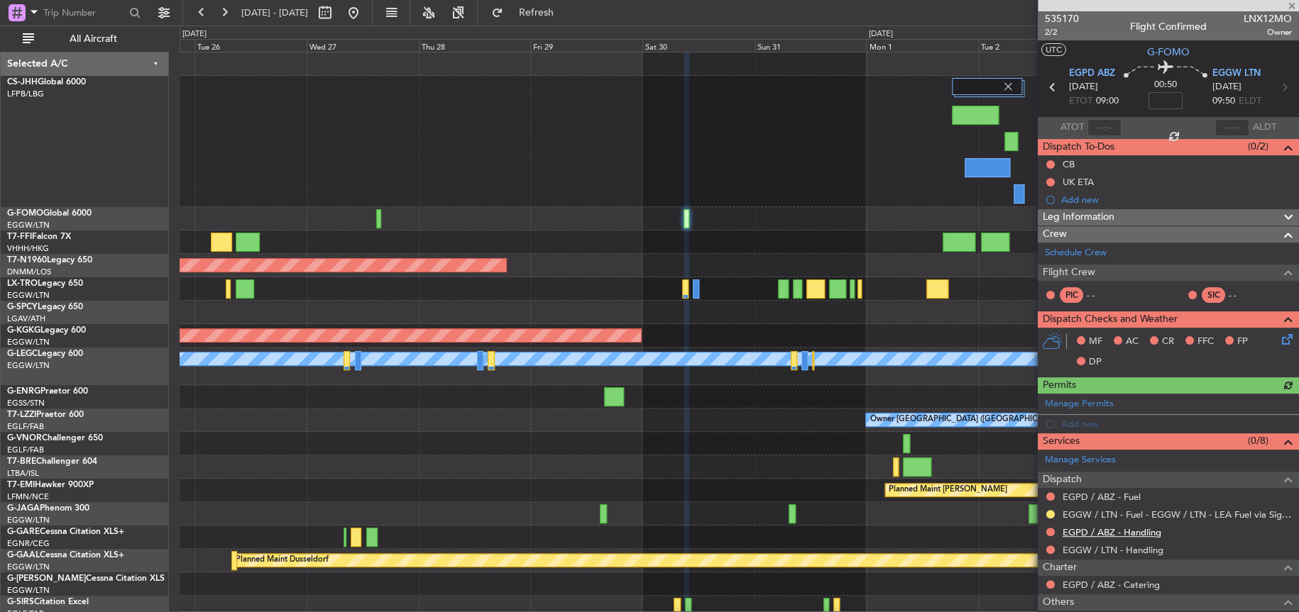
click at [1128, 527] on link "EGPD / ABZ - Handling" at bounding box center [1111, 533] width 99 height 12
click at [563, 6] on button "Refresh" at bounding box center [527, 12] width 85 height 23
click at [1136, 550] on link "EGGW / LTN - Handling" at bounding box center [1112, 550] width 101 height 12
click at [566, 8] on span "Refresh" at bounding box center [536, 13] width 60 height 10
click at [1056, 22] on span "535170" at bounding box center [1062, 18] width 34 height 15
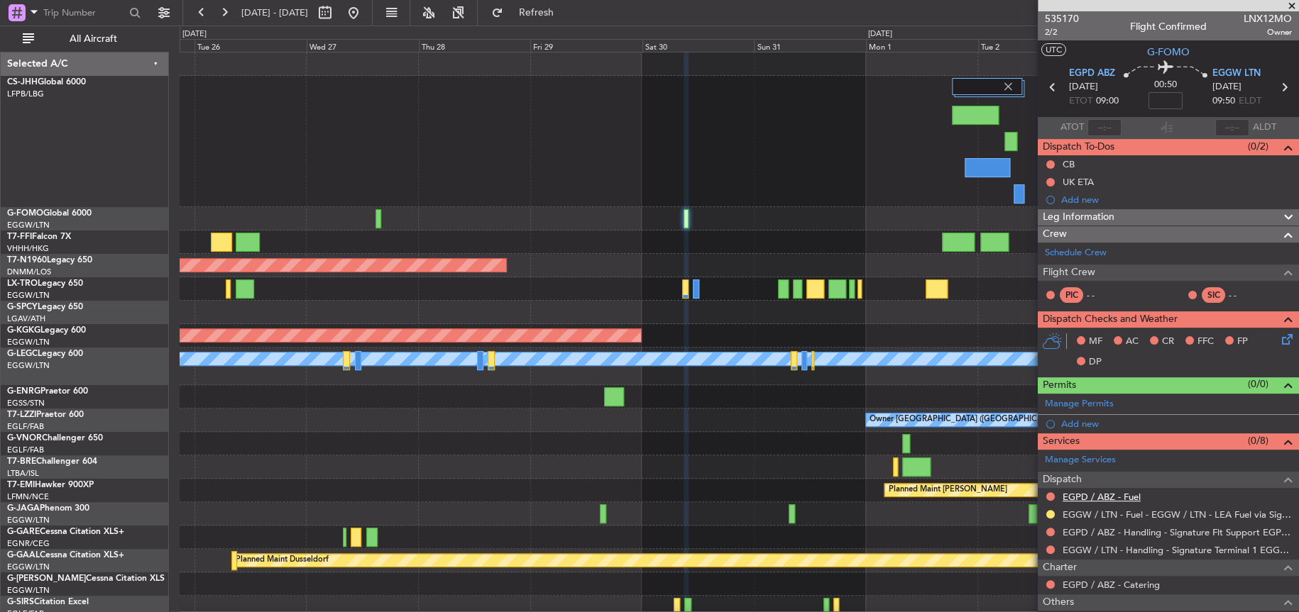
click at [1085, 494] on link "EGPD / ABZ - Fuel" at bounding box center [1101, 497] width 78 height 12
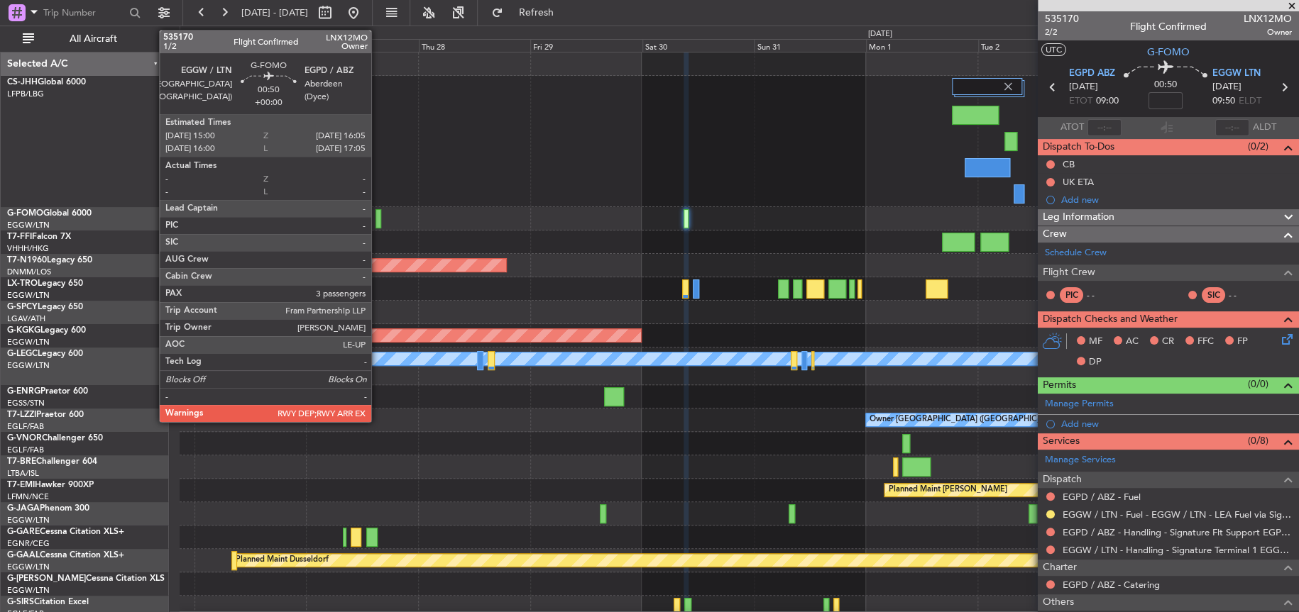
click at [378, 219] on div at bounding box center [378, 218] width 6 height 19
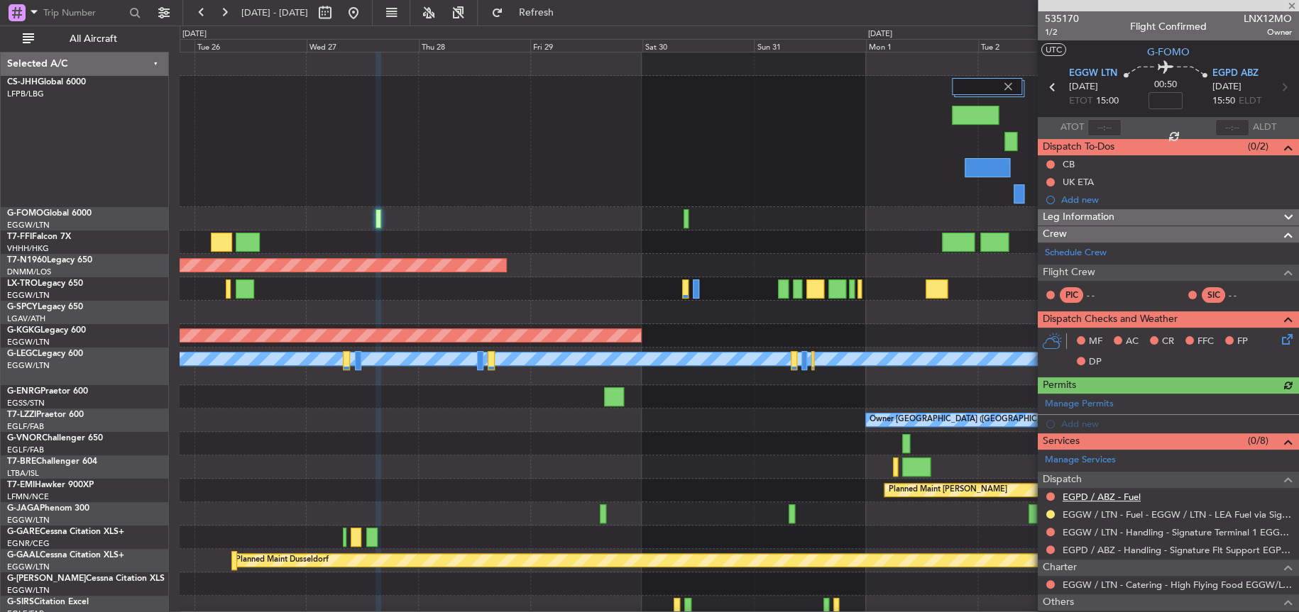
click at [1090, 493] on link "EGPD / ABZ - Fuel" at bounding box center [1101, 497] width 78 height 12
click at [624, 254] on div "Planned Maint London (Stansted) AOG Maint Istanbul (Ataturk) A/C Unavailable Lo…" at bounding box center [739, 371] width 1118 height 637
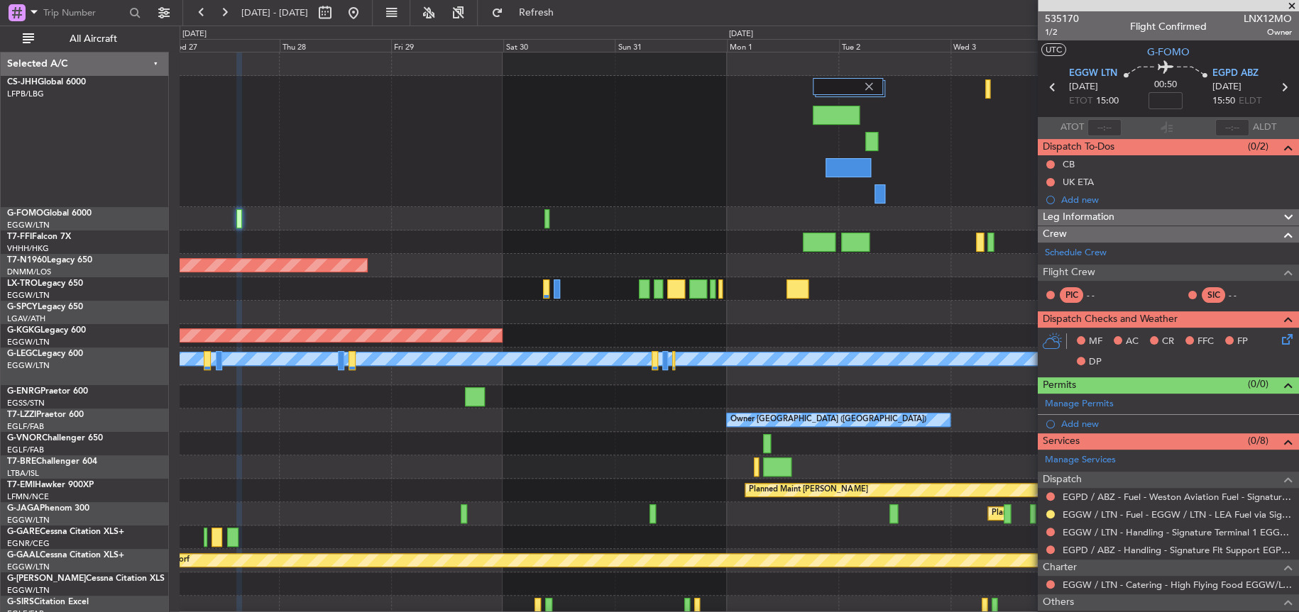
click at [554, 217] on div at bounding box center [739, 218] width 1118 height 23
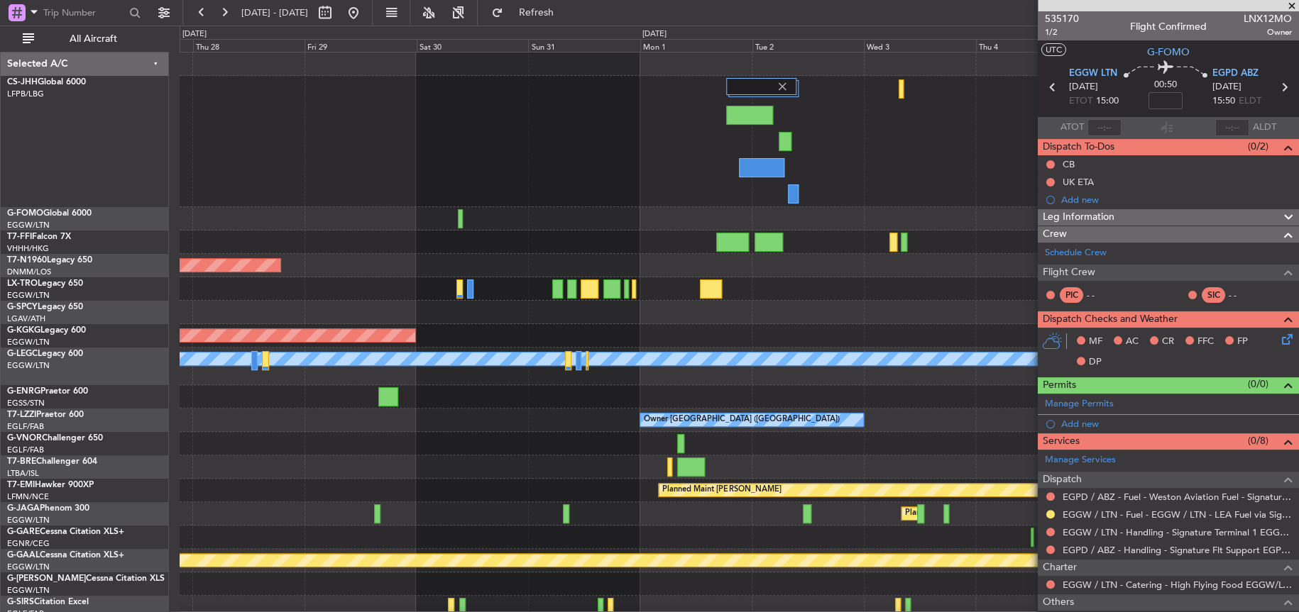
click at [527, 236] on div "Planned Maint London (Stansted) AOG Maint Istanbul (Ataturk) A/C Unavailable Lo…" at bounding box center [739, 371] width 1118 height 637
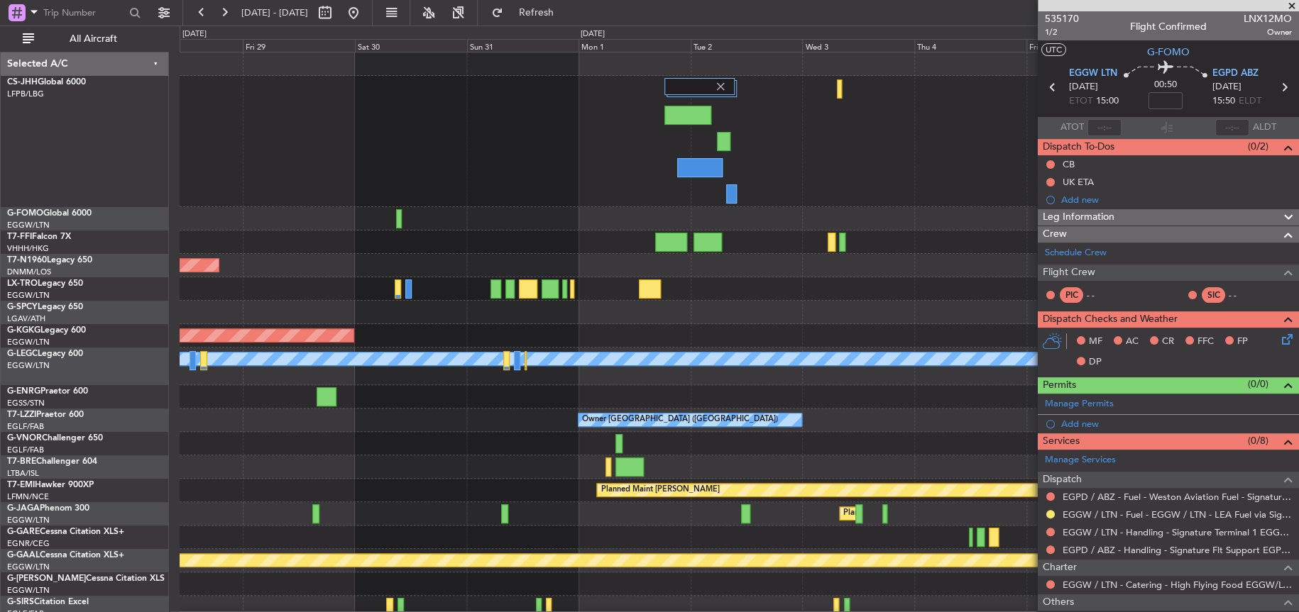
click at [983, 258] on div "Planned Maint London (Stansted) AOG Maint Istanbul (Ataturk) A/C Unavailable Lo…" at bounding box center [739, 371] width 1119 height 637
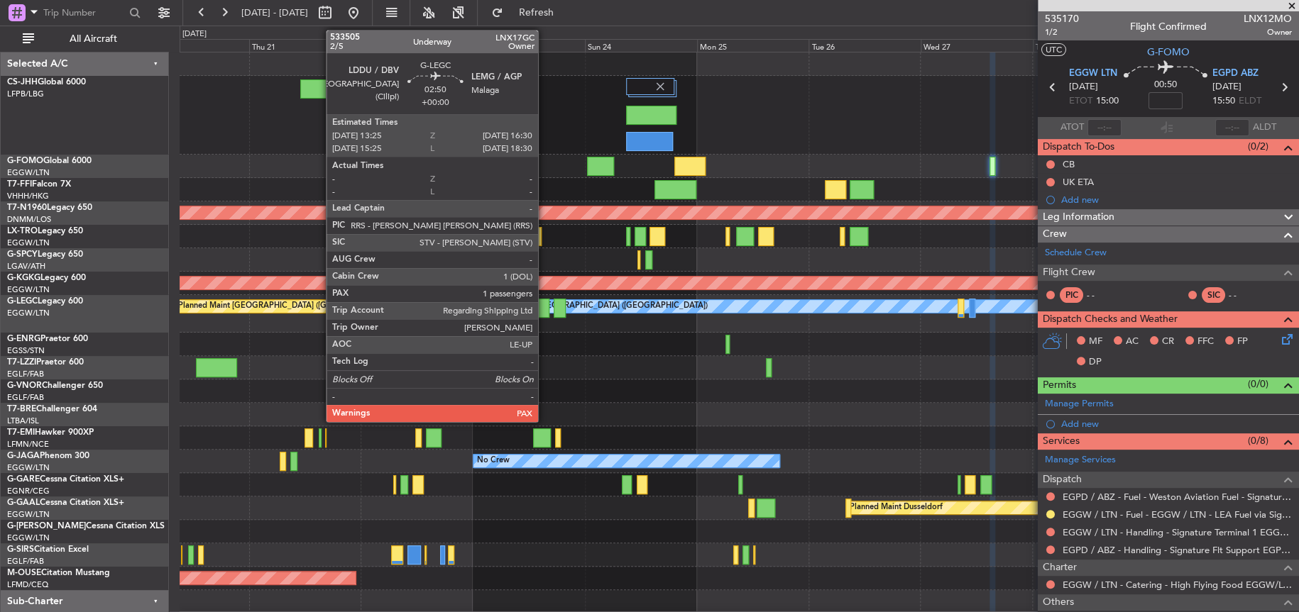
click at [544, 313] on div at bounding box center [542, 308] width 15 height 19
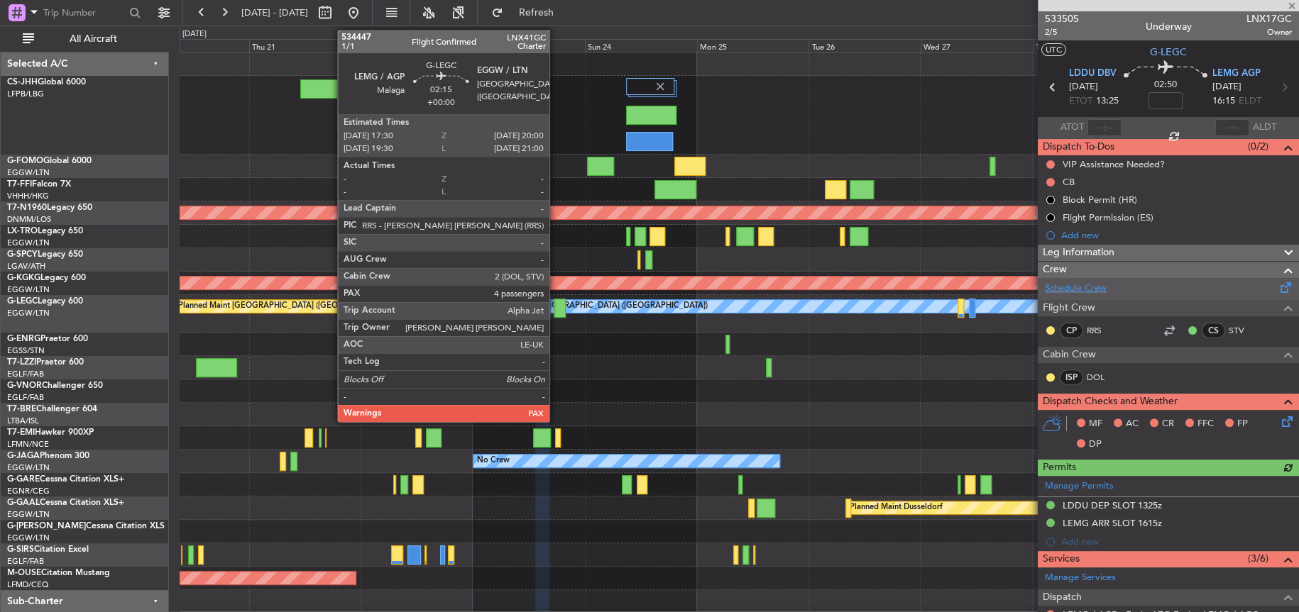
click at [1082, 287] on link "Schedule Crew" at bounding box center [1076, 289] width 62 height 14
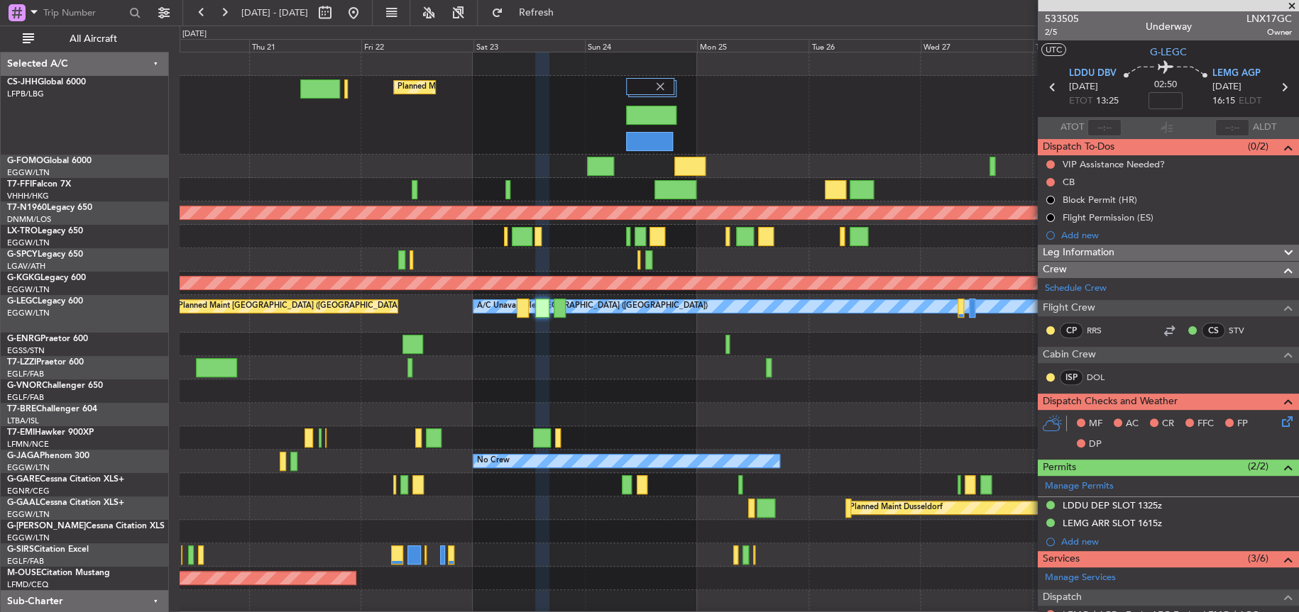
click at [668, 383] on div "Planned Maint London ([GEOGRAPHIC_DATA])" at bounding box center [739, 391] width 1118 height 23
click at [372, 410] on div "Planned Maint London (Luton) Planned Maint London (Stansted) AOG Maint Istanbul…" at bounding box center [739, 345] width 1118 height 585
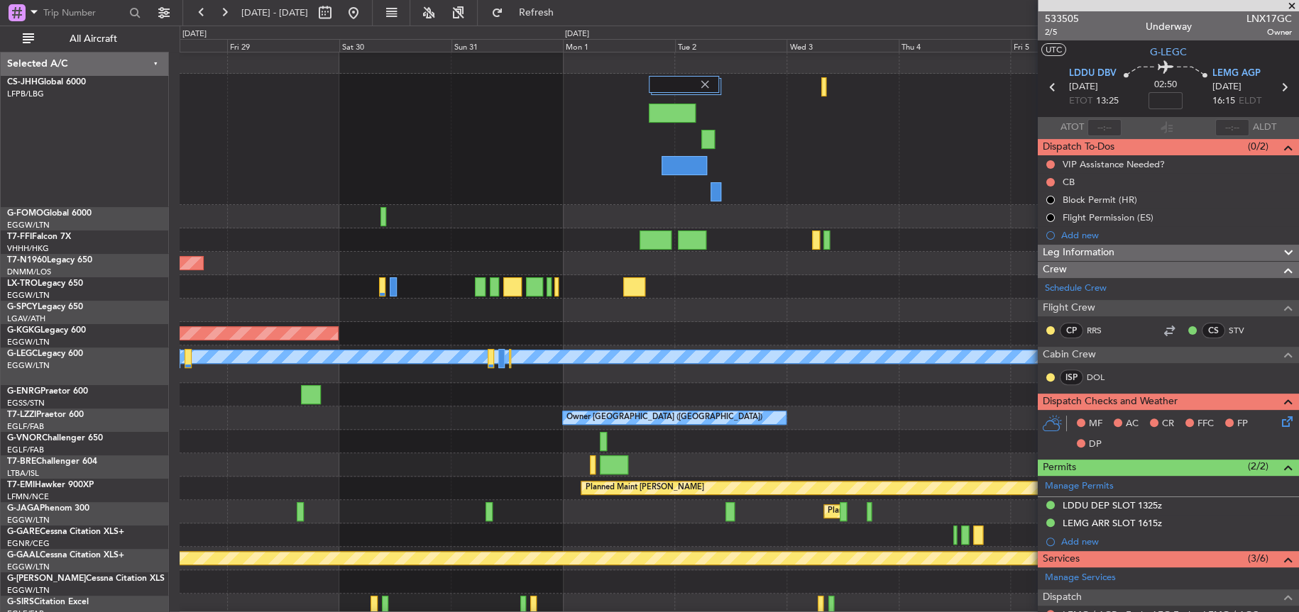
click at [79, 434] on div "Planned Maint London (Stansted) AOG Maint Istanbul (Ataturk) A/C Unavailable Lo…" at bounding box center [649, 319] width 1299 height 587
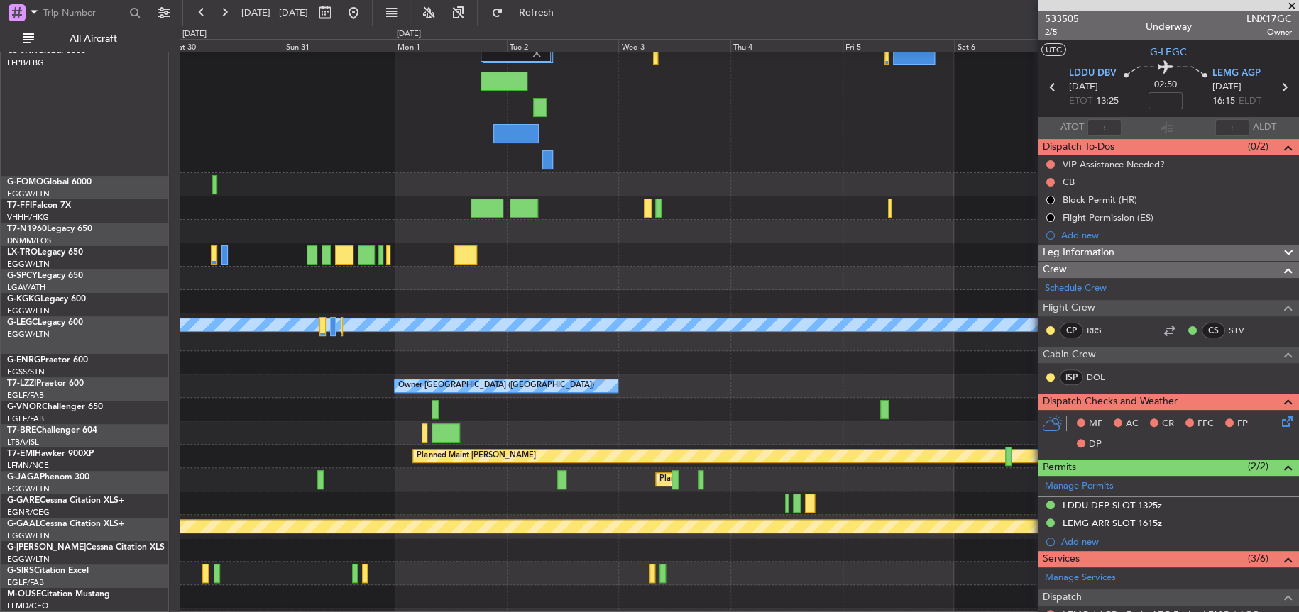
scroll to position [33, 0]
click at [324, 429] on div at bounding box center [739, 433] width 1119 height 23
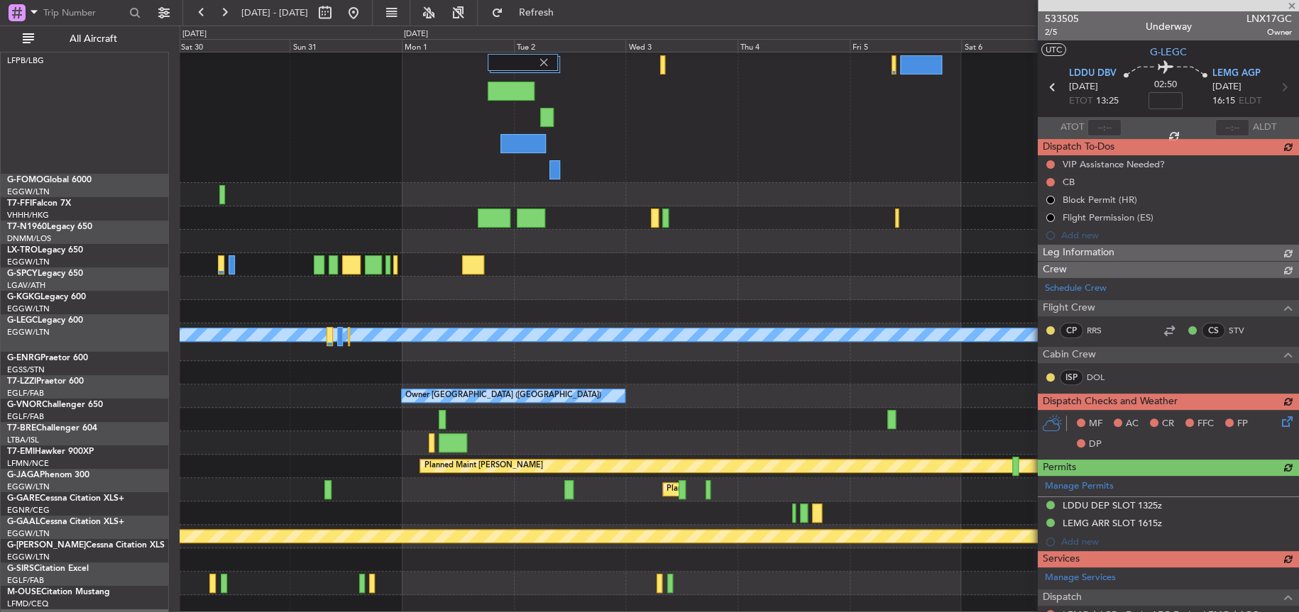
scroll to position [24, 0]
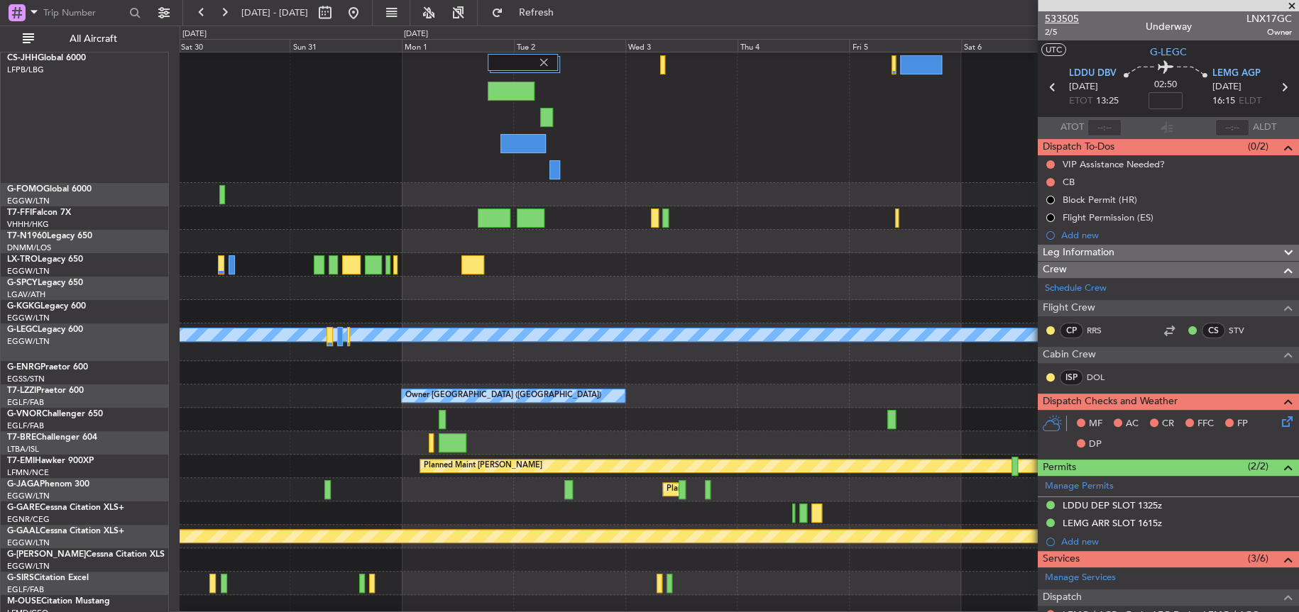
click at [1065, 26] on mat-tooltip-component "Trip Number" at bounding box center [1061, 45] width 70 height 38
click at [1059, 19] on span "533505" at bounding box center [1062, 18] width 34 height 15
click at [930, 262] on div at bounding box center [739, 264] width 1118 height 23
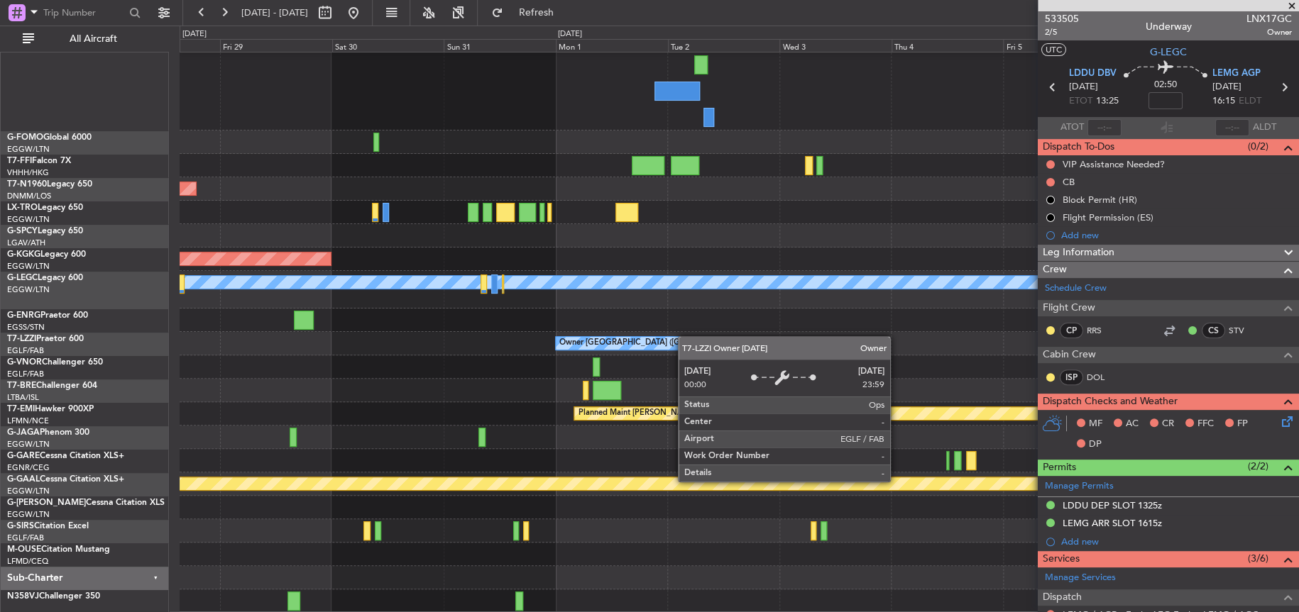
click at [683, 336] on div "Owner [GEOGRAPHIC_DATA] ([GEOGRAPHIC_DATA])" at bounding box center [667, 343] width 224 height 14
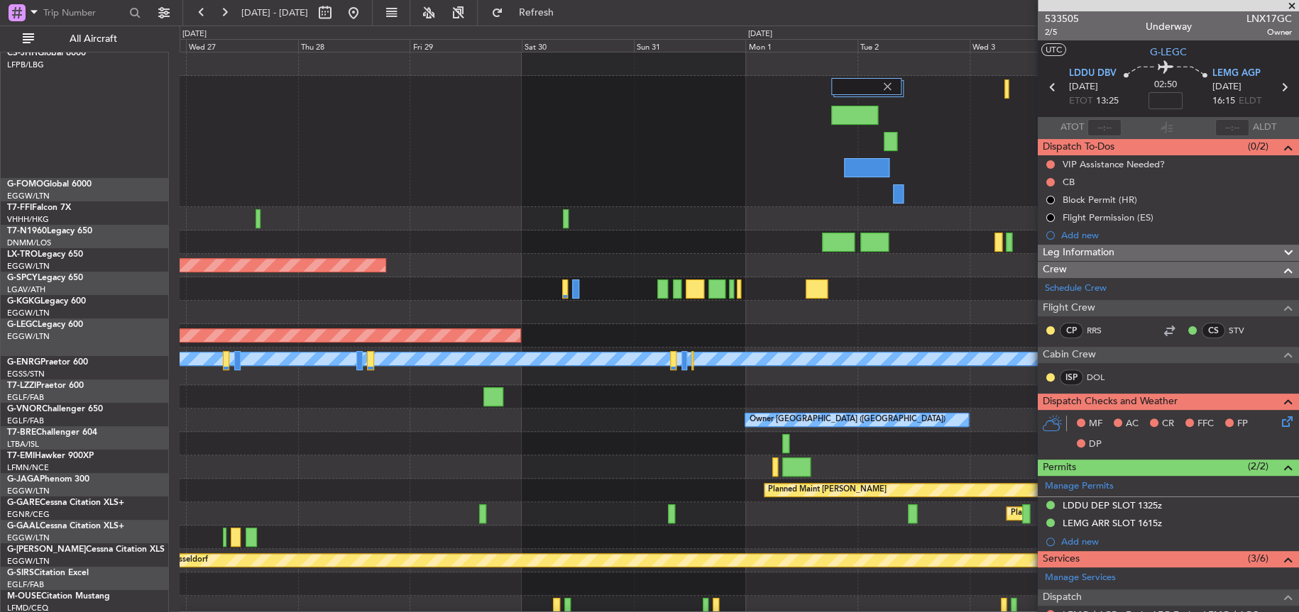
scroll to position [0, 0]
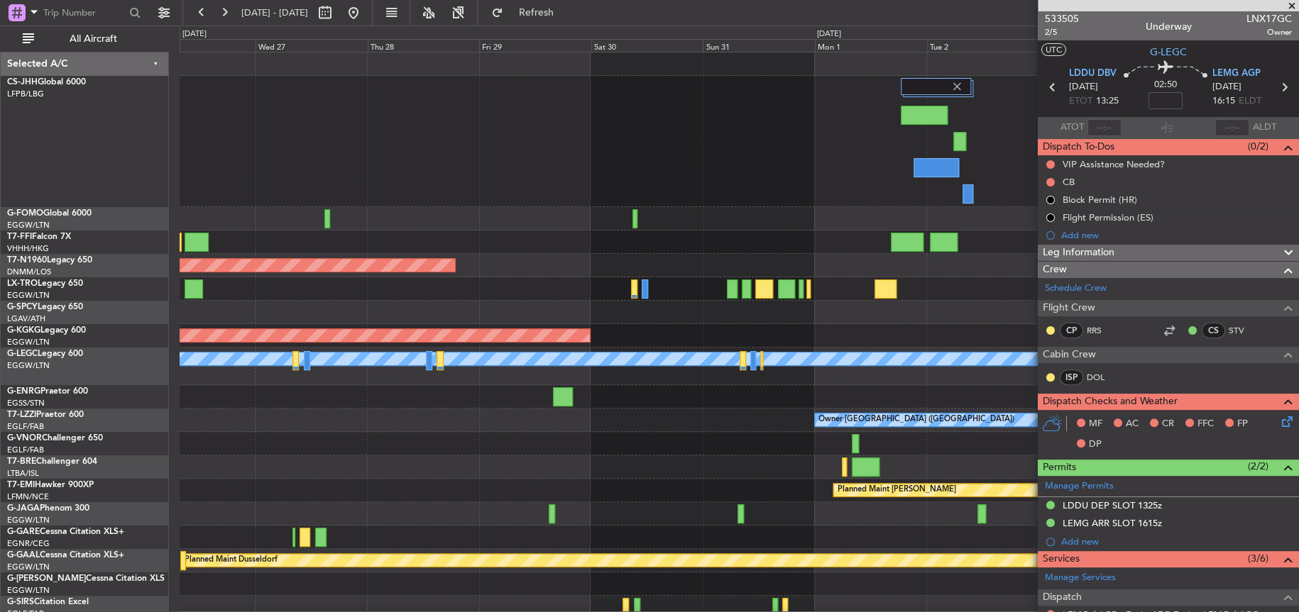
click at [783, 260] on div "Planned Maint London (Stansted) AOG Maint Istanbul (Ataturk) A/C Unavailable Lo…" at bounding box center [739, 371] width 1118 height 637
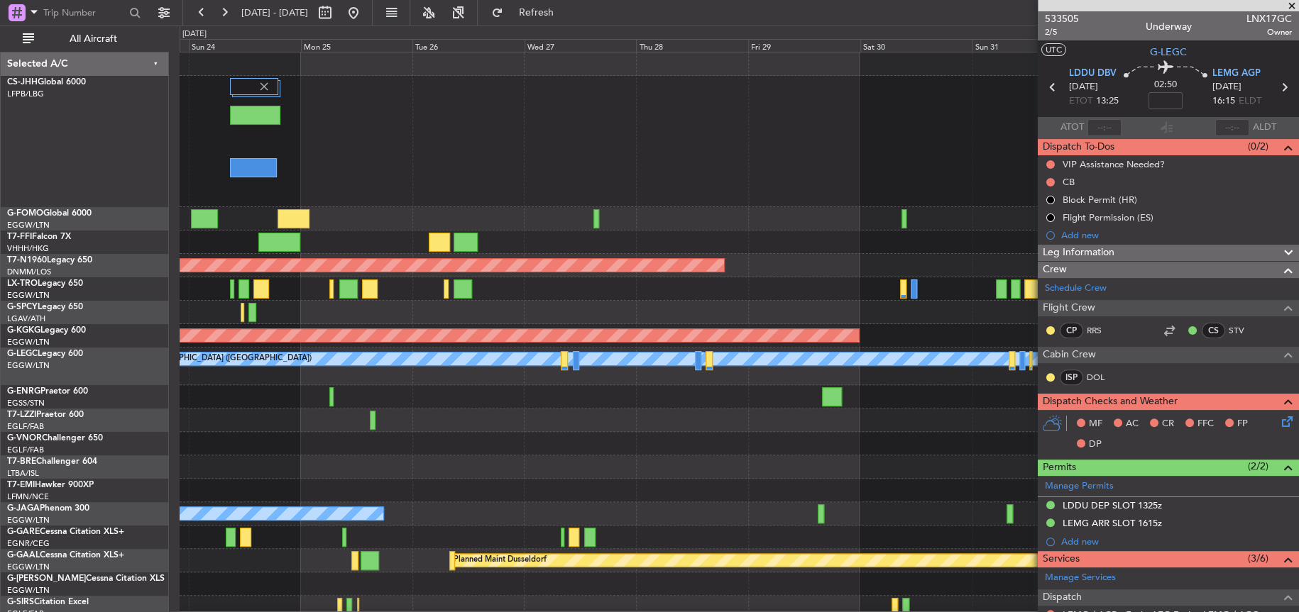
click at [828, 277] on div "Planned Maint London (Luton) Planned Maint London (Stansted) AOG Maint Istanbul…" at bounding box center [739, 371] width 1118 height 637
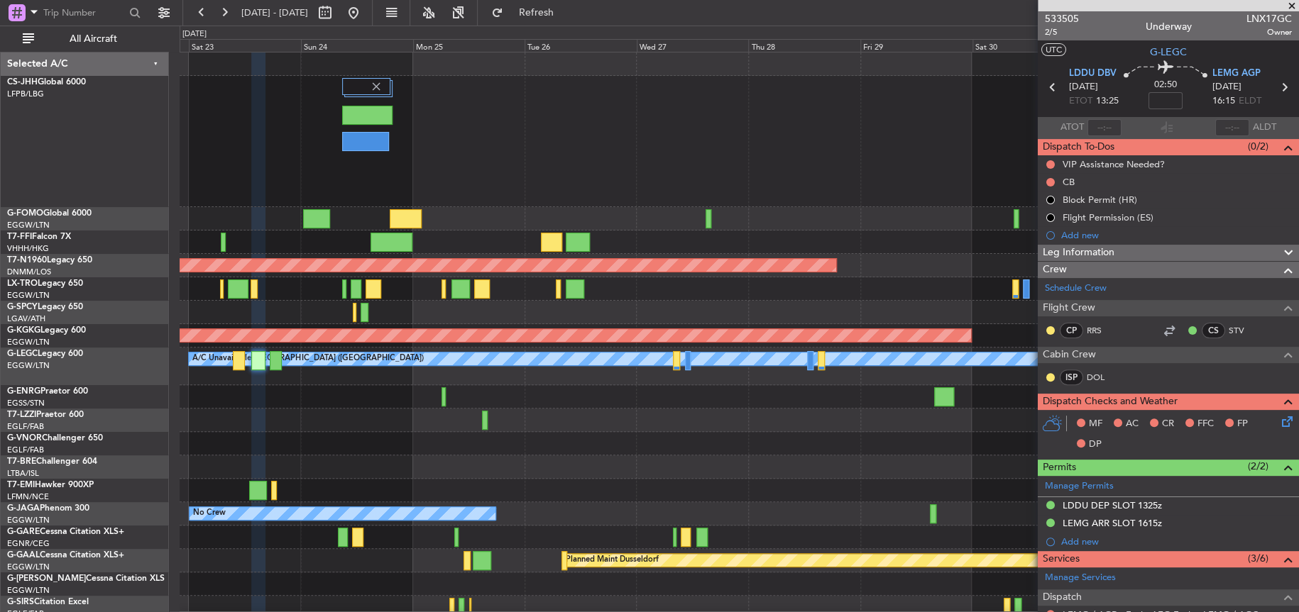
click at [967, 295] on div at bounding box center [739, 288] width 1118 height 23
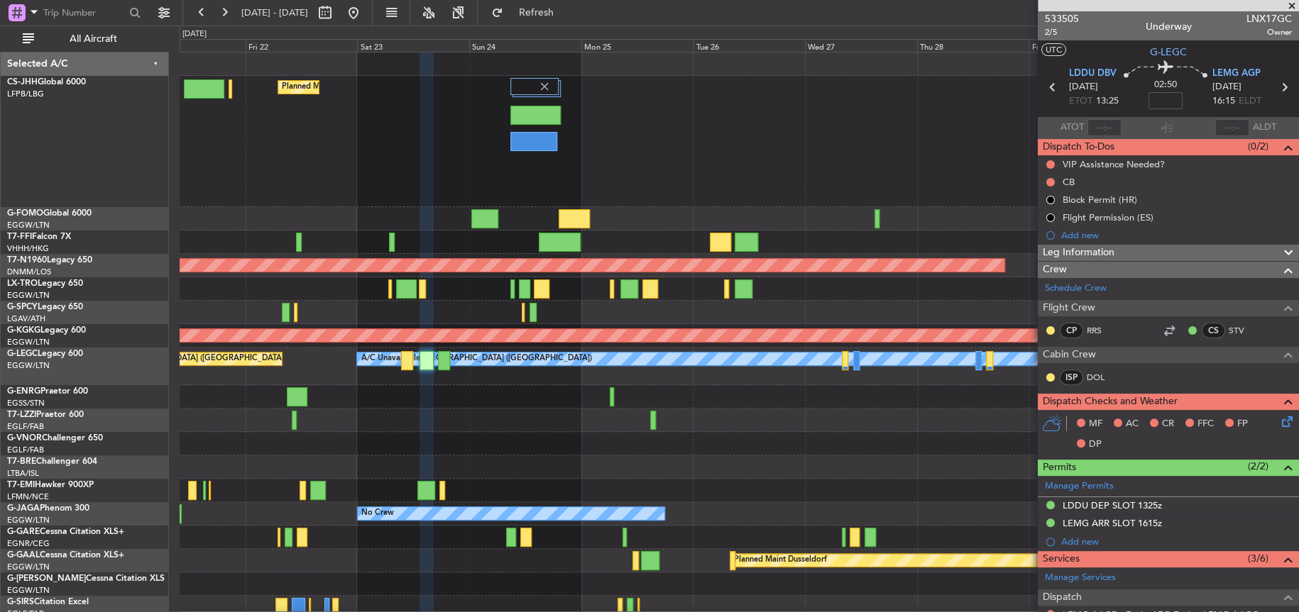
click at [706, 151] on div "Planned Maint [GEOGRAPHIC_DATA] ([GEOGRAPHIC_DATA])" at bounding box center [739, 141] width 1119 height 131
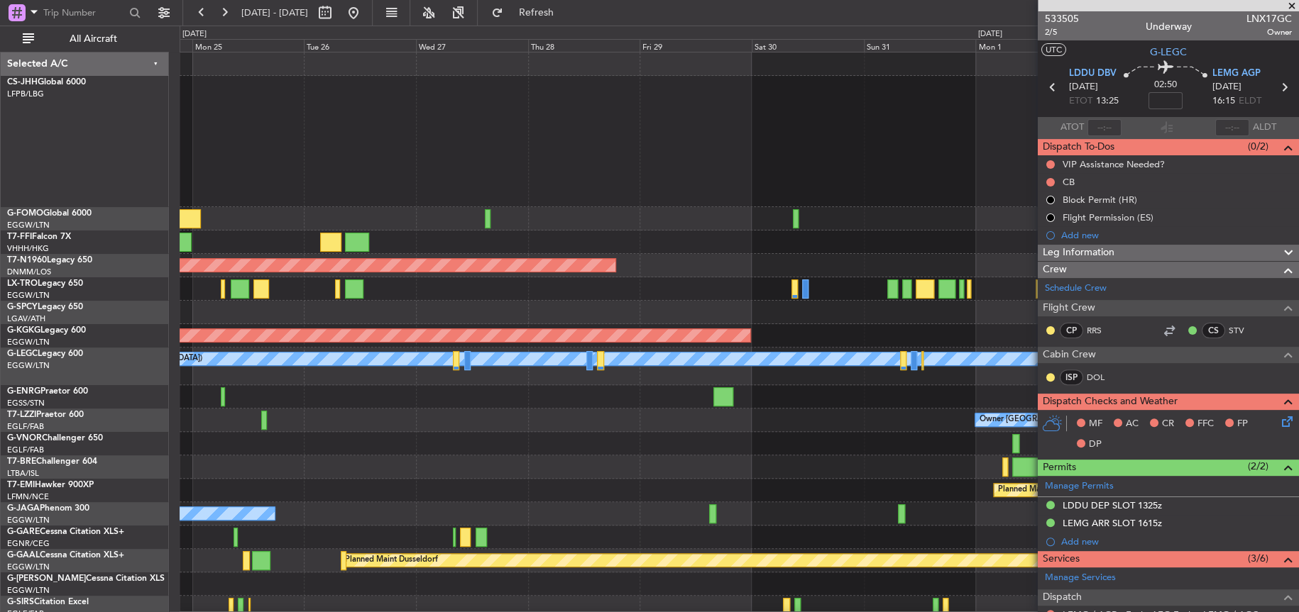
click at [415, 187] on div "Planned Maint [GEOGRAPHIC_DATA] ([GEOGRAPHIC_DATA])" at bounding box center [739, 141] width 1119 height 131
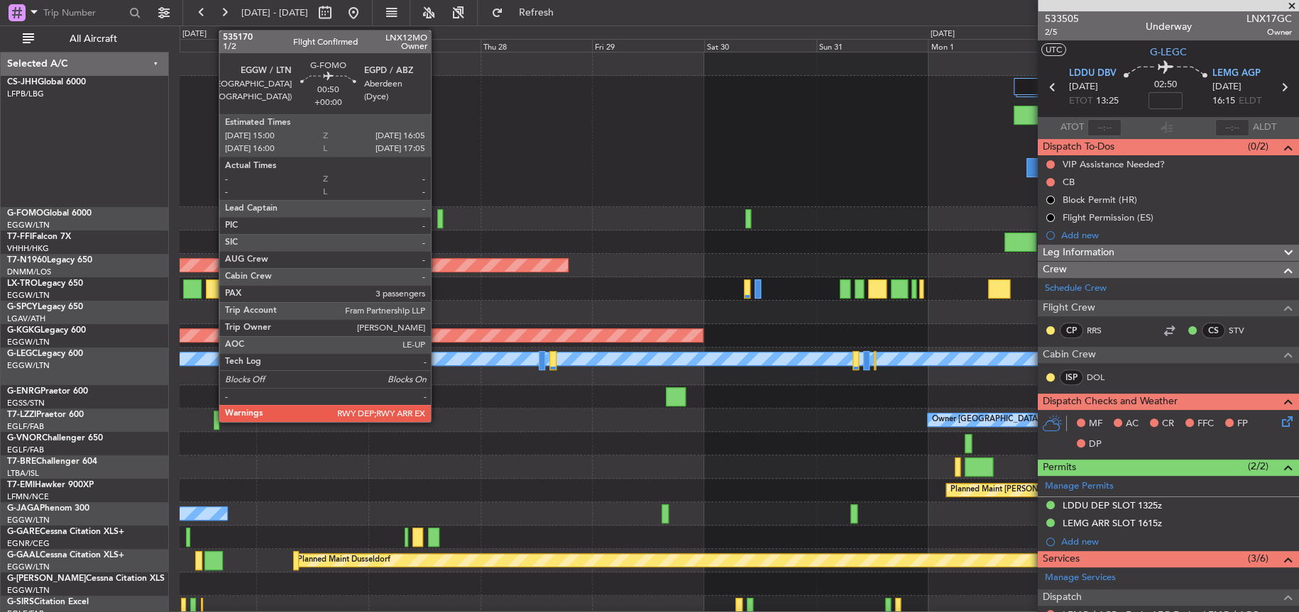
click at [437, 225] on div at bounding box center [440, 218] width 6 height 19
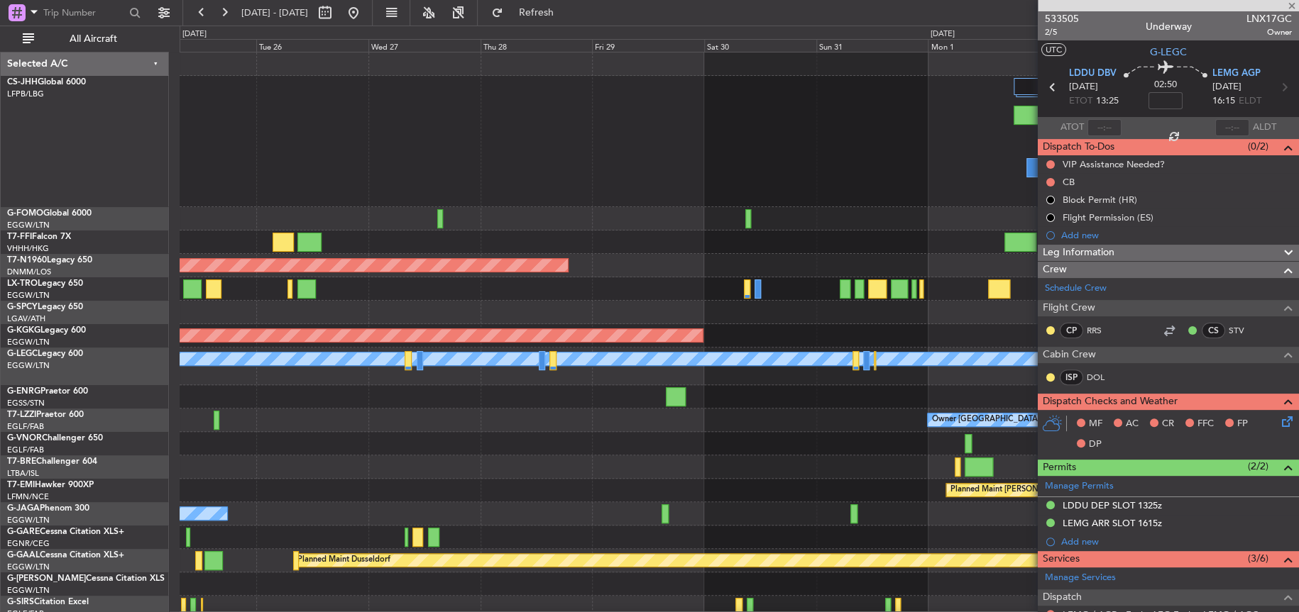
click at [436, 225] on div at bounding box center [739, 218] width 1119 height 23
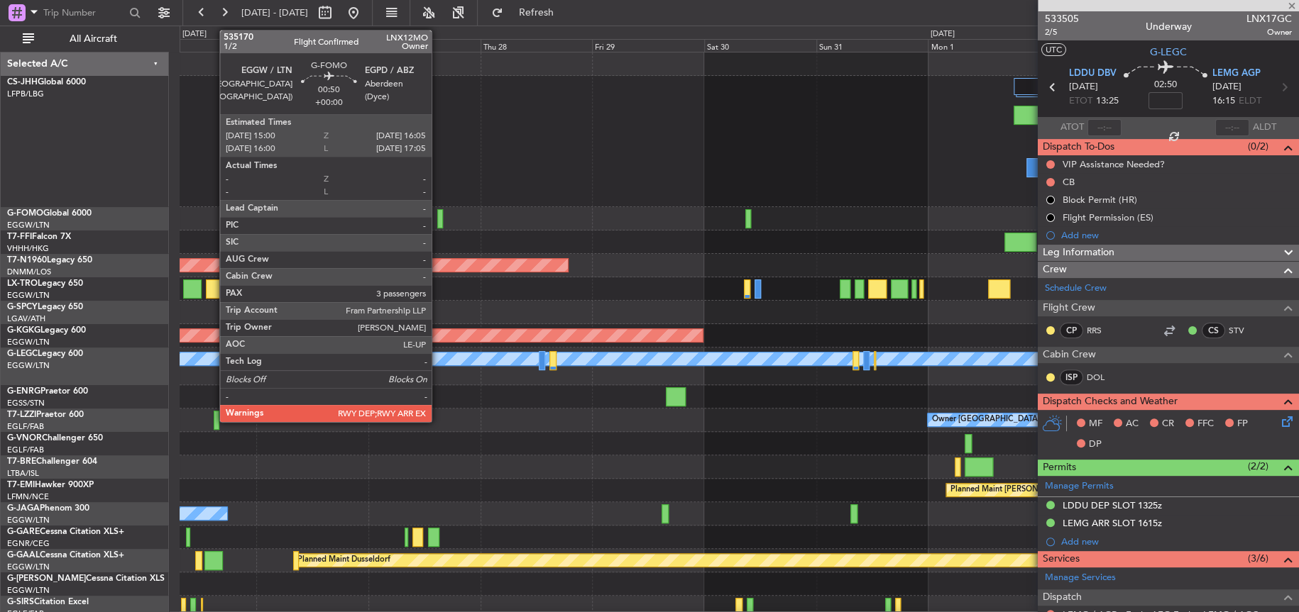
click at [438, 225] on div at bounding box center [440, 218] width 6 height 19
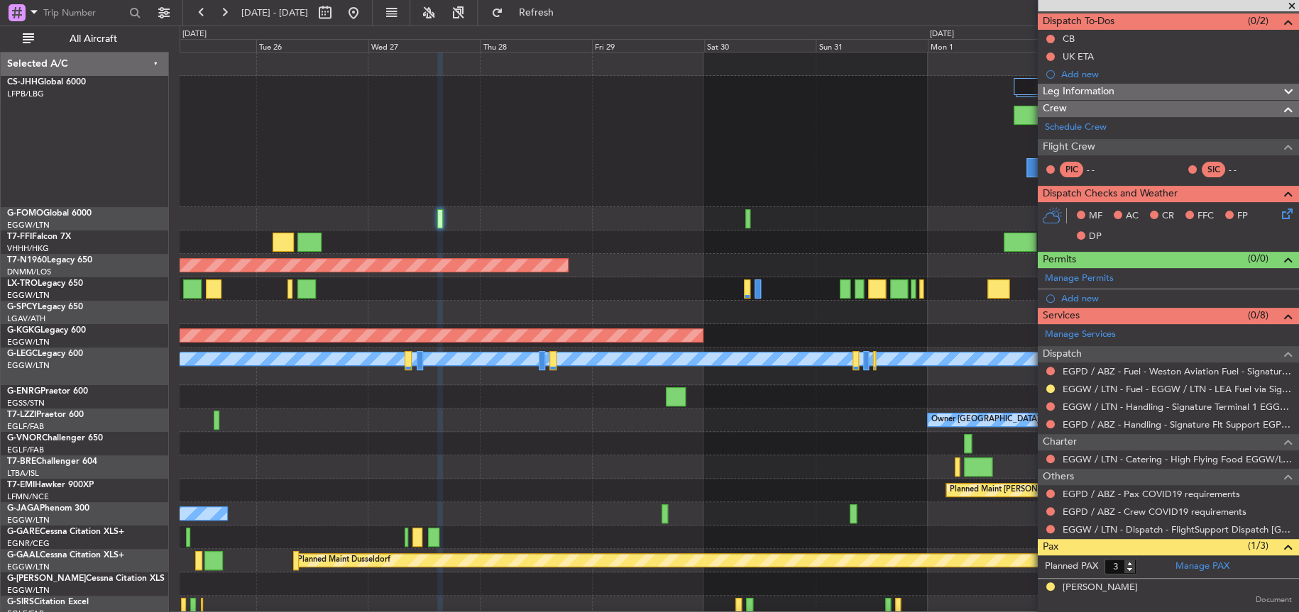
scroll to position [182, 0]
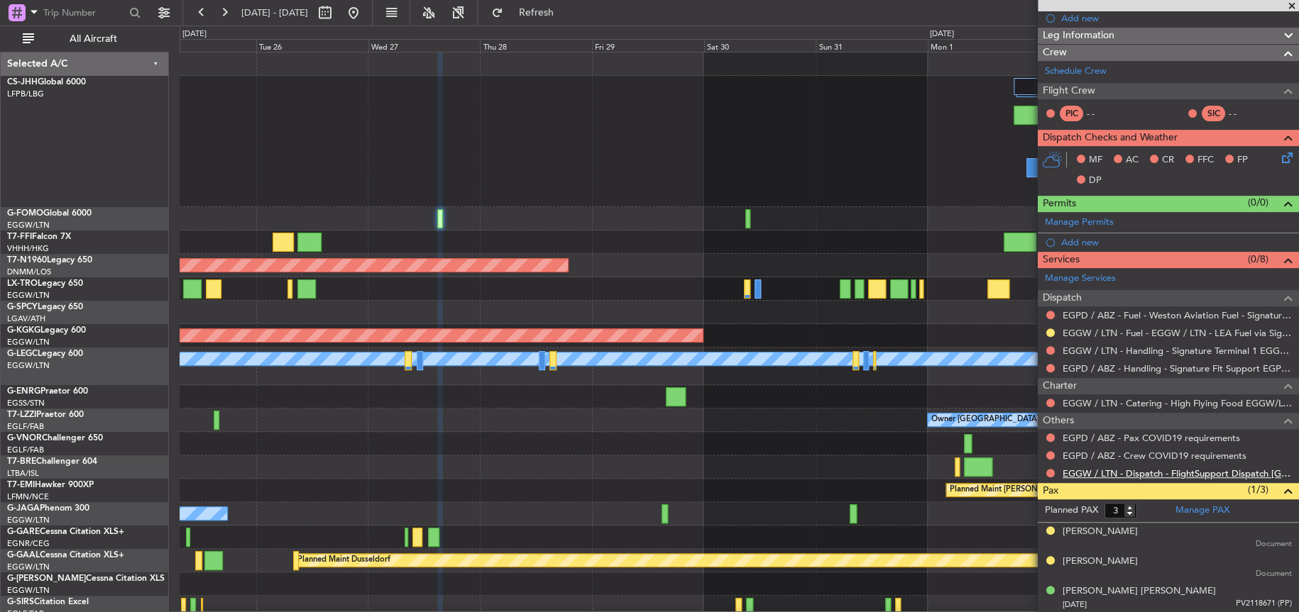
click at [1075, 473] on link "EGGW / LTN - Dispatch - FlightSupport Dispatch [GEOGRAPHIC_DATA]" at bounding box center [1176, 474] width 229 height 12
click at [1128, 471] on link "EGGW / LTN - Dispatch - FlightSupport Dispatch [GEOGRAPHIC_DATA]" at bounding box center [1176, 474] width 229 height 12
click at [864, 172] on div at bounding box center [739, 141] width 1118 height 131
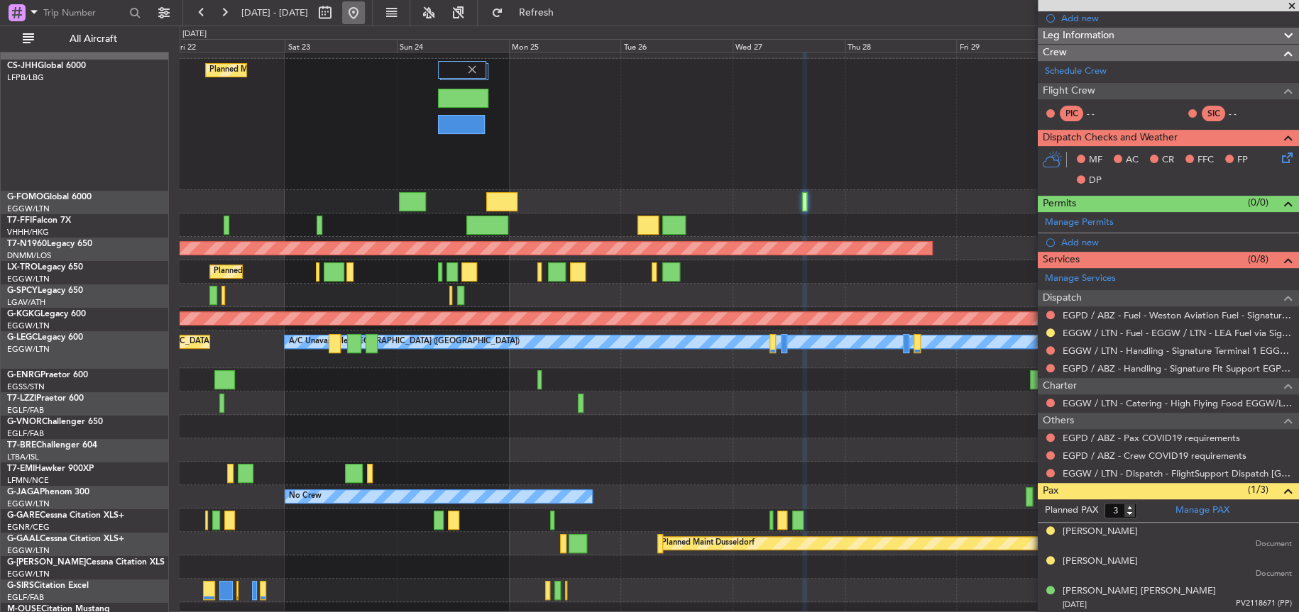
click at [365, 9] on button at bounding box center [353, 12] width 23 height 23
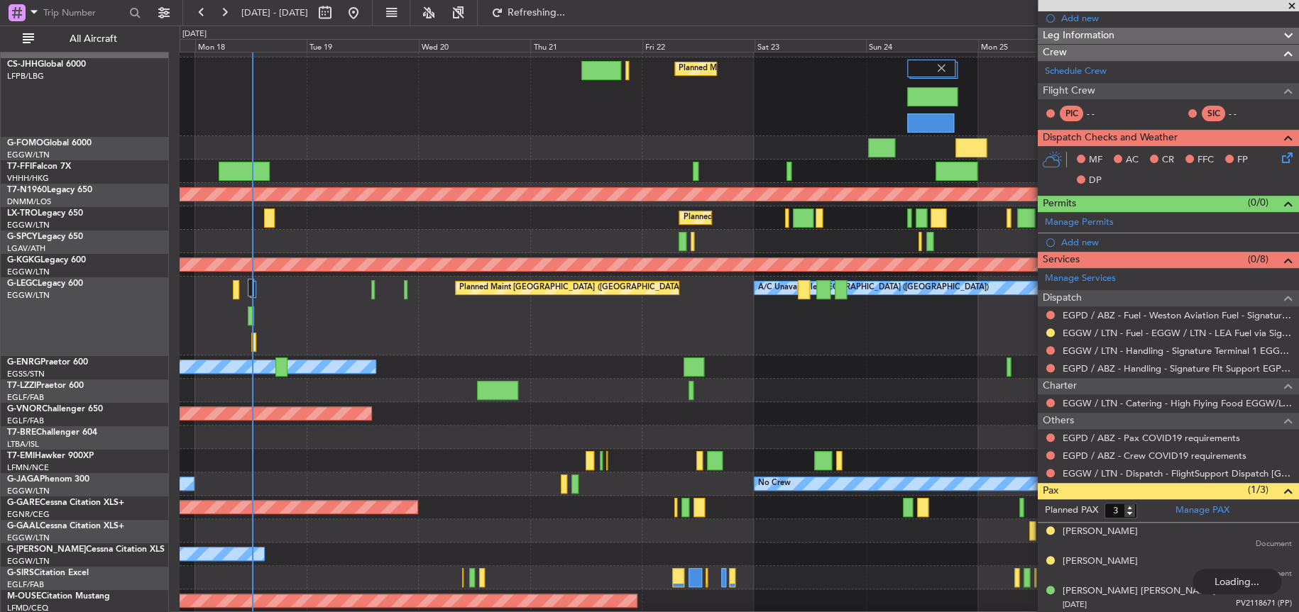
click at [378, 412] on div "Planned Maint London ([GEOGRAPHIC_DATA])" at bounding box center [739, 413] width 1118 height 23
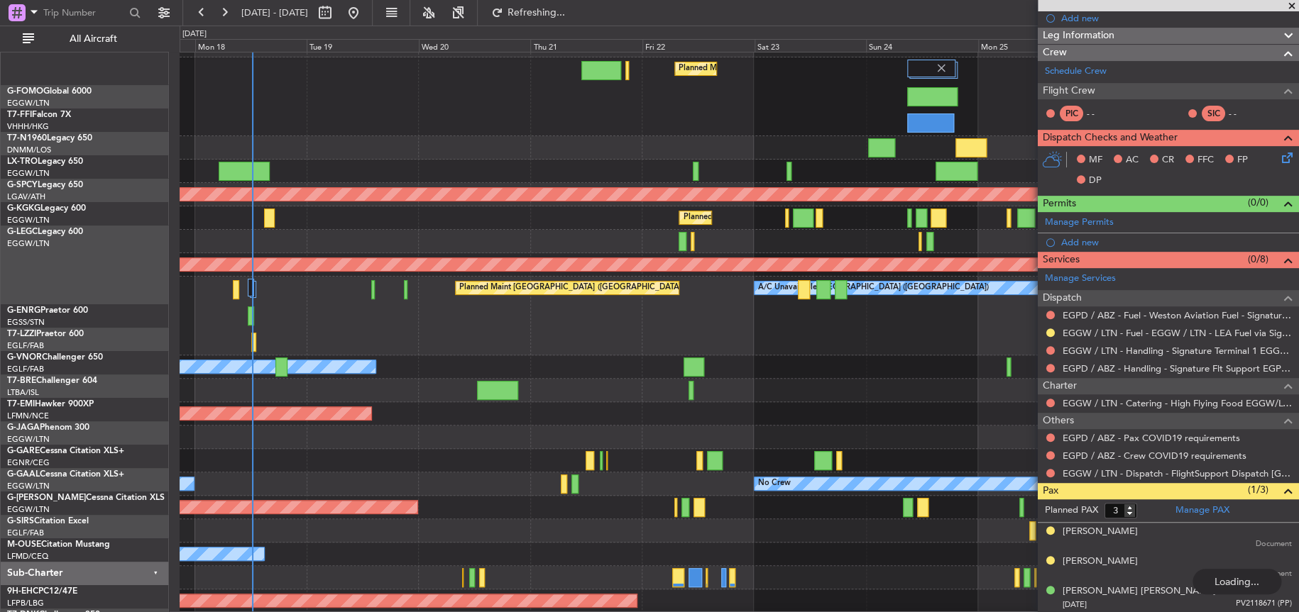
click at [834, 277] on div "A/C Unavailable London (Luton) Planned Maint London (Luton)" at bounding box center [739, 316] width 1118 height 79
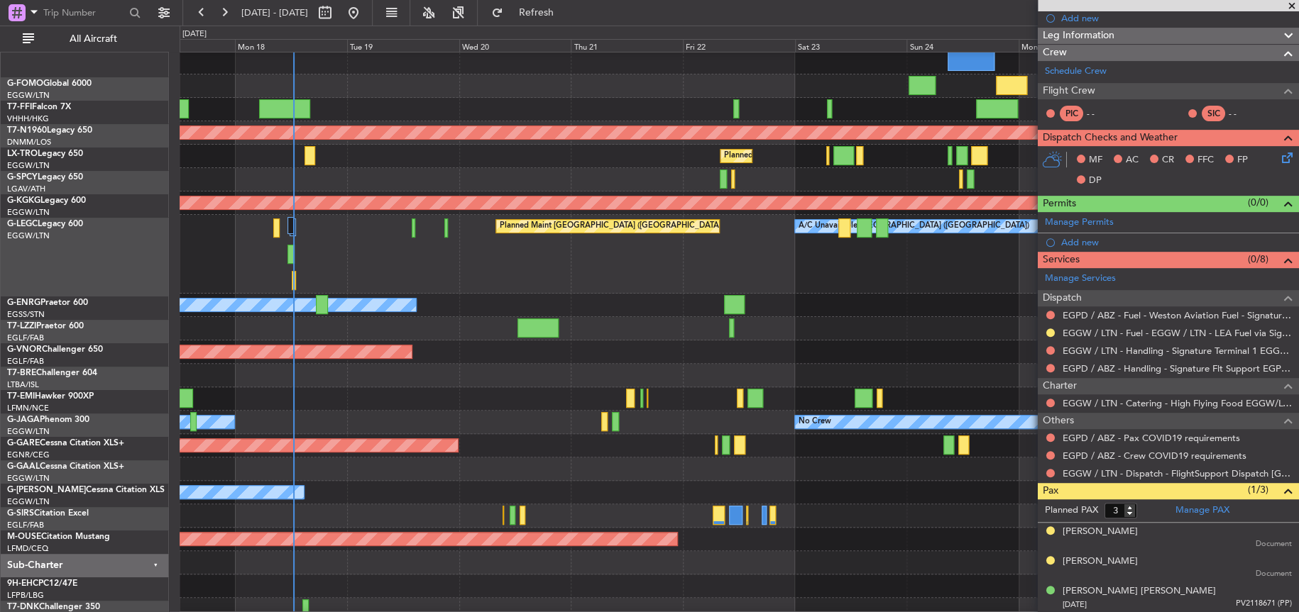
scroll to position [80, 0]
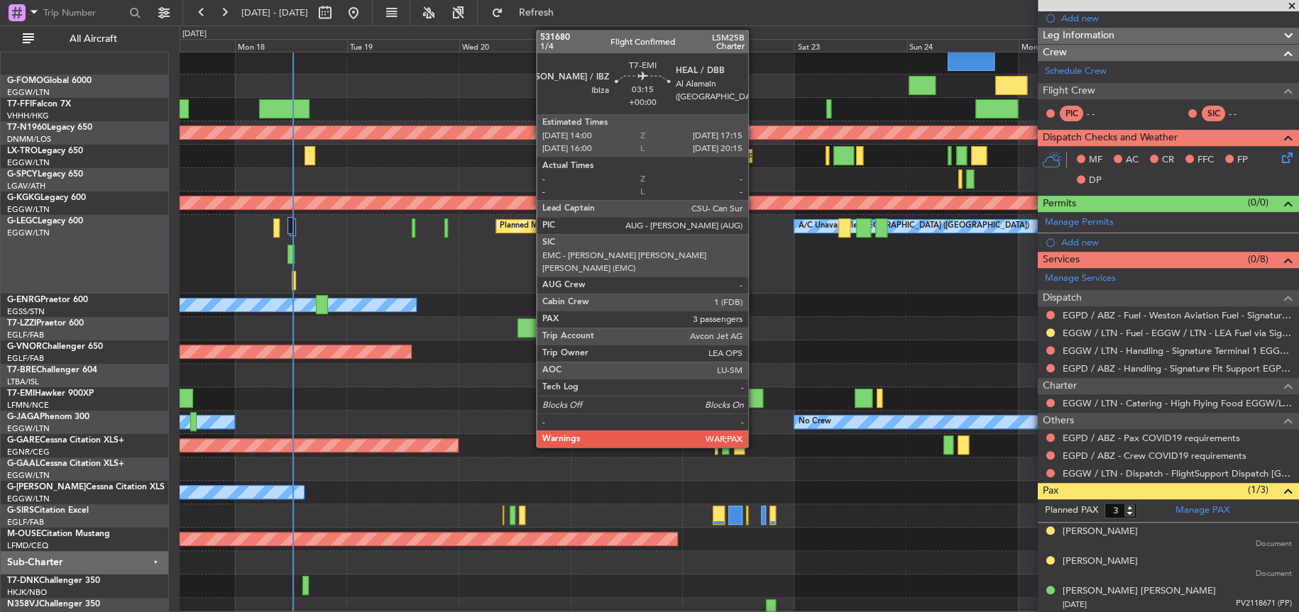
click at [754, 397] on div at bounding box center [755, 398] width 16 height 19
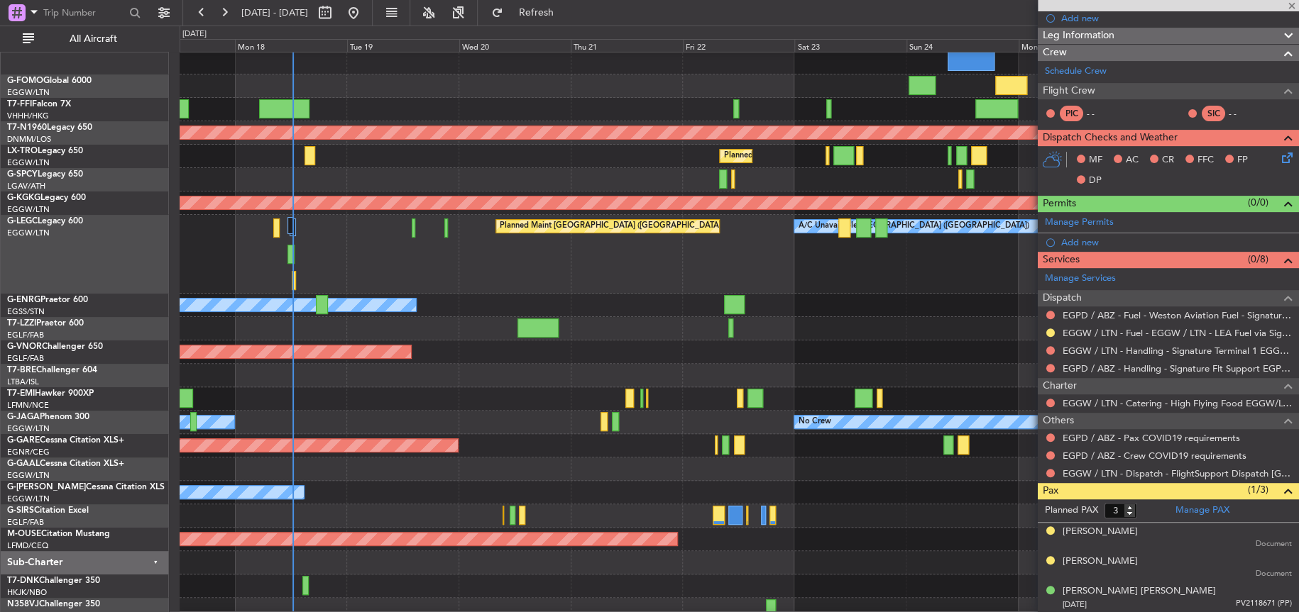
scroll to position [0, 0]
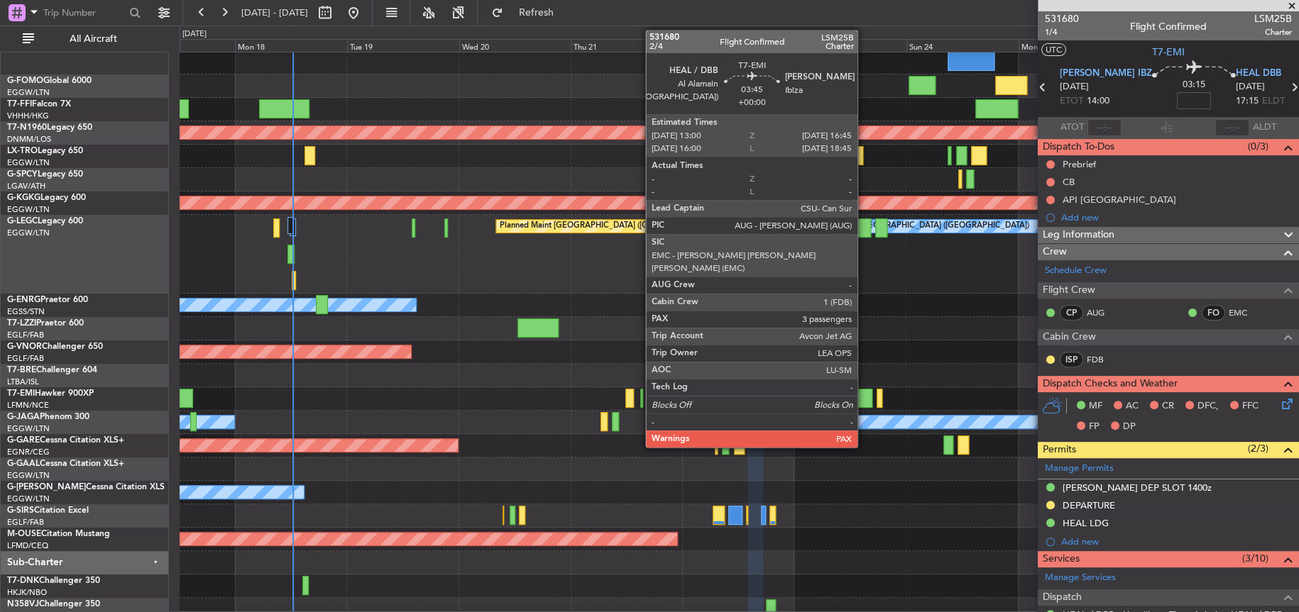
click at [864, 400] on div at bounding box center [863, 398] width 18 height 19
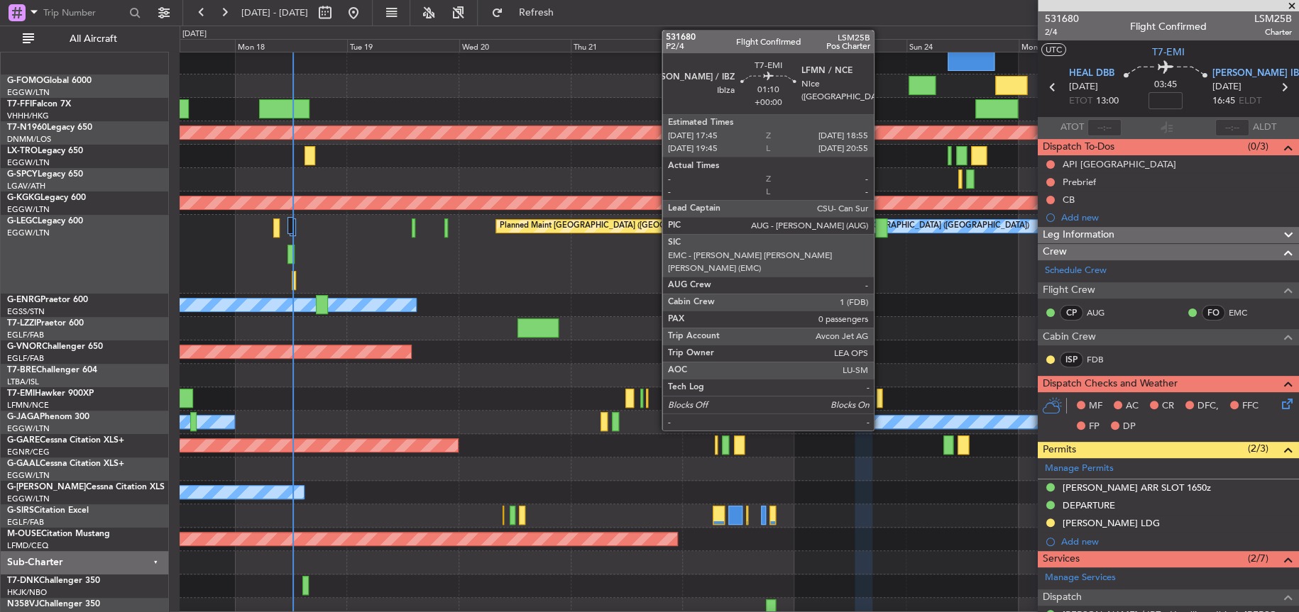
click at [881, 400] on div at bounding box center [879, 398] width 6 height 19
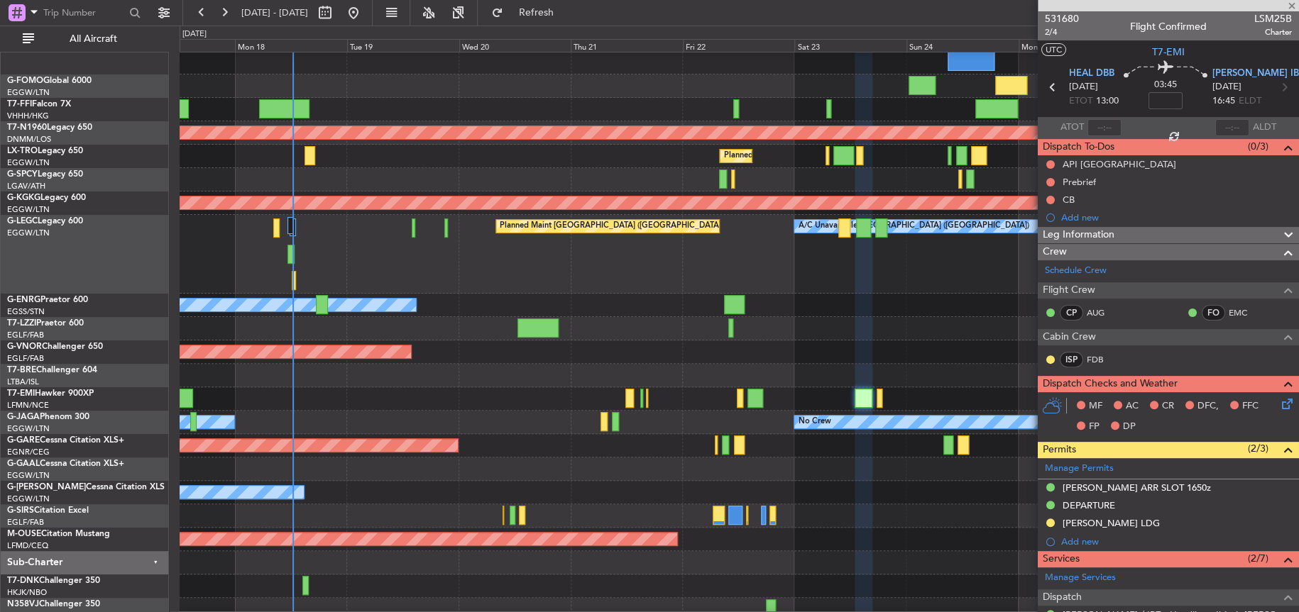
type input "0"
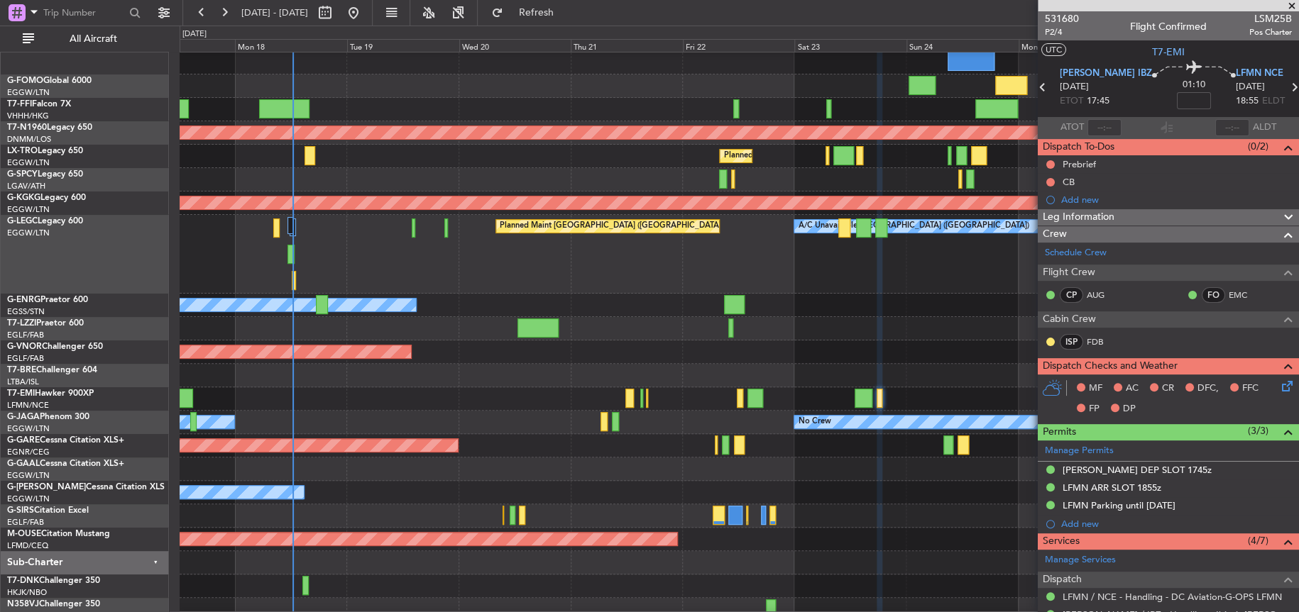
click at [880, 330] on div at bounding box center [739, 328] width 1118 height 23
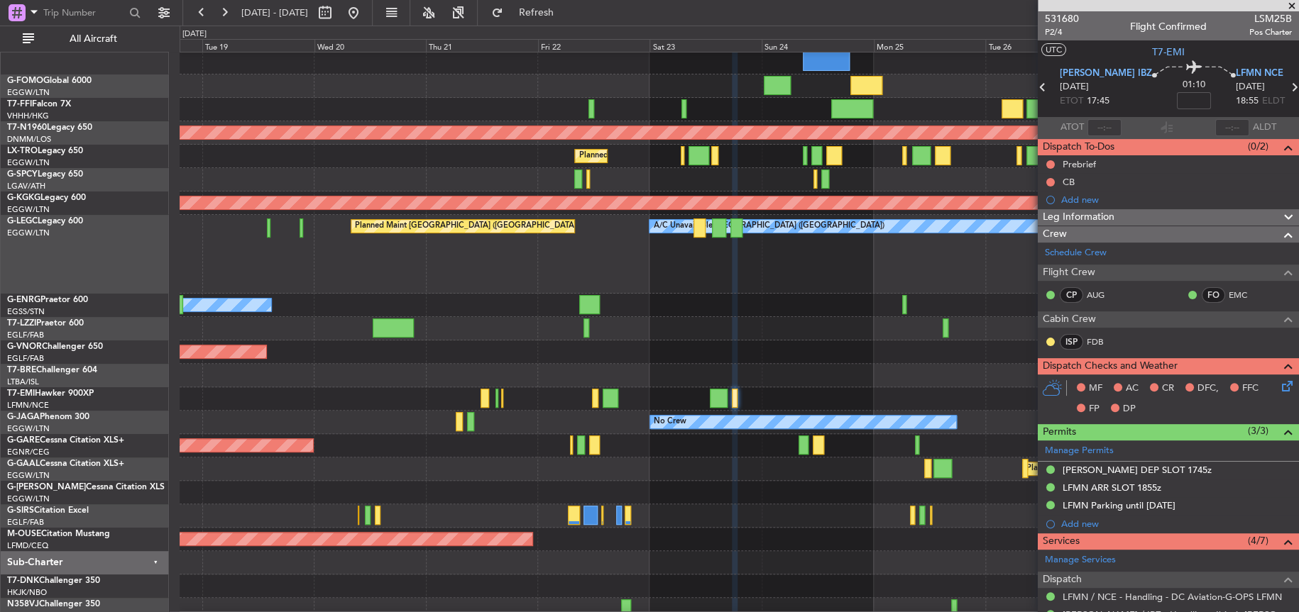
click at [859, 505] on div at bounding box center [739, 516] width 1118 height 23
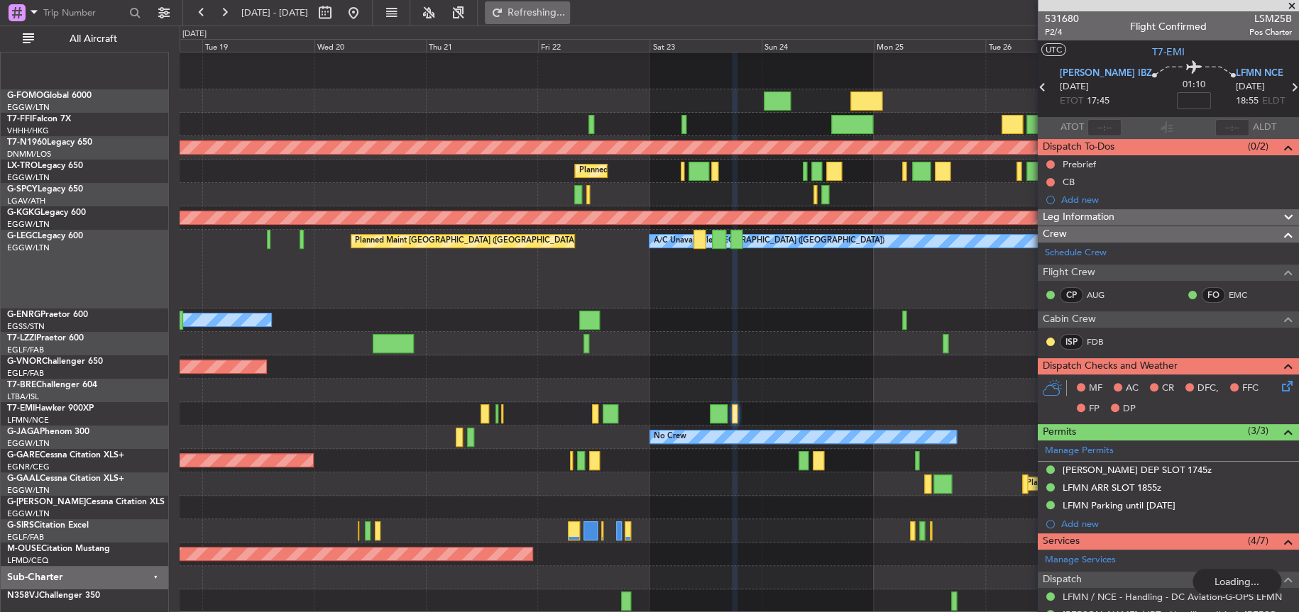
scroll to position [24, 0]
